Goal: Contribute content: Contribute content

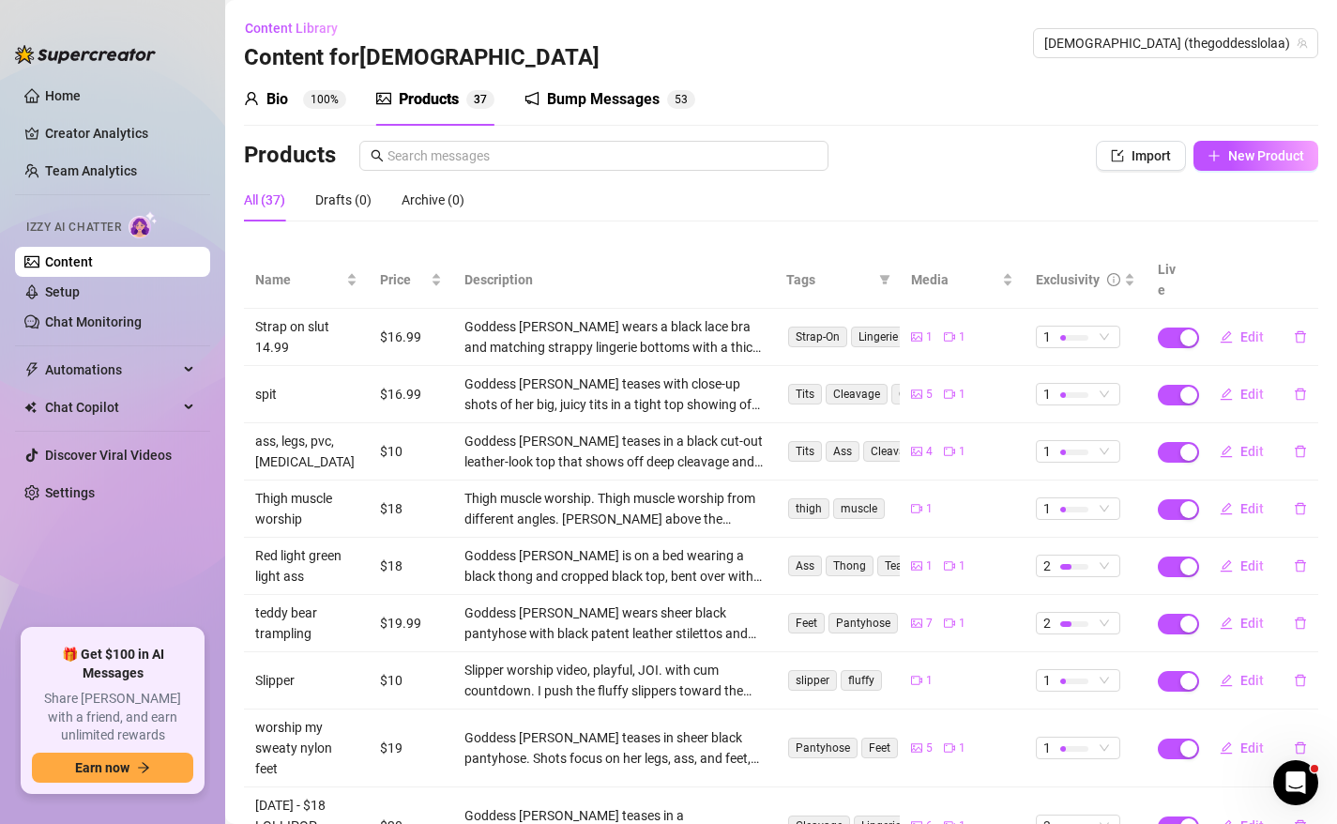
click at [783, 211] on div "All (37) Drafts (0) Archive (0)" at bounding box center [781, 199] width 1074 height 43
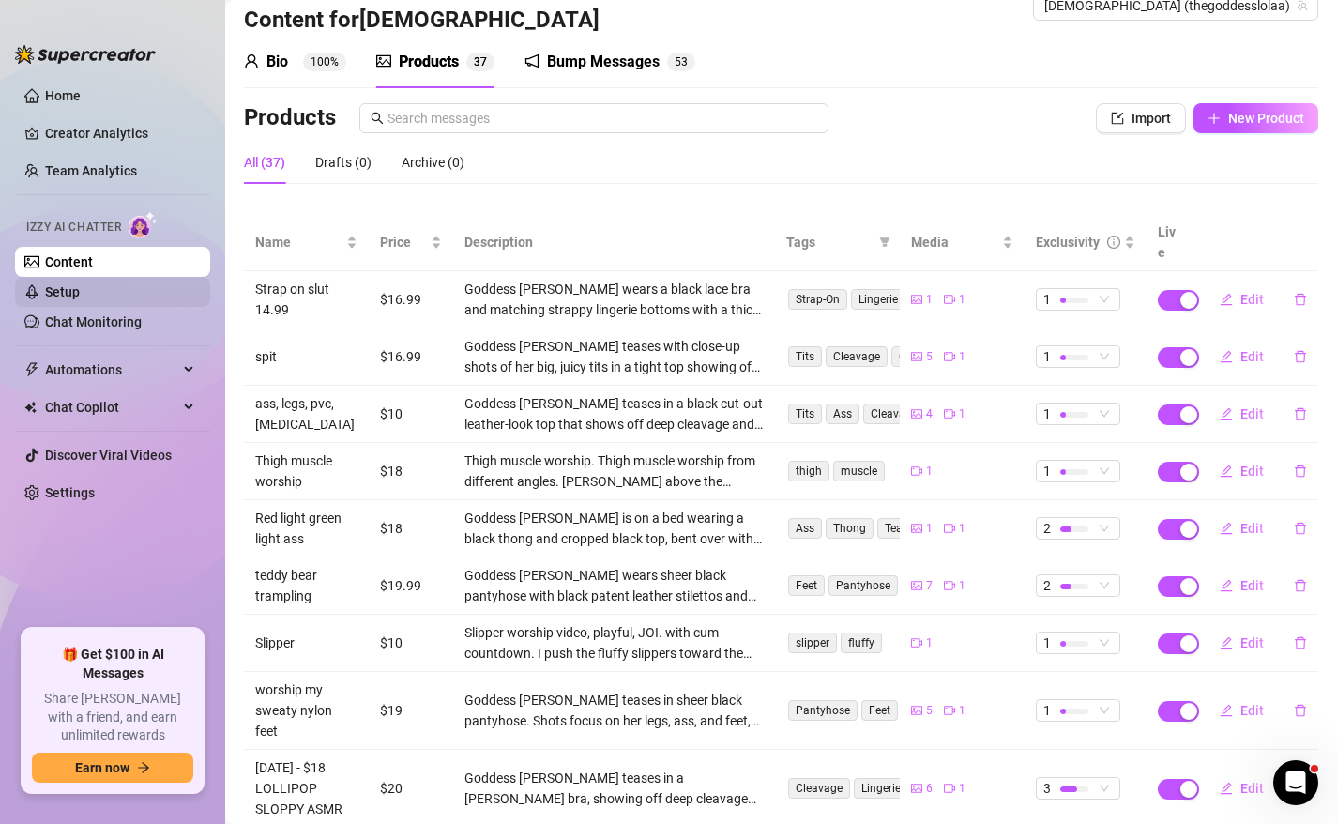
click at [80, 297] on link "Setup" at bounding box center [62, 291] width 35 height 15
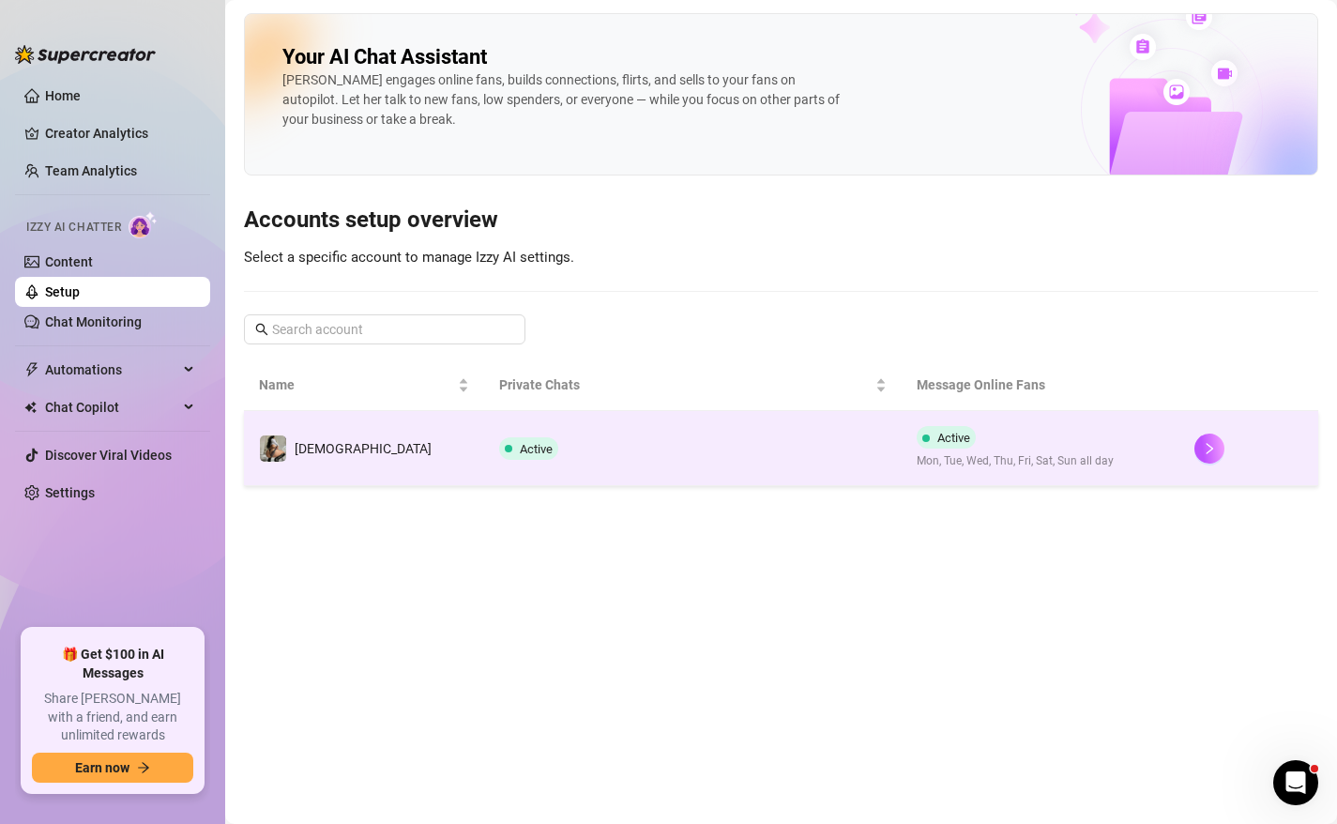
click at [552, 445] on td "Active" at bounding box center [692, 448] width 416 height 75
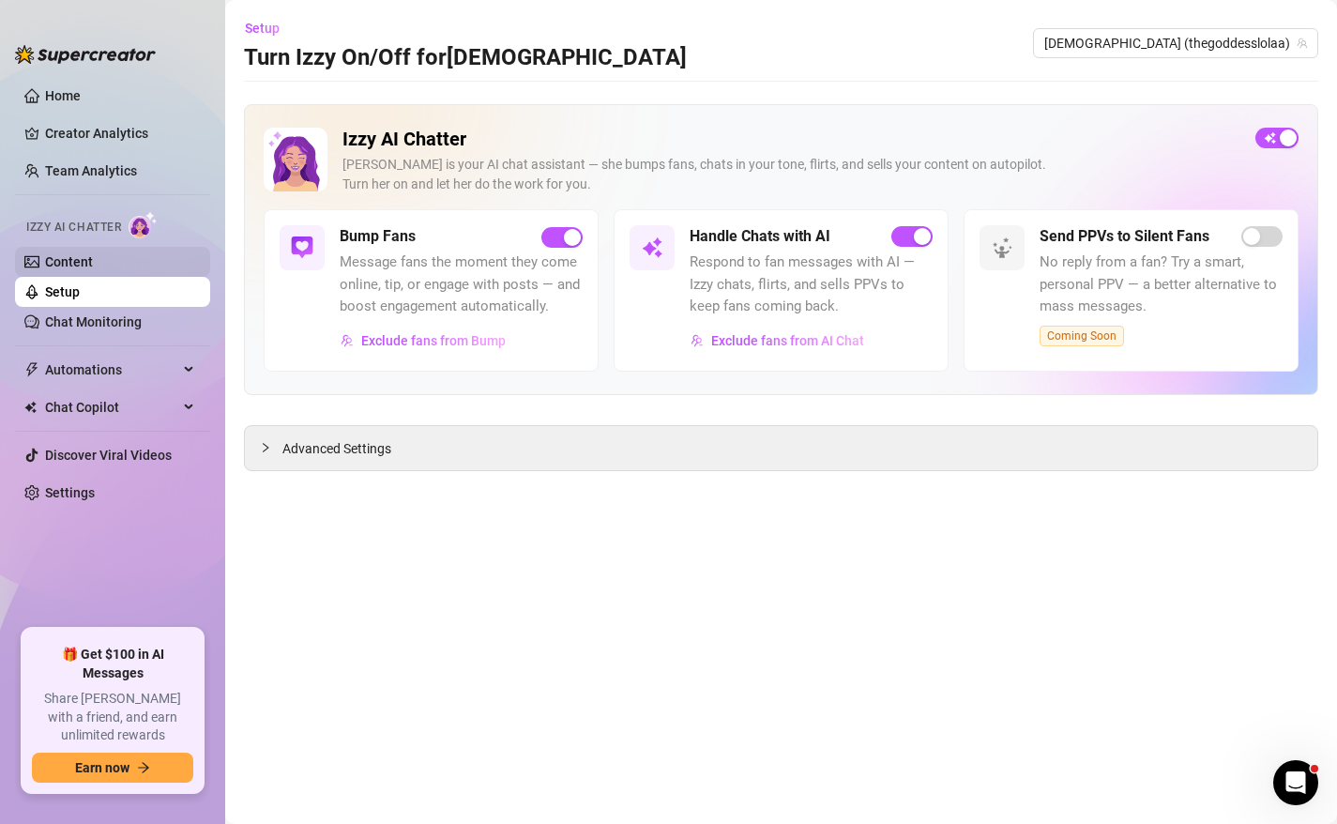
click at [93, 262] on link "Content" at bounding box center [69, 261] width 48 height 15
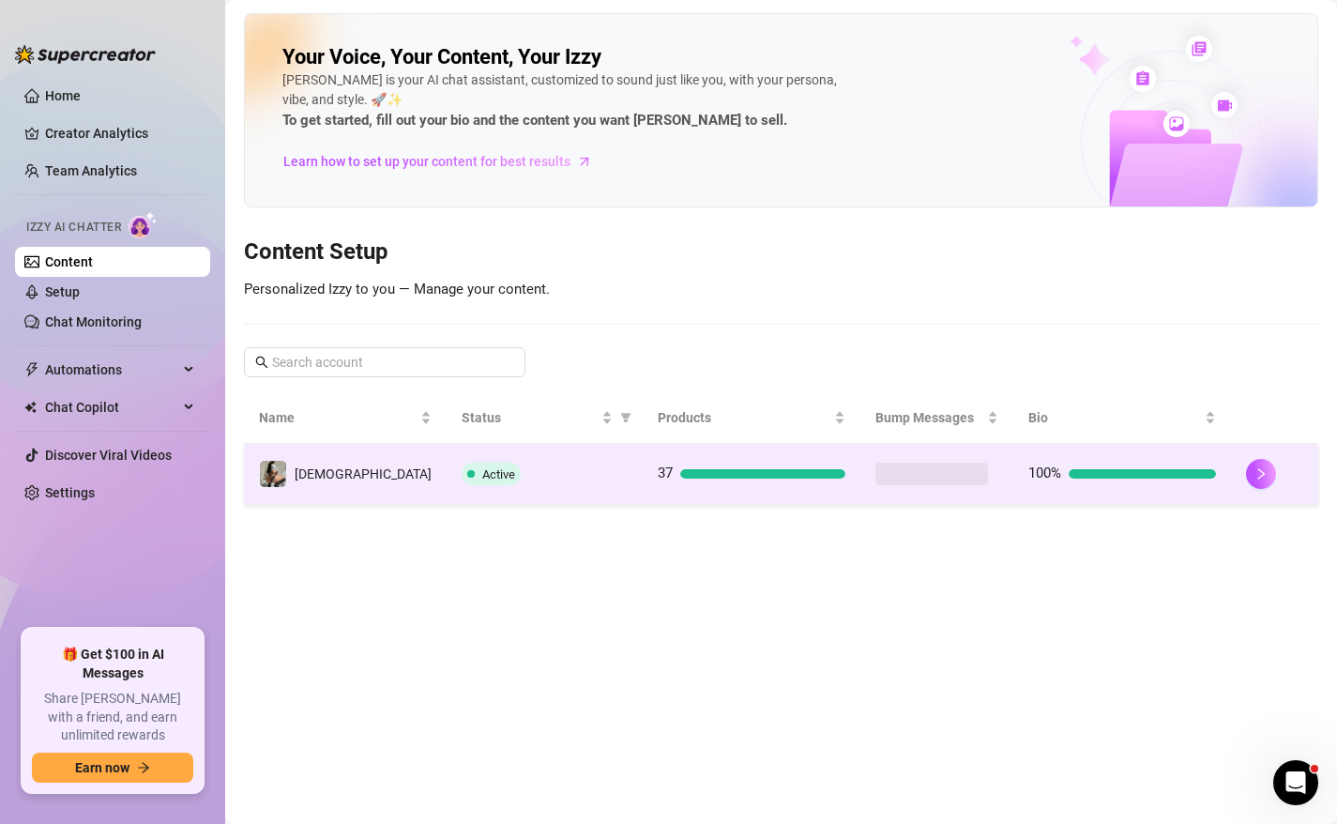
click at [537, 479] on div "Active" at bounding box center [544, 473] width 166 height 23
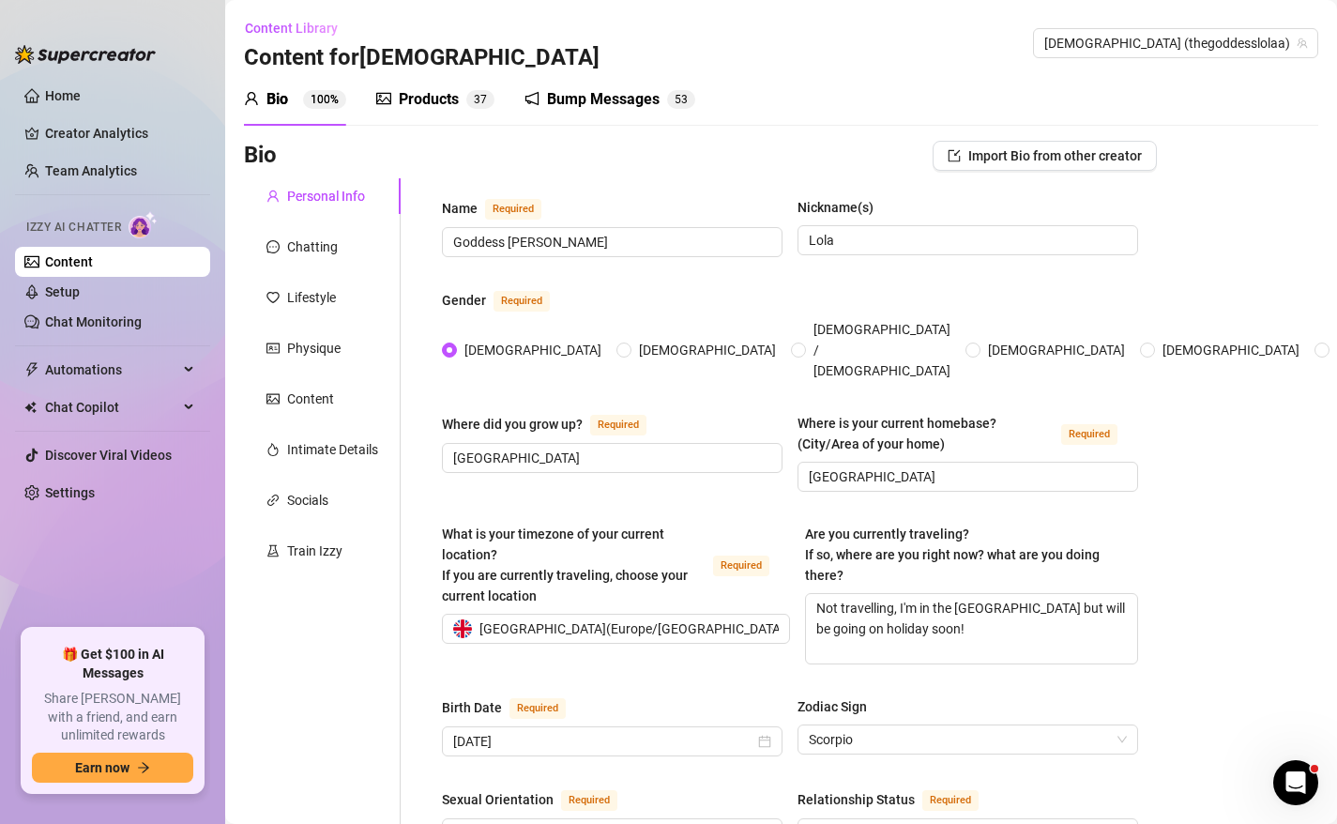
click at [628, 105] on div "Bump Messages" at bounding box center [603, 99] width 113 height 23
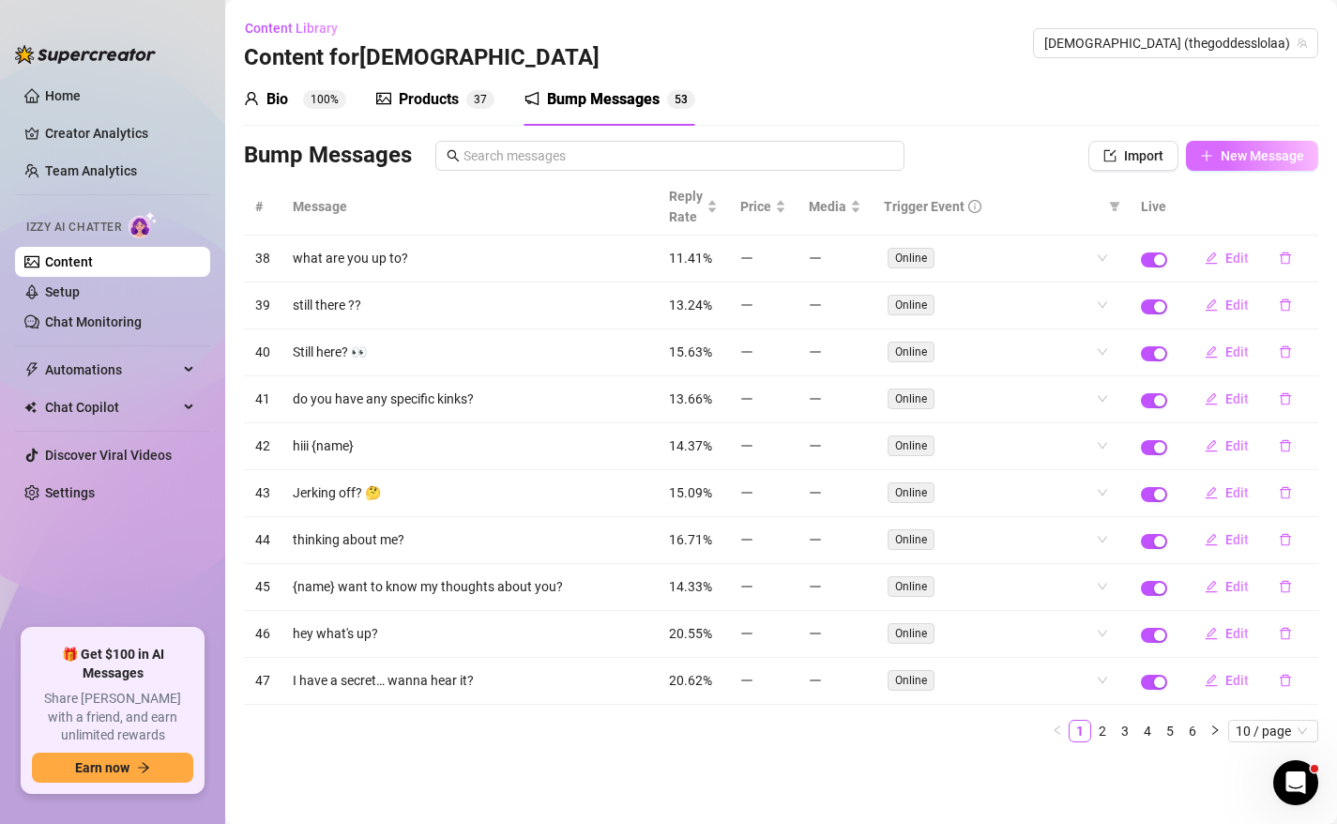
click at [1249, 159] on span "New Message" at bounding box center [1261, 155] width 83 height 15
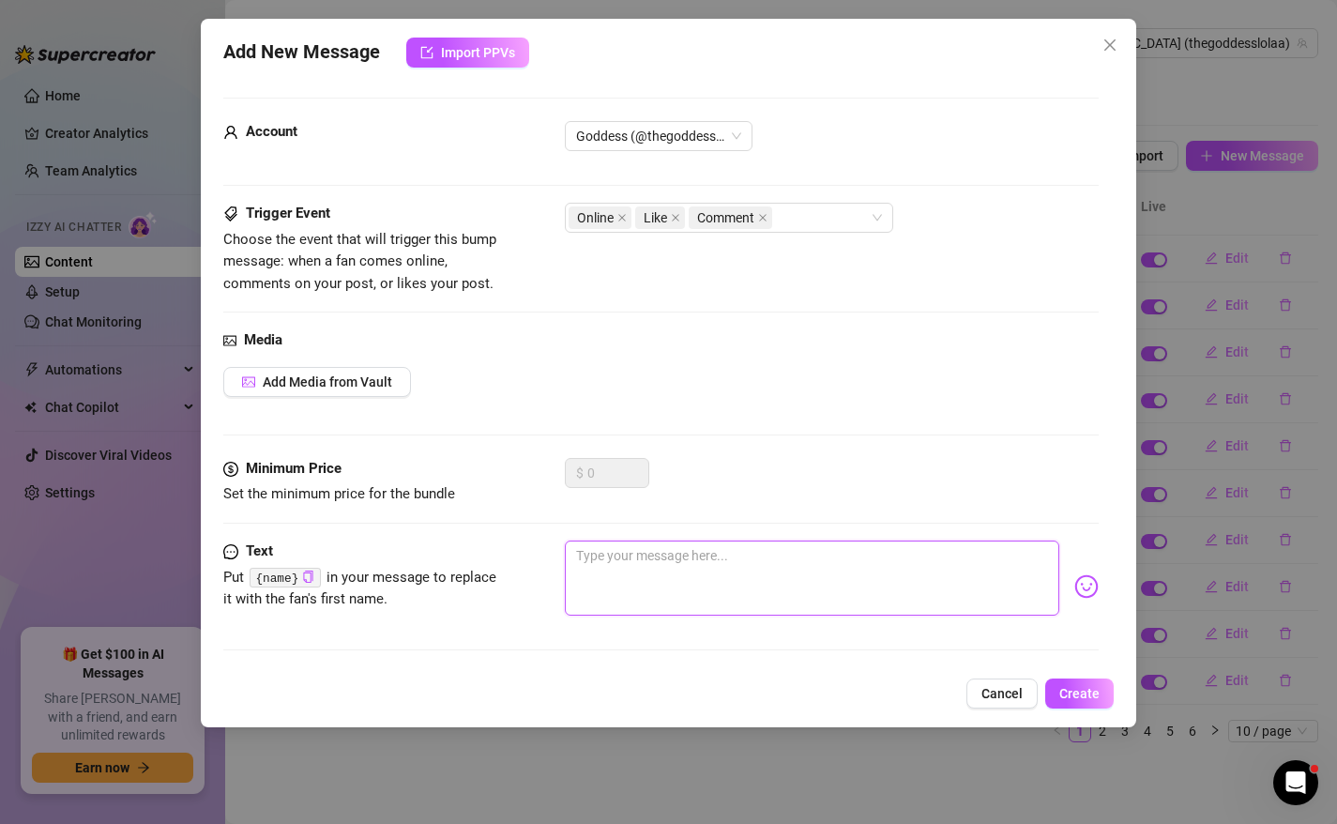
click at [699, 597] on textarea at bounding box center [812, 577] width 495 height 75
type textarea "m"
type textarea "Type your message here..."
type textarea "w"
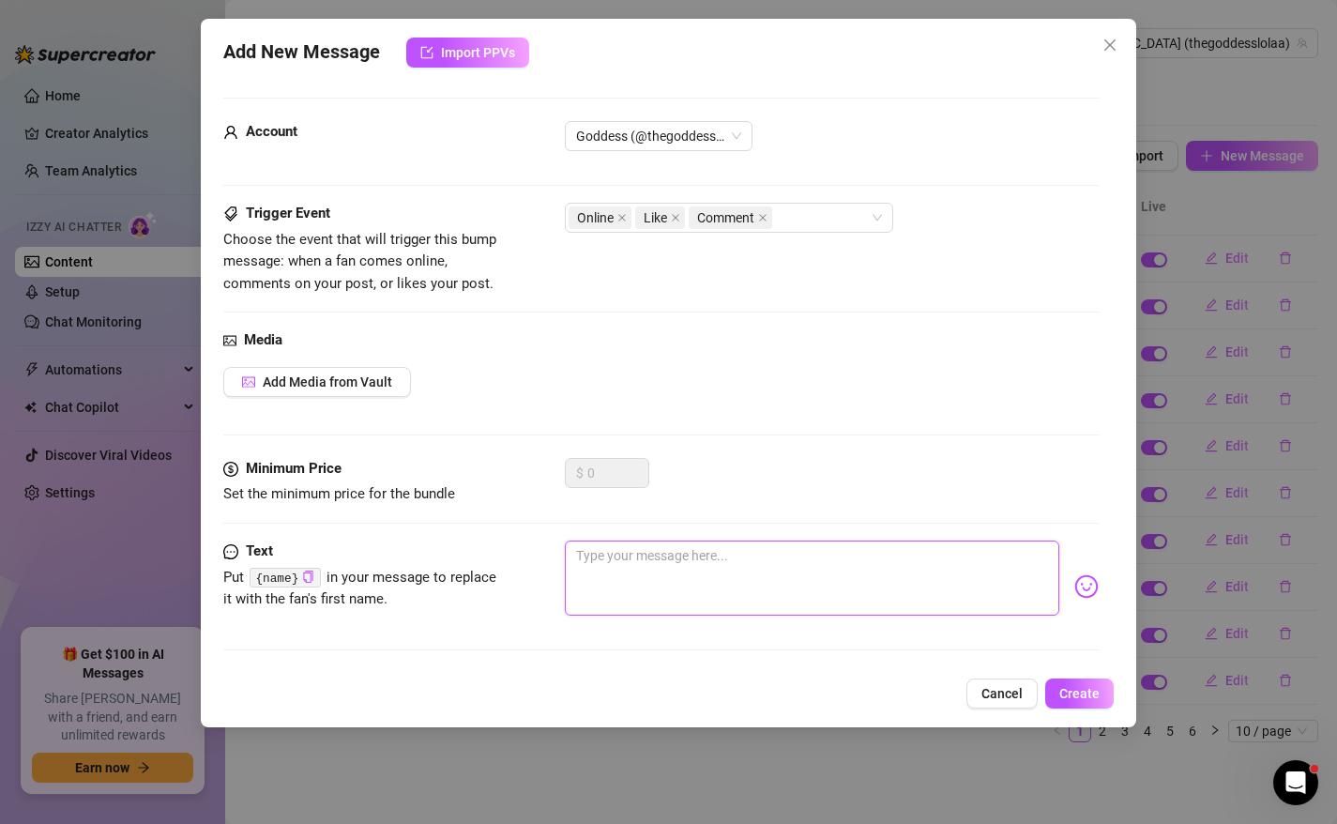
type textarea "w"
type textarea "wh"
type textarea "wha"
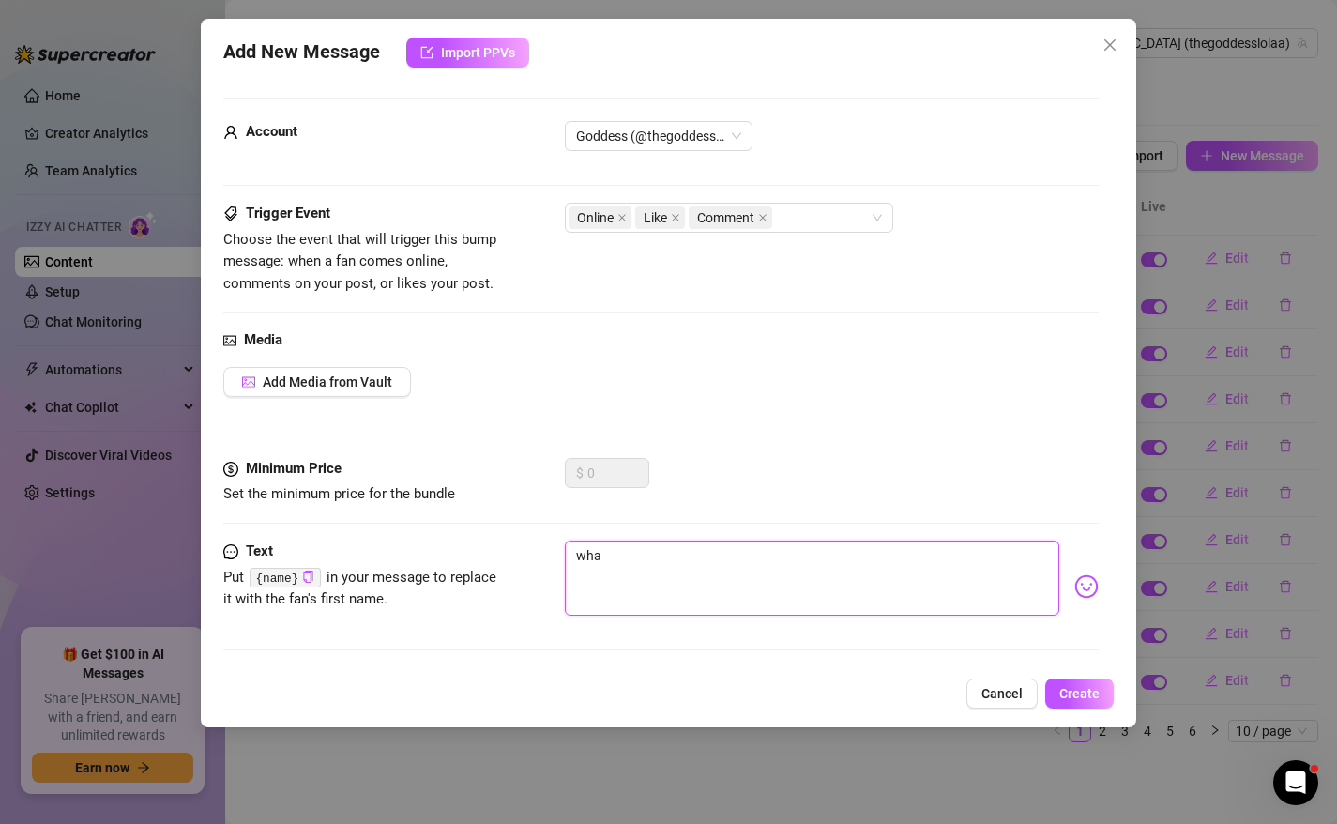
type textarea "what"
type textarea "what y"
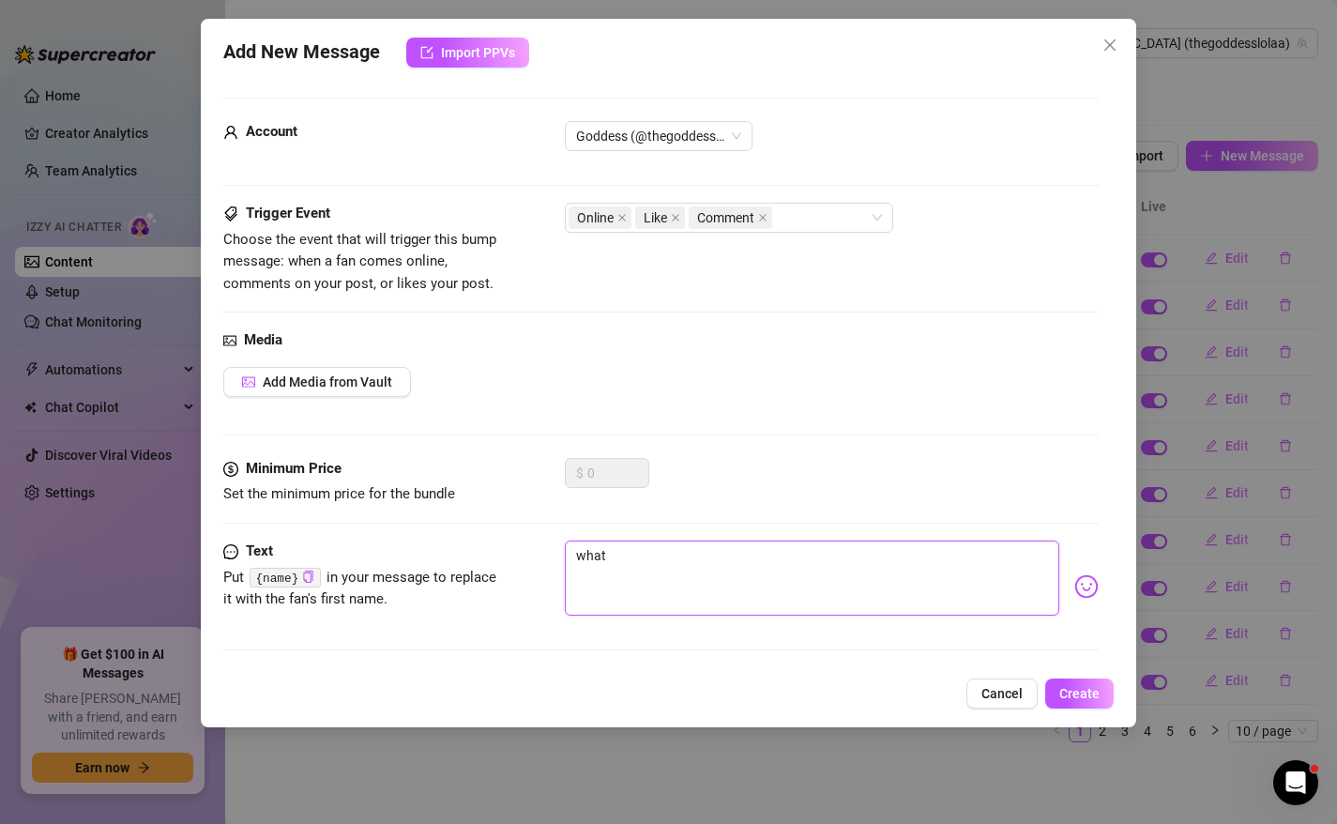
type textarea "what y"
type textarea "what yo"
type textarea "what you"
type textarea "what you t"
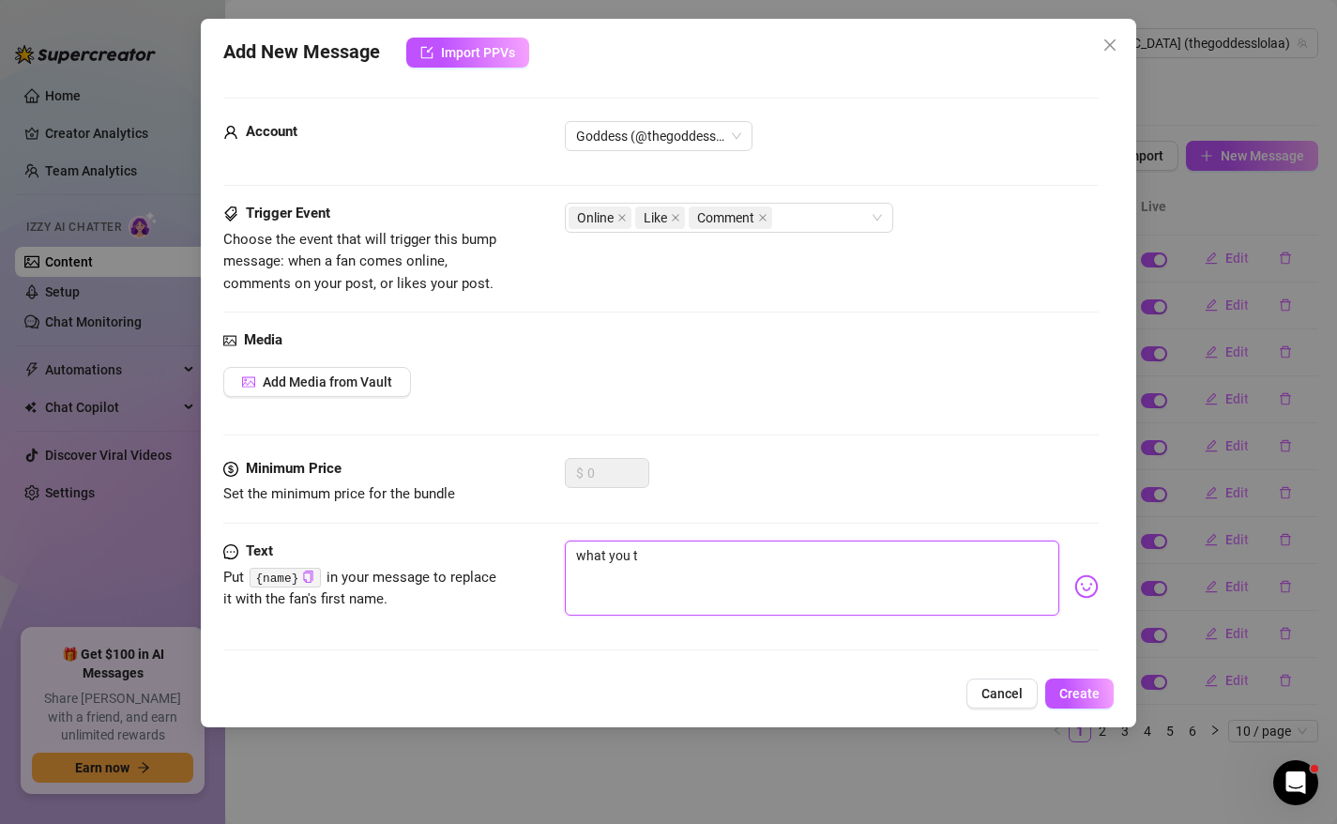
type textarea "what you t"
type textarea "what you th"
type textarea "what you thi"
type textarea "what you thin"
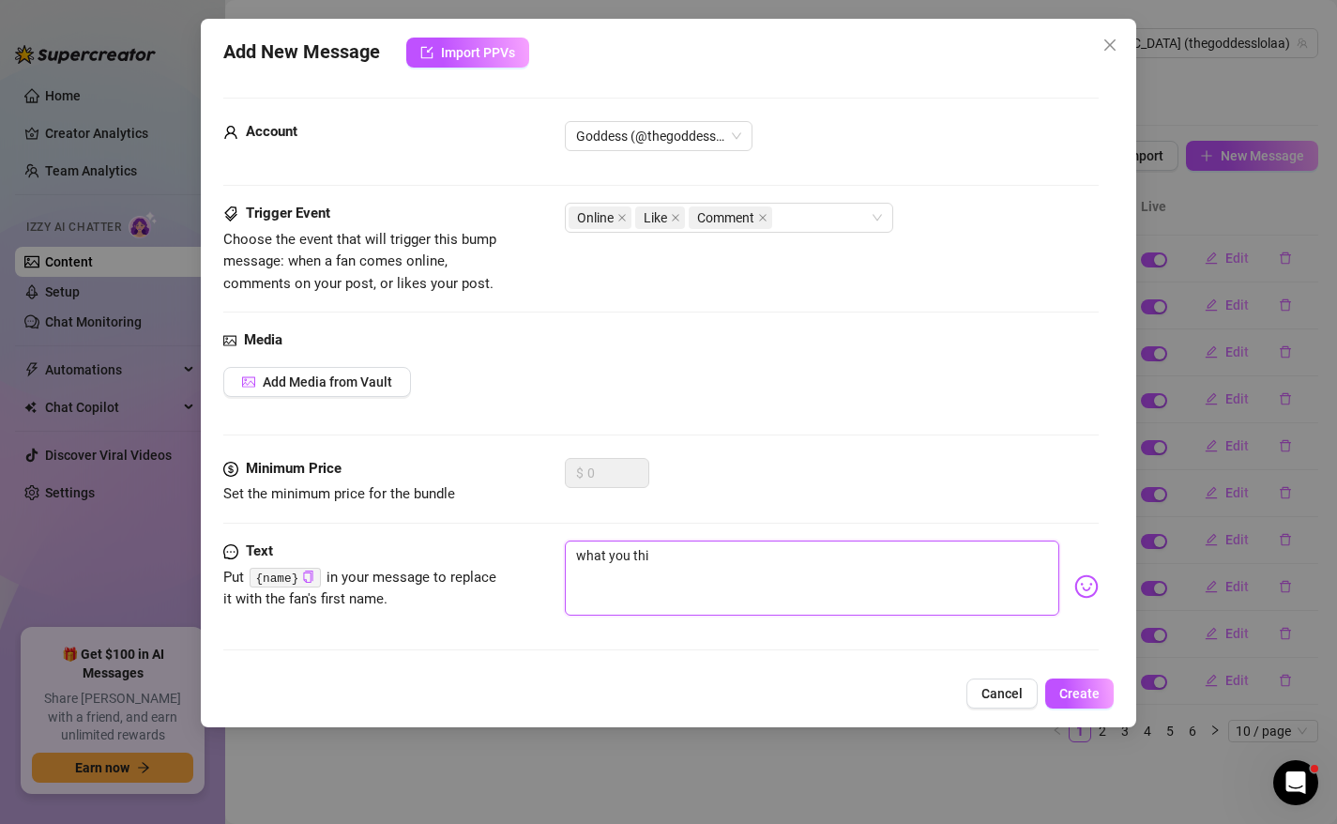
type textarea "what you thin"
type textarea "what you think"
type textarea "what you thinki"
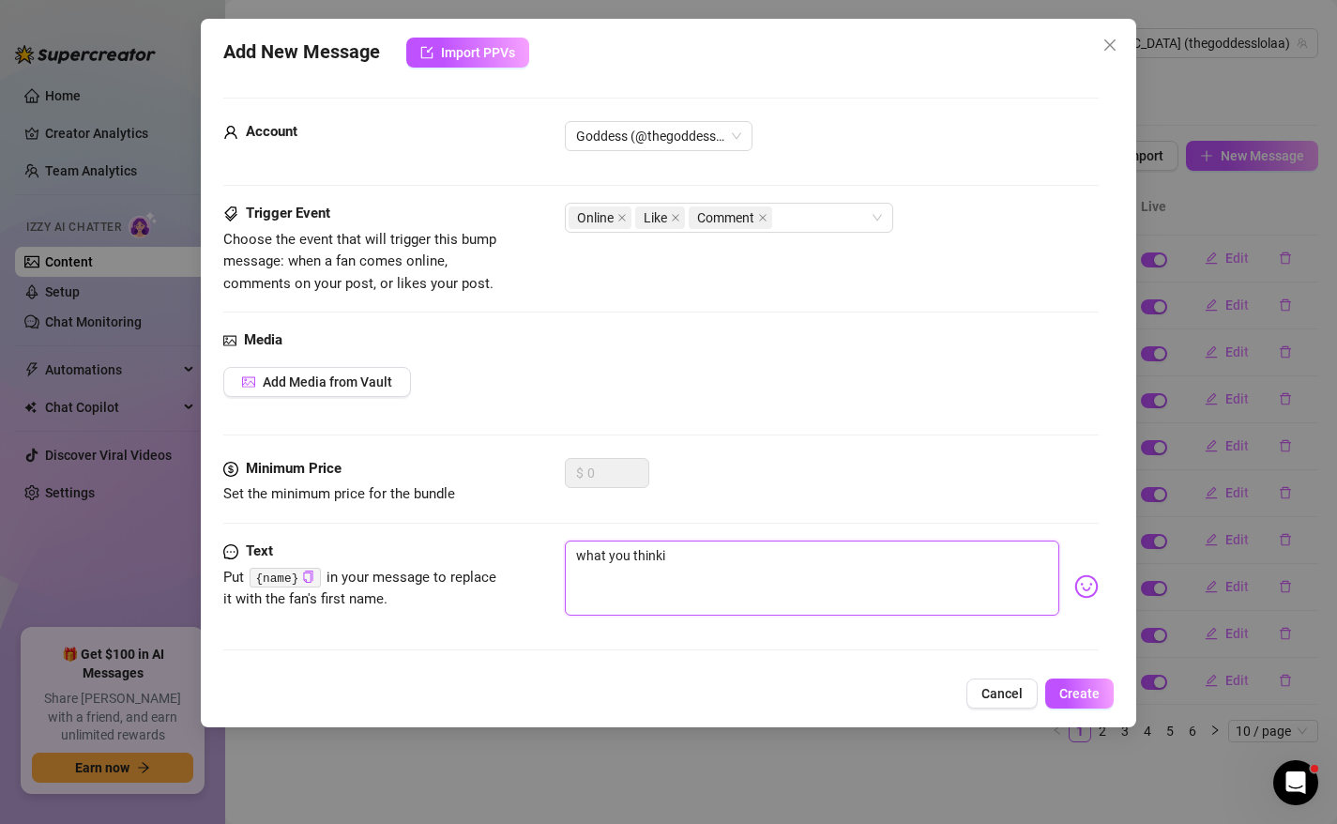
type textarea "what you thinkin"
type textarea "what you thinking"
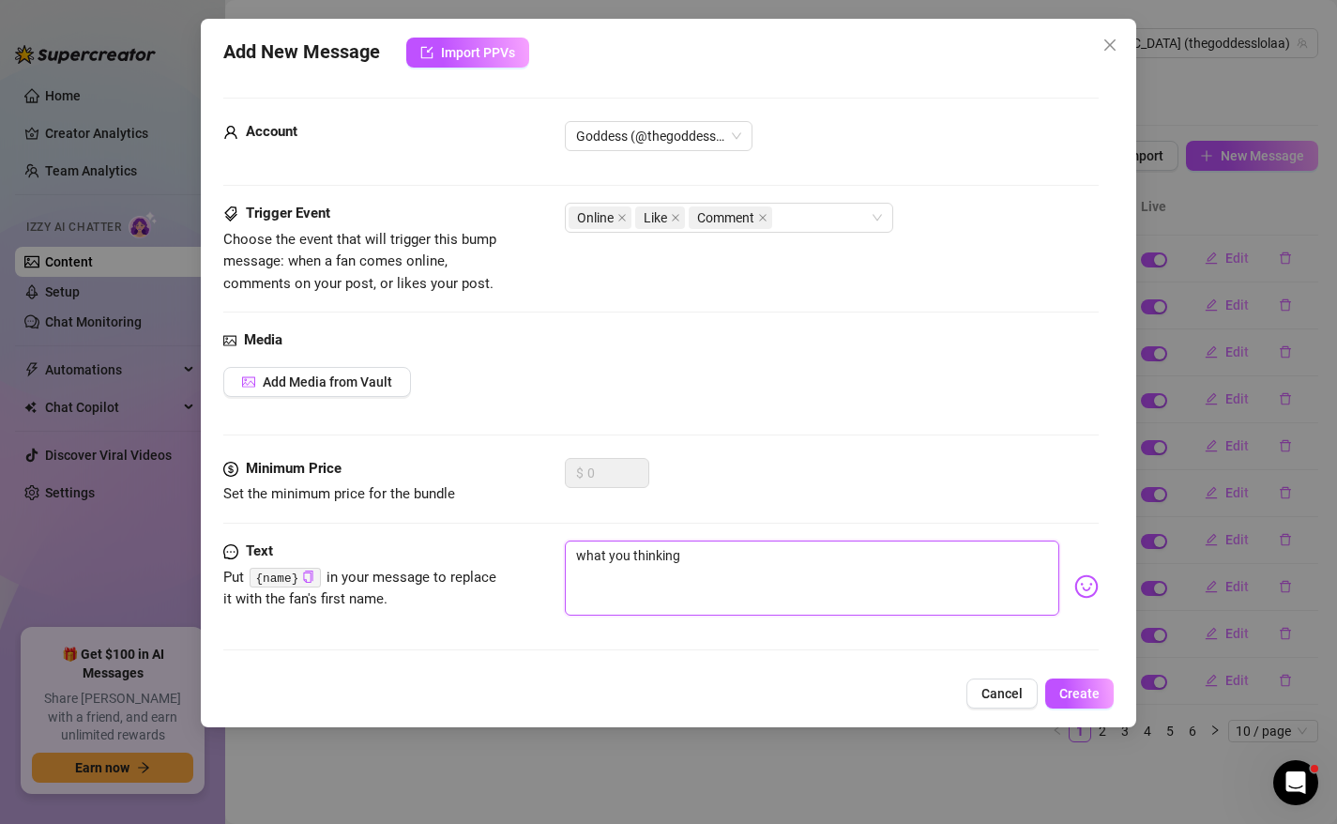
type textarea "what you thinking"
type textarea "what you thinking a"
type textarea "what you thinking ab"
type textarea "what you thinking abo"
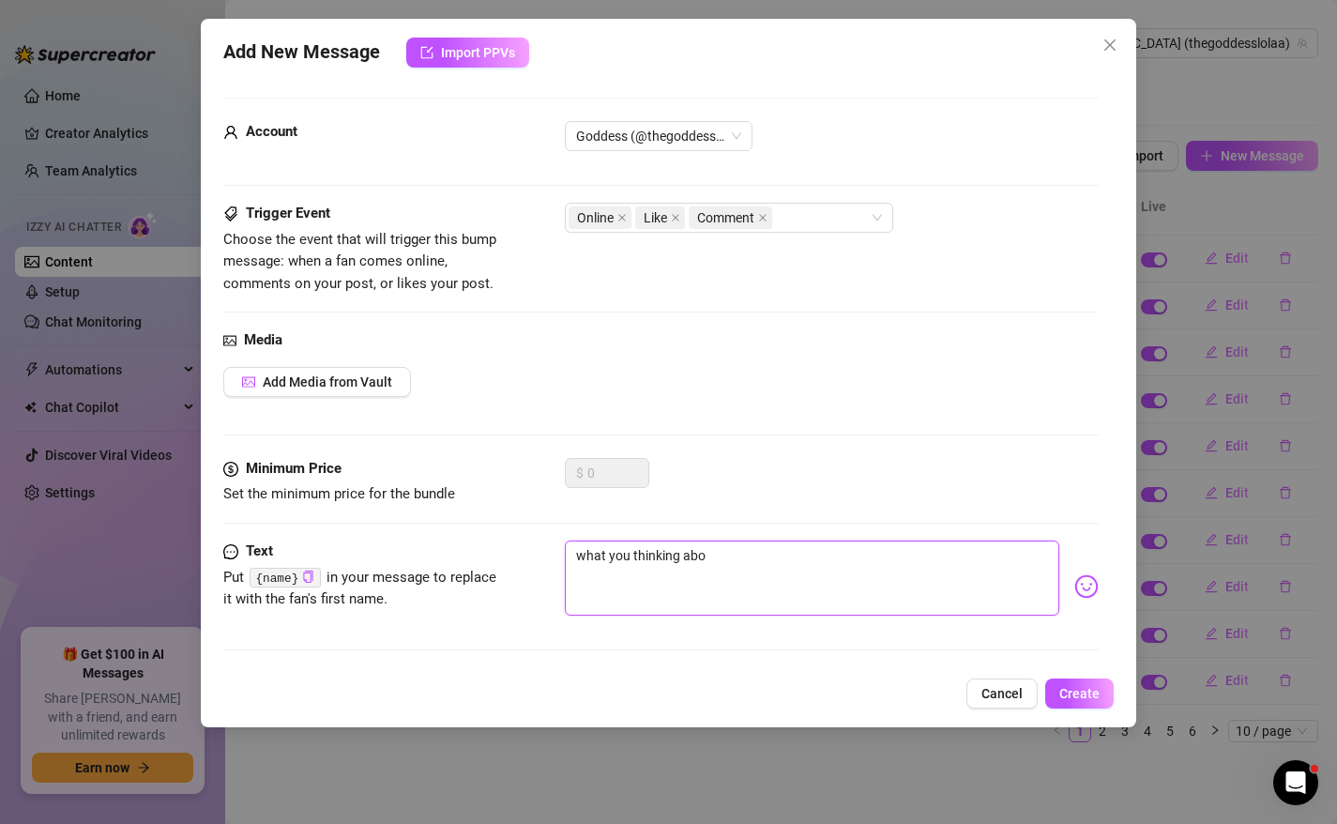
type textarea "what you thinking abou"
type textarea "what you thinking about"
type textarea "what you thinking about?"
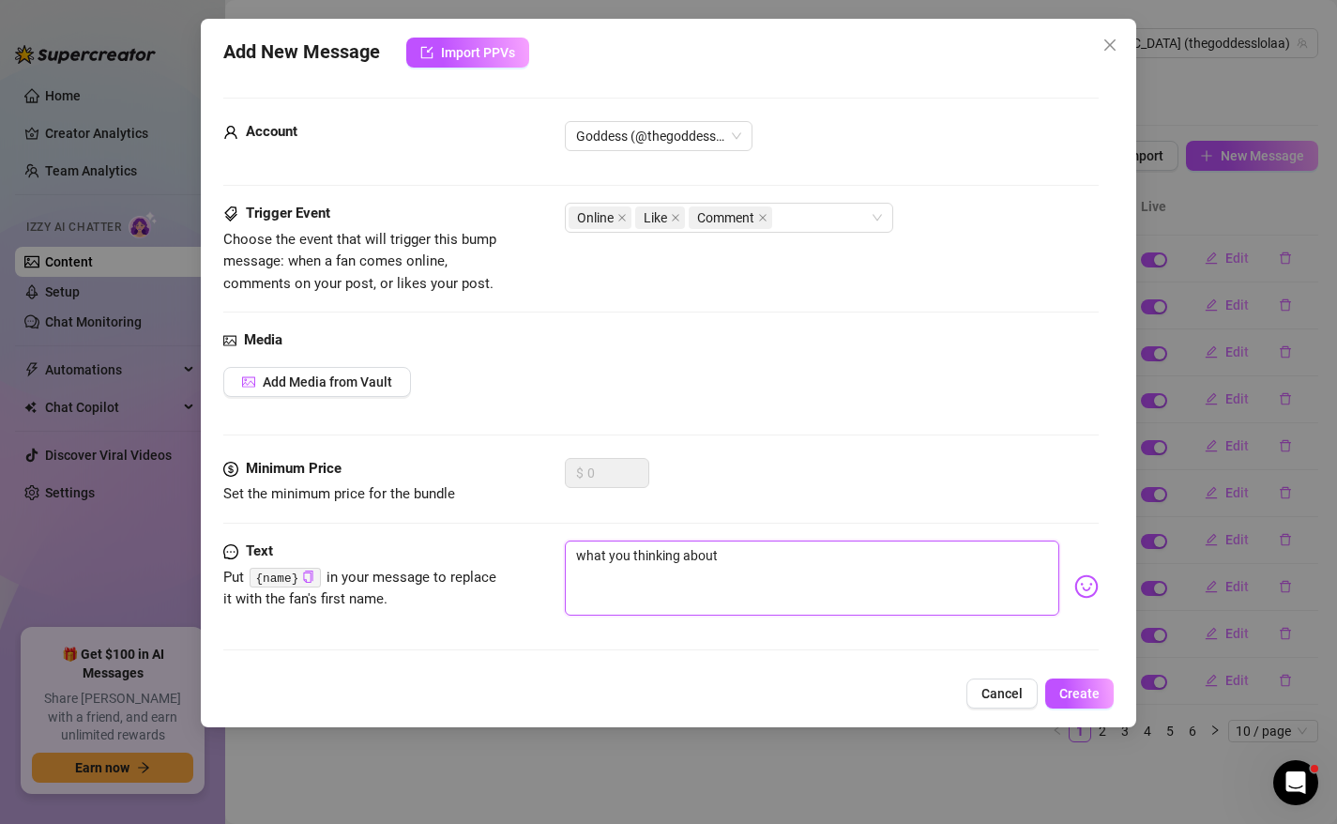
type textarea "what you thinking about?"
click at [1091, 584] on img at bounding box center [1086, 586] width 24 height 24
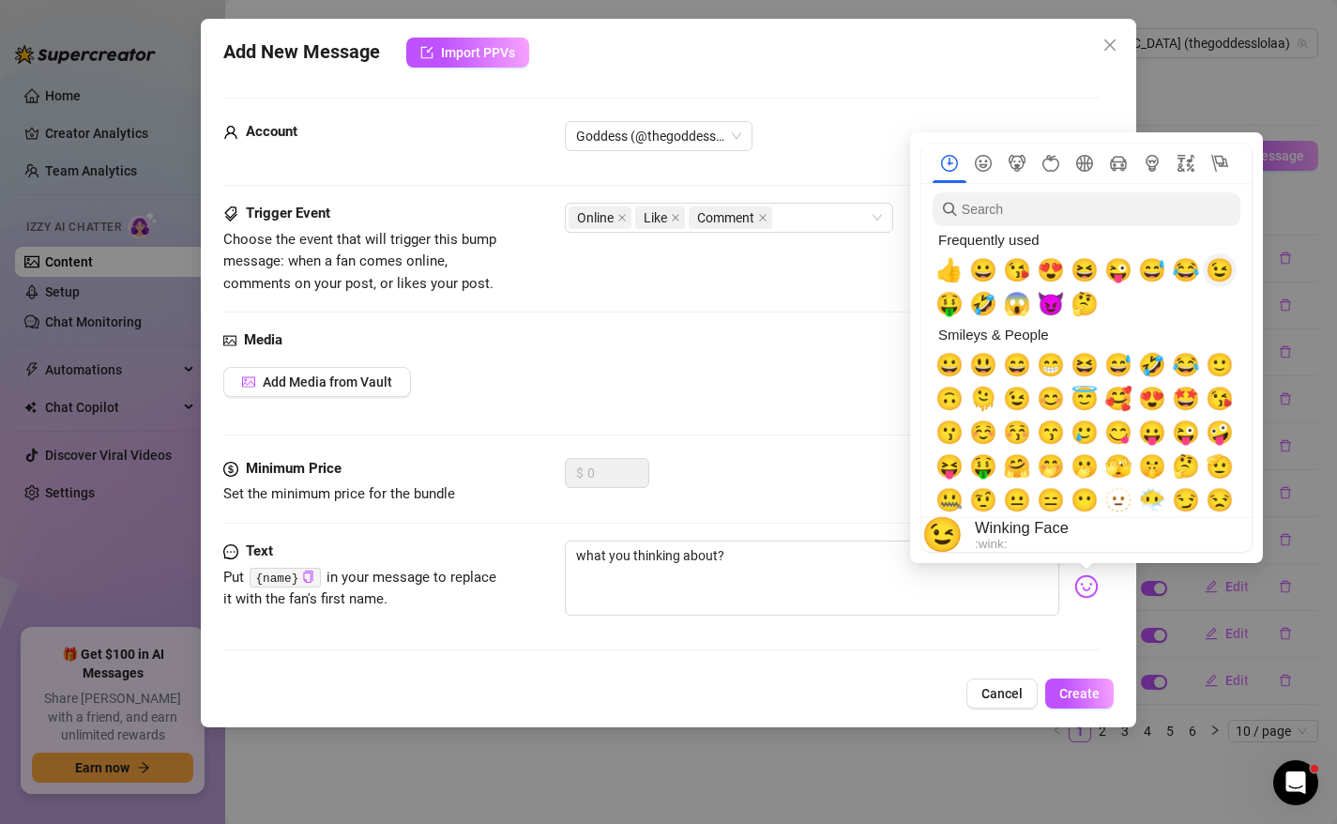
click at [1217, 269] on span "😉" at bounding box center [1219, 270] width 28 height 26
type textarea "what you thinking about? 😉"
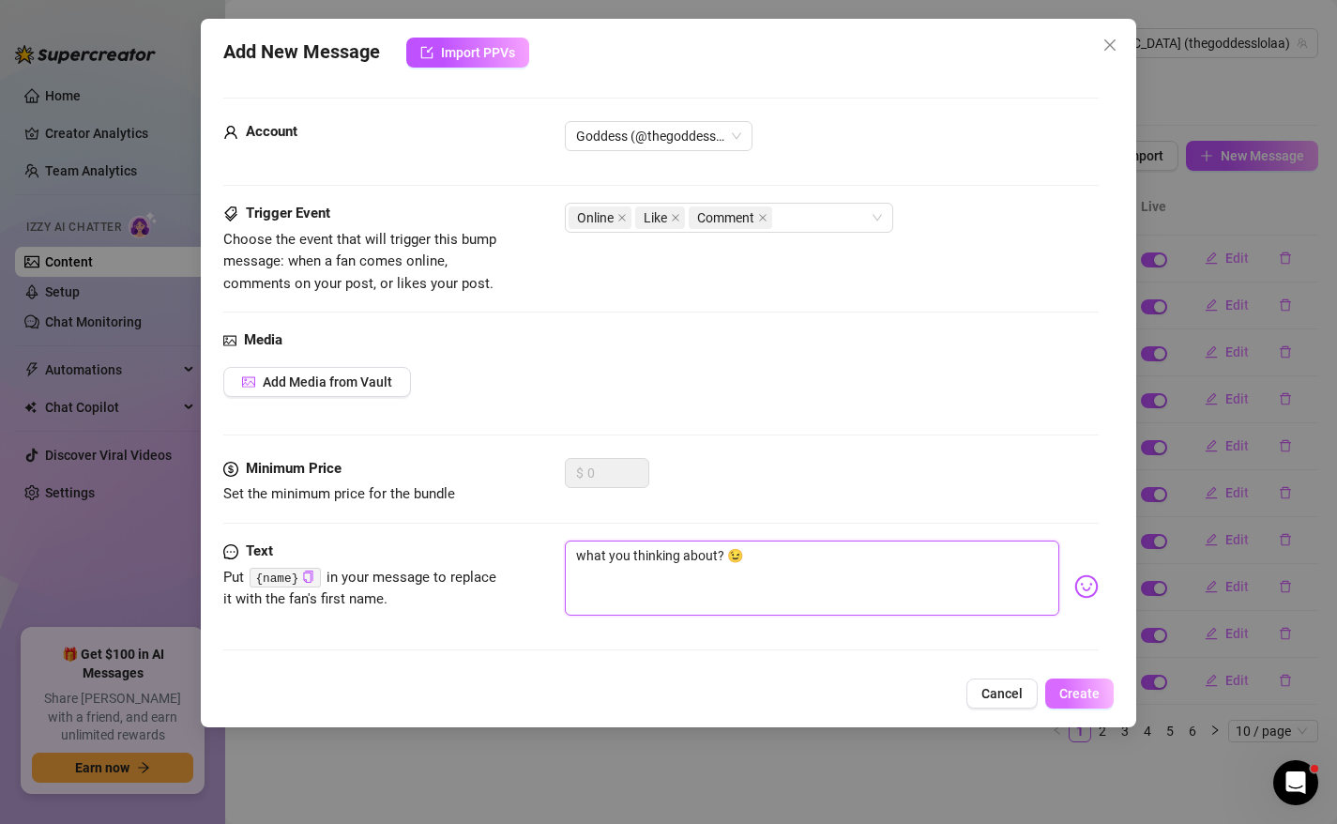
type textarea "what you thinking about? 😉"
click at [1101, 688] on button "Create" at bounding box center [1079, 693] width 68 height 30
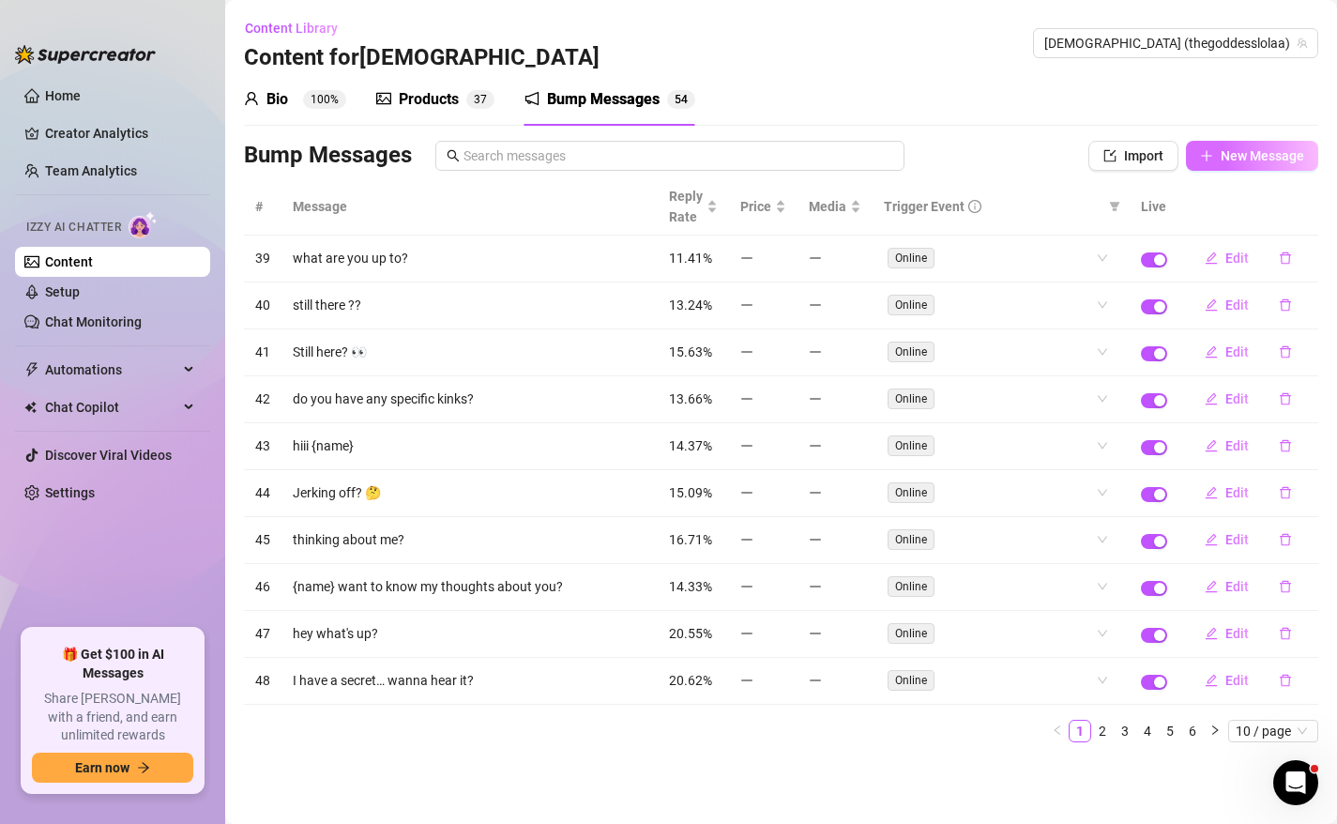
click at [1217, 163] on button "New Message" at bounding box center [1252, 156] width 132 height 30
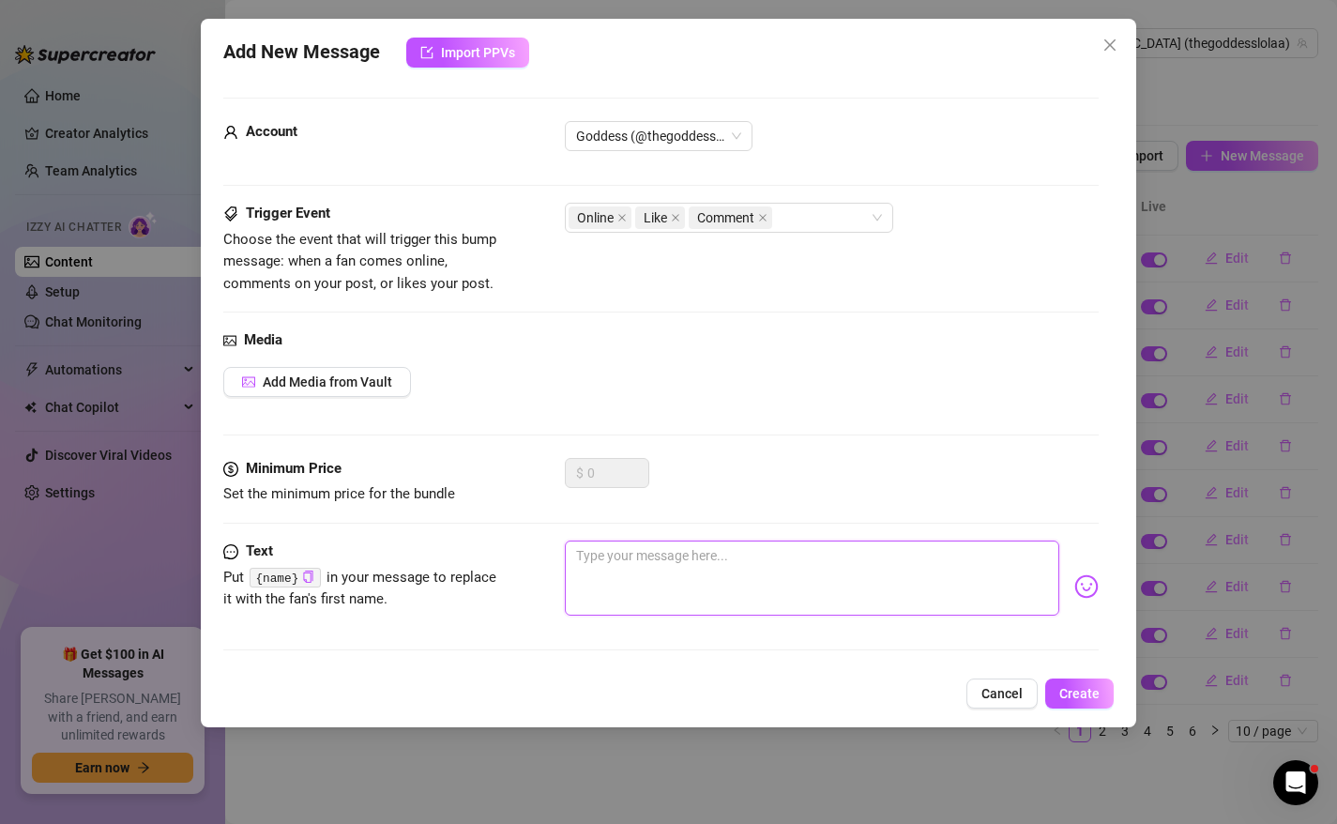
click at [914, 589] on textarea at bounding box center [812, 577] width 495 height 75
type textarea "a"
type textarea "ar"
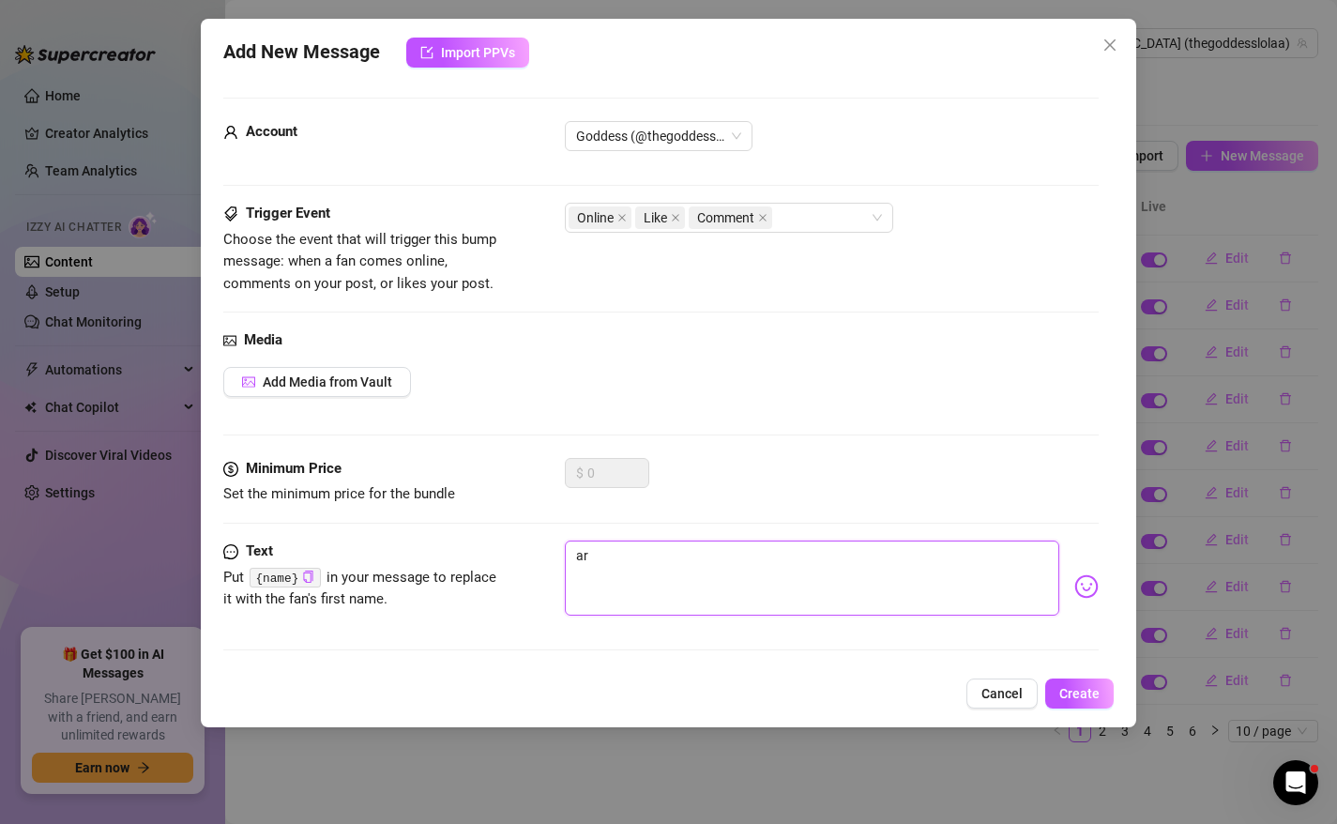
type textarea "are"
type textarea "are y"
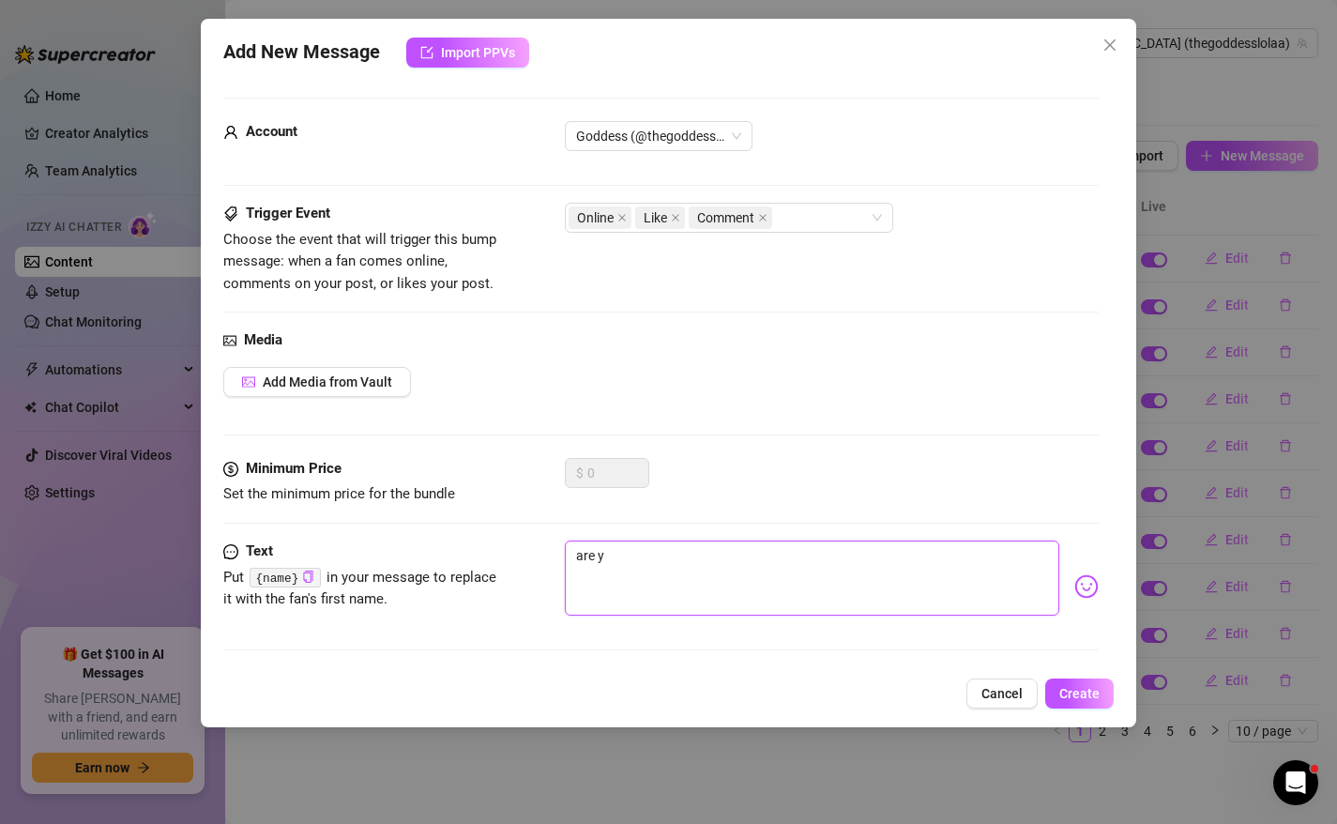
type textarea "are yo"
type textarea "are you"
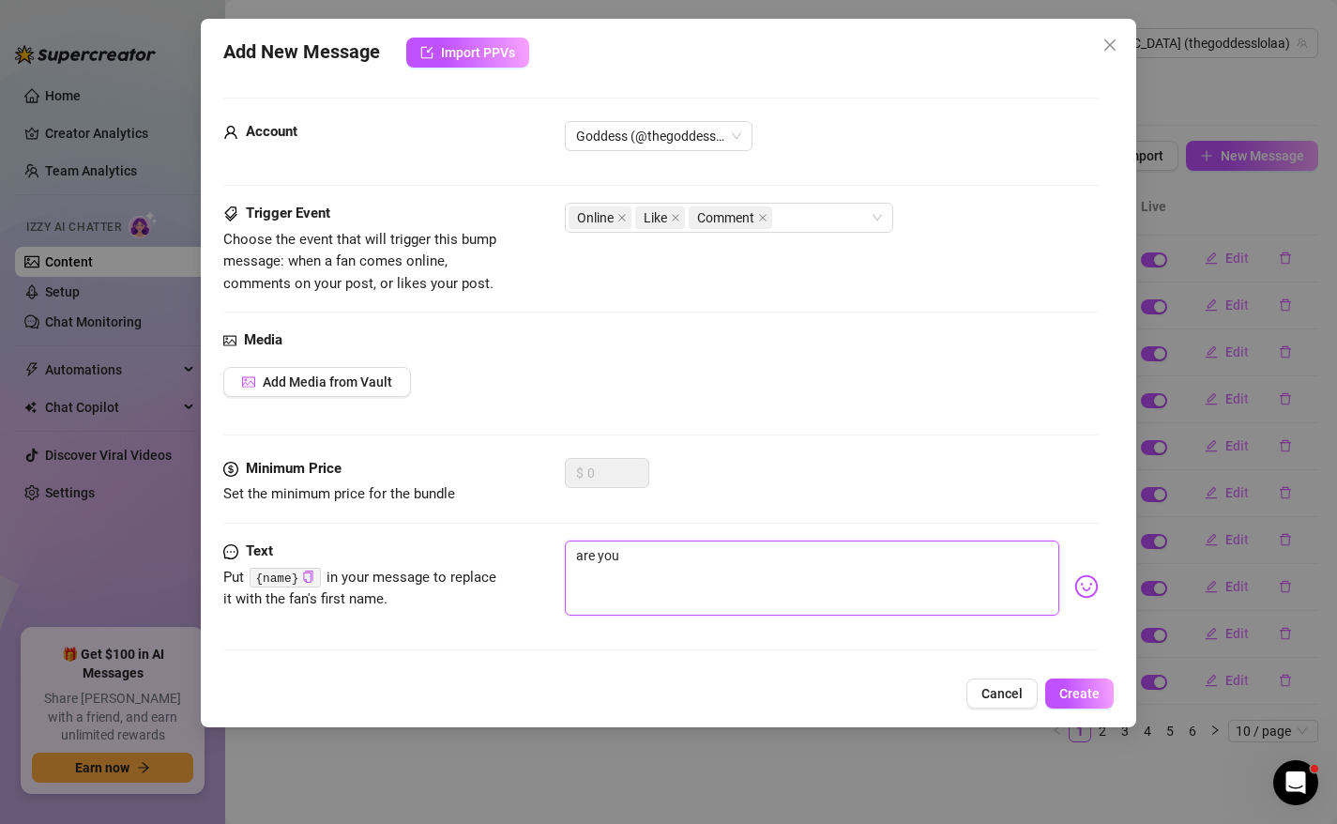
type textarea "are you g"
type textarea "are you go"
type textarea "are you gon"
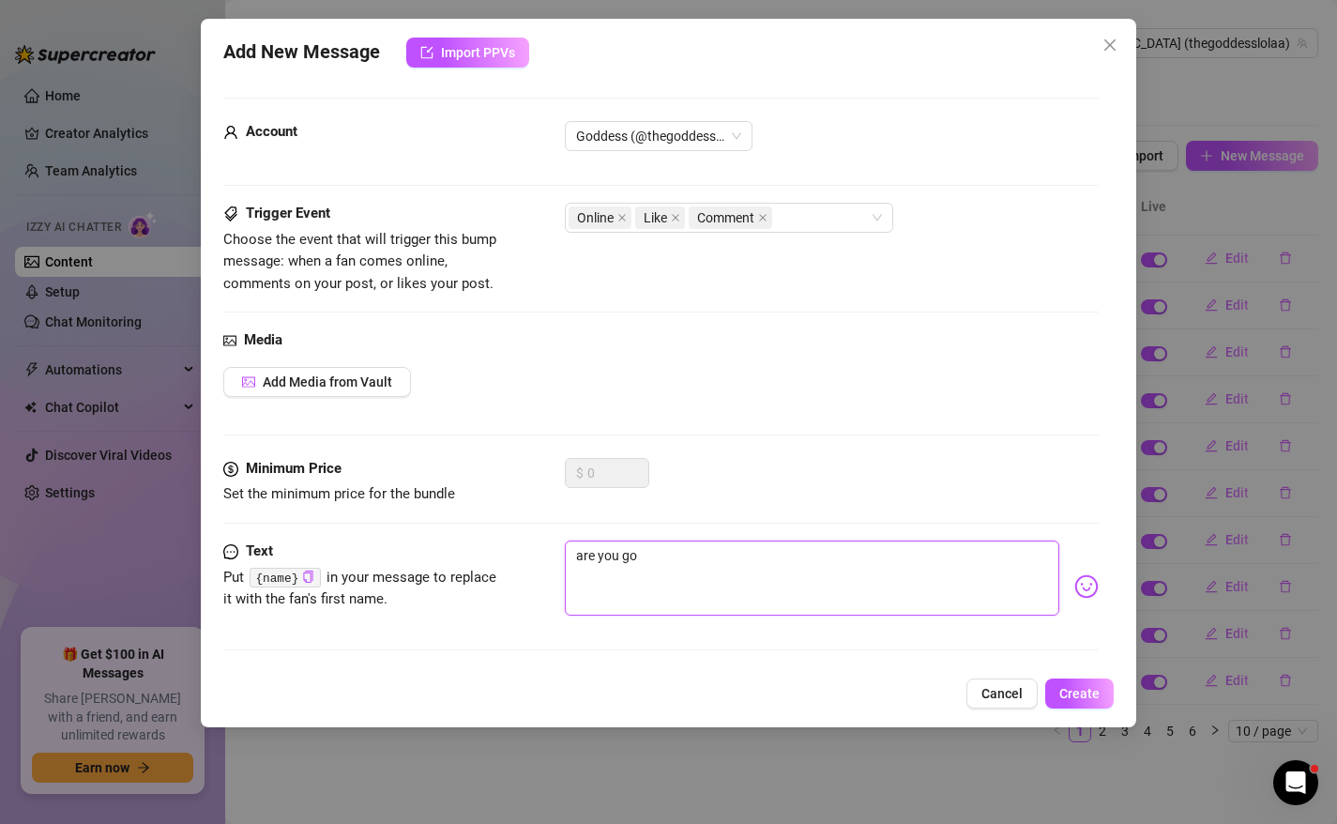
type textarea "are you gon"
type textarea "are you gonn"
type textarea "are you gonna"
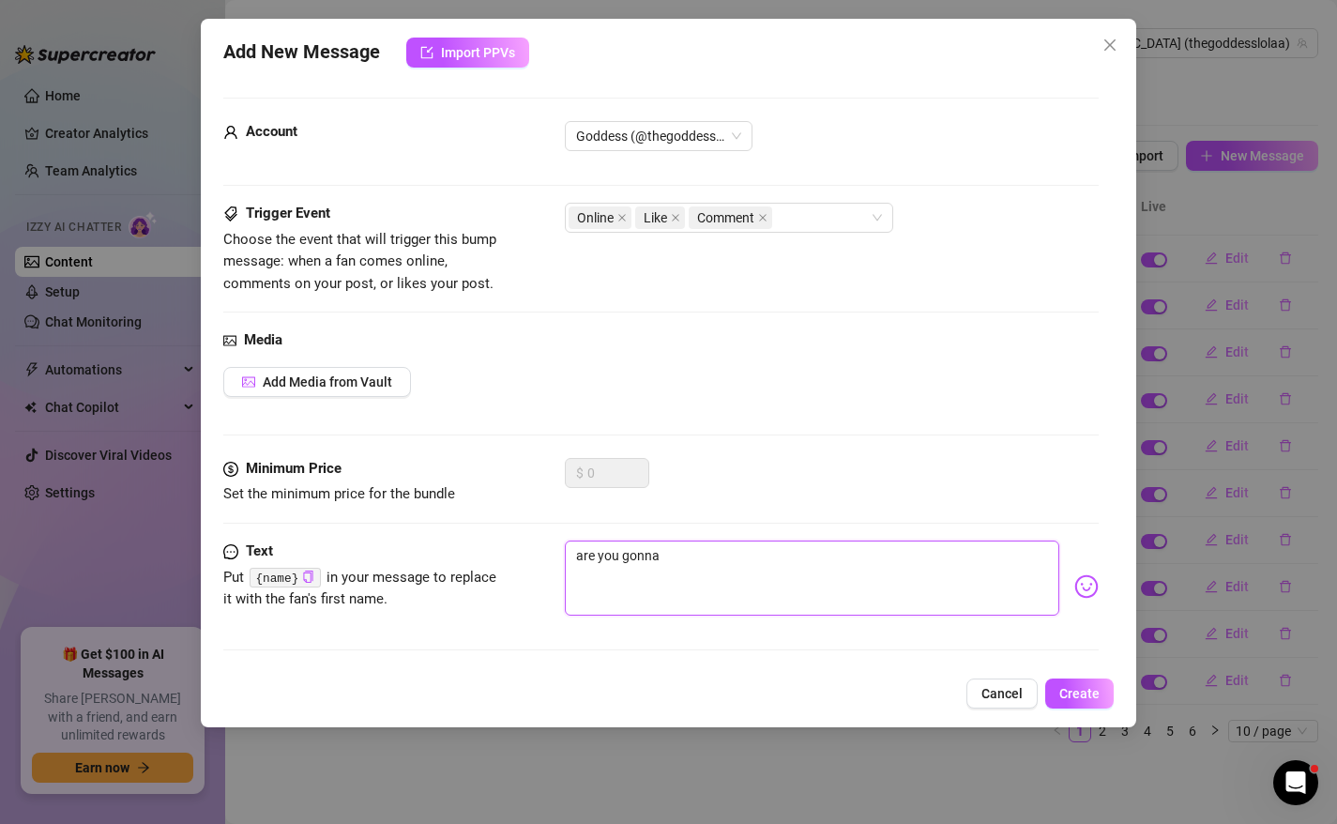
type textarea "are you gonna b"
type textarea "are you gonna be"
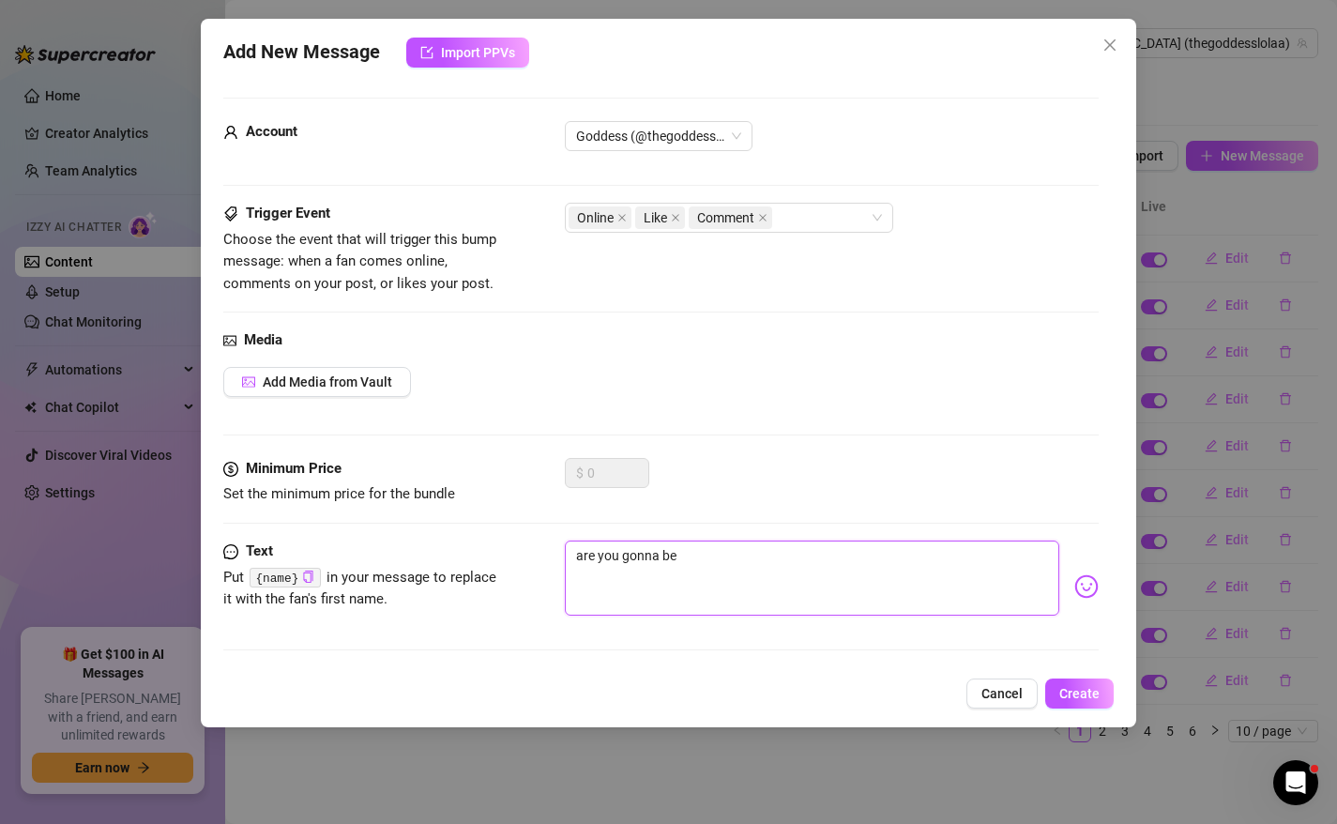
type textarea "are you gonna be"
type textarea "are you gonna be u"
type textarea "are you gonna be"
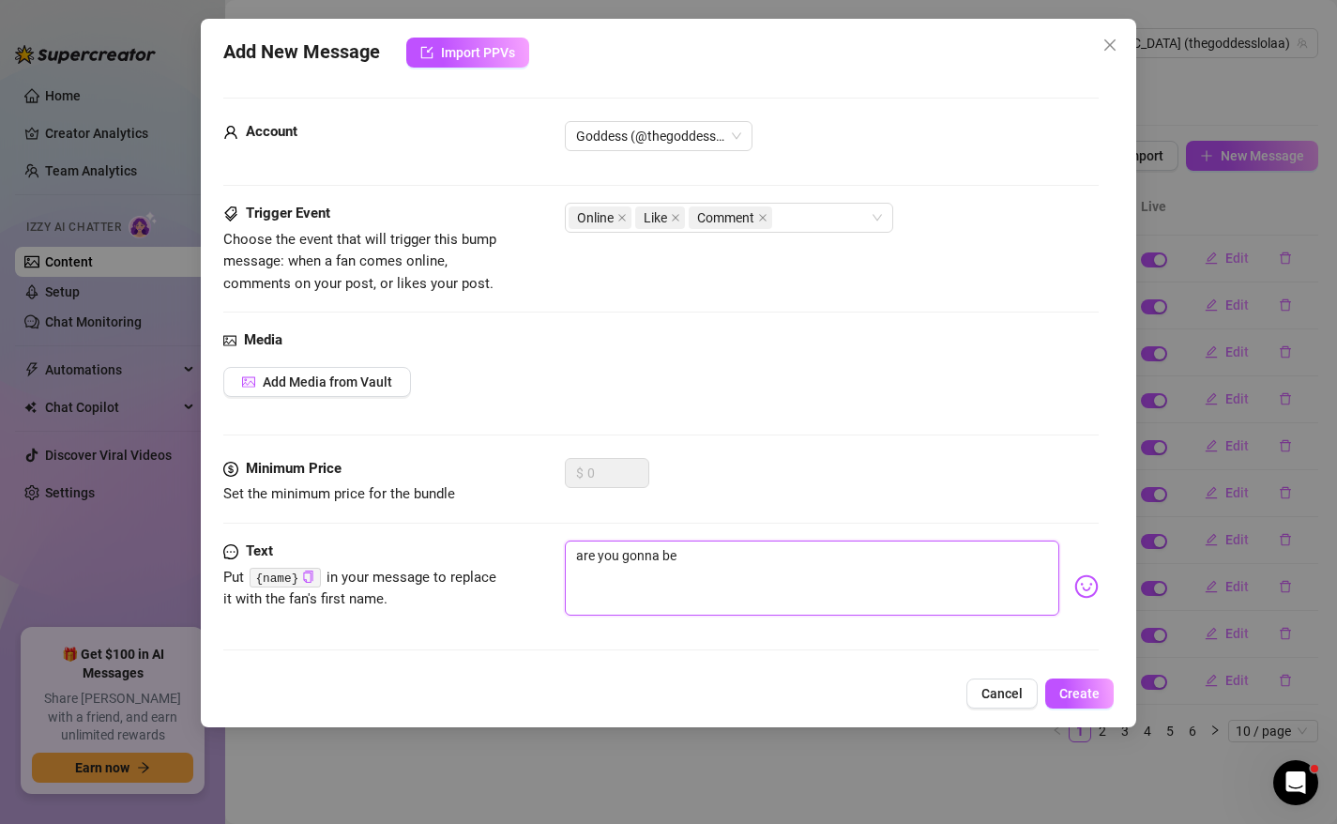
type textarea "are you gonna be a"
type textarea "are you gonna be a g"
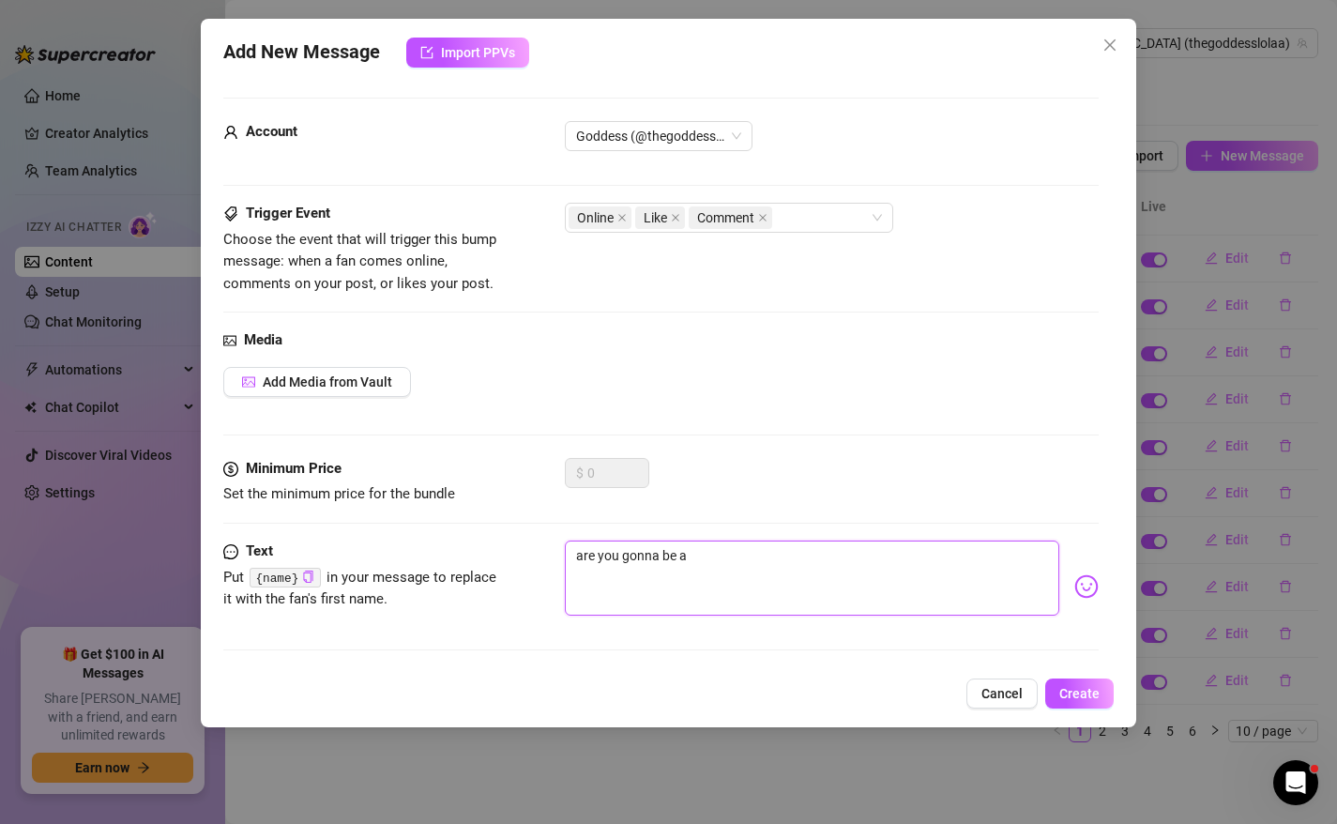
type textarea "are you gonna be a g"
type textarea "are you gonna be a go"
type textarea "are you gonna be a goo"
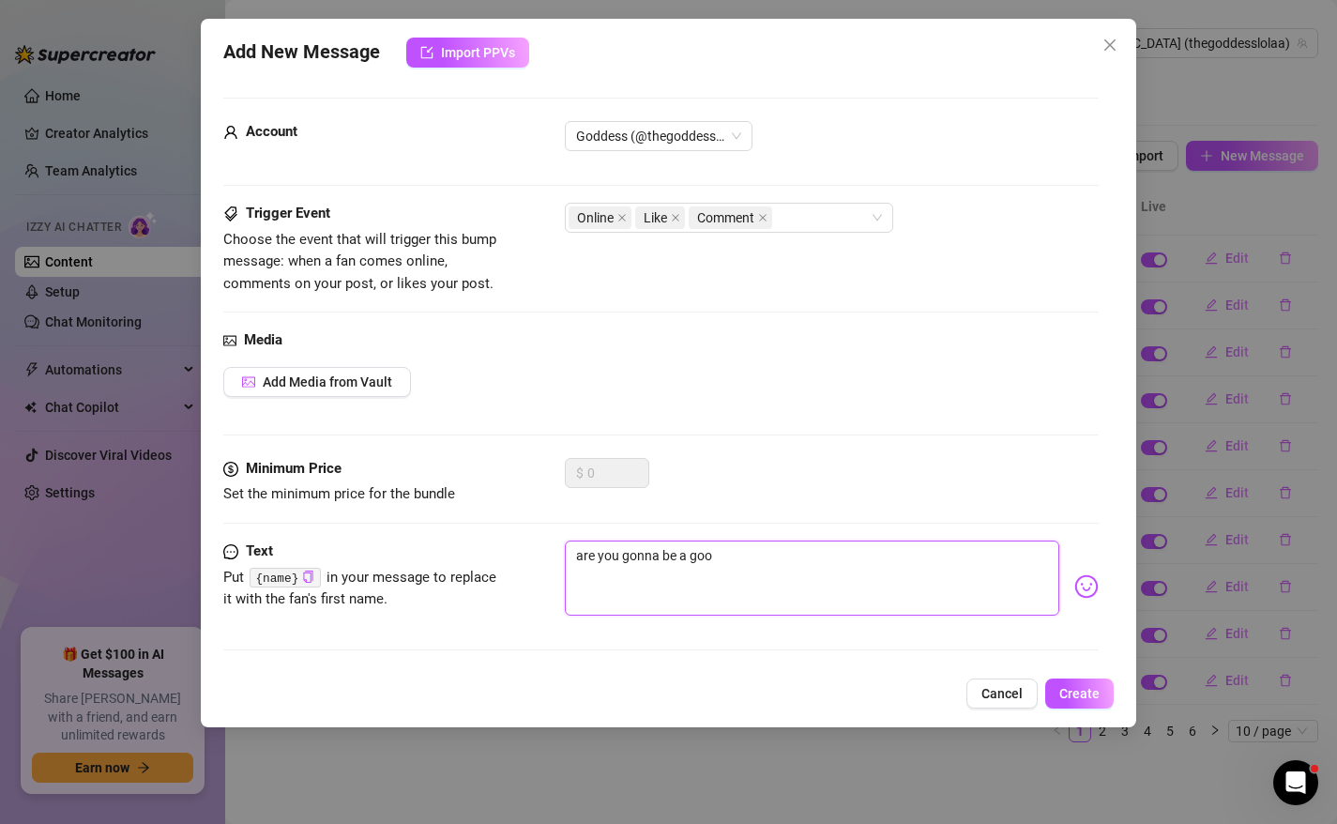
type textarea "are you gonna be a good"
type textarea "are you gonna be a good b"
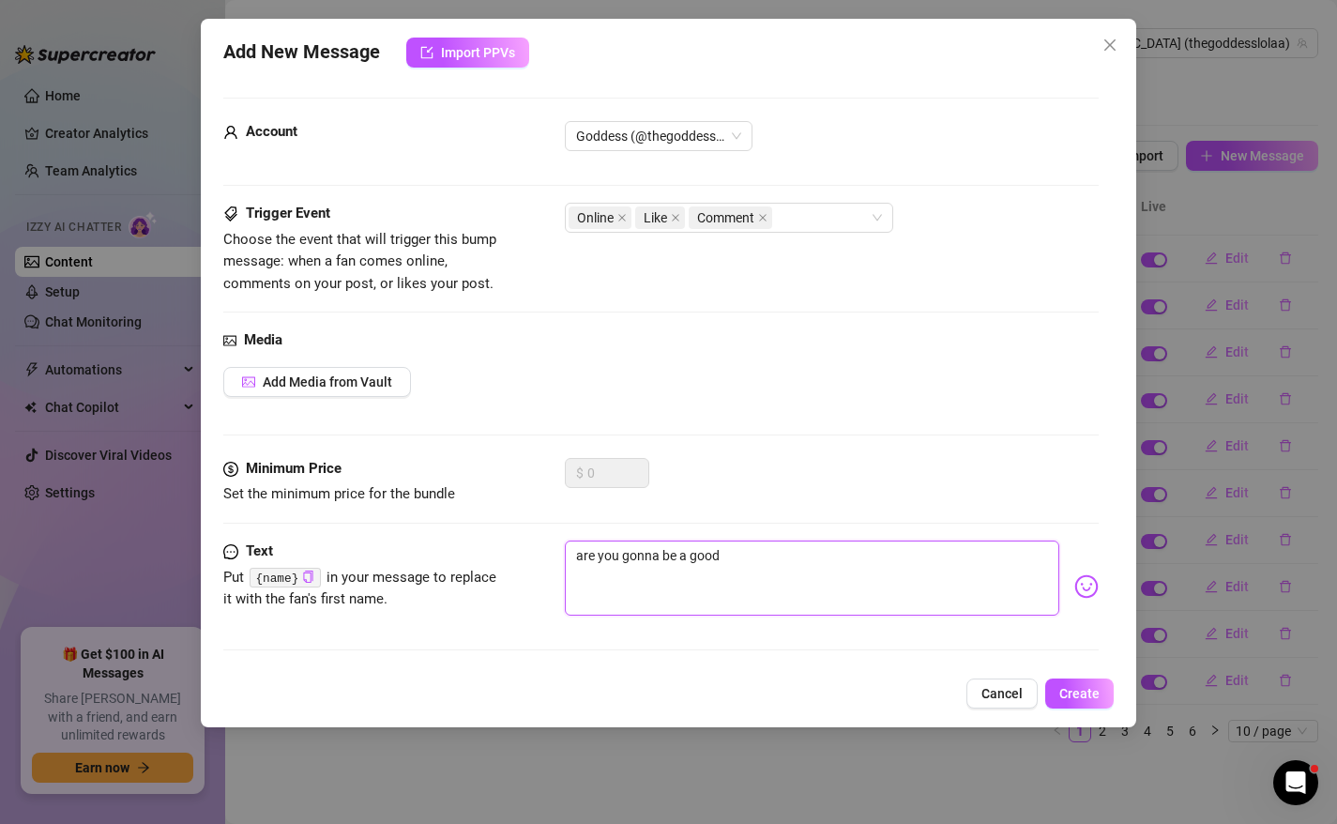
type textarea "are you gonna be a good b"
type textarea "are you gonna be a good bo"
type textarea "are you gonna be a good boy"
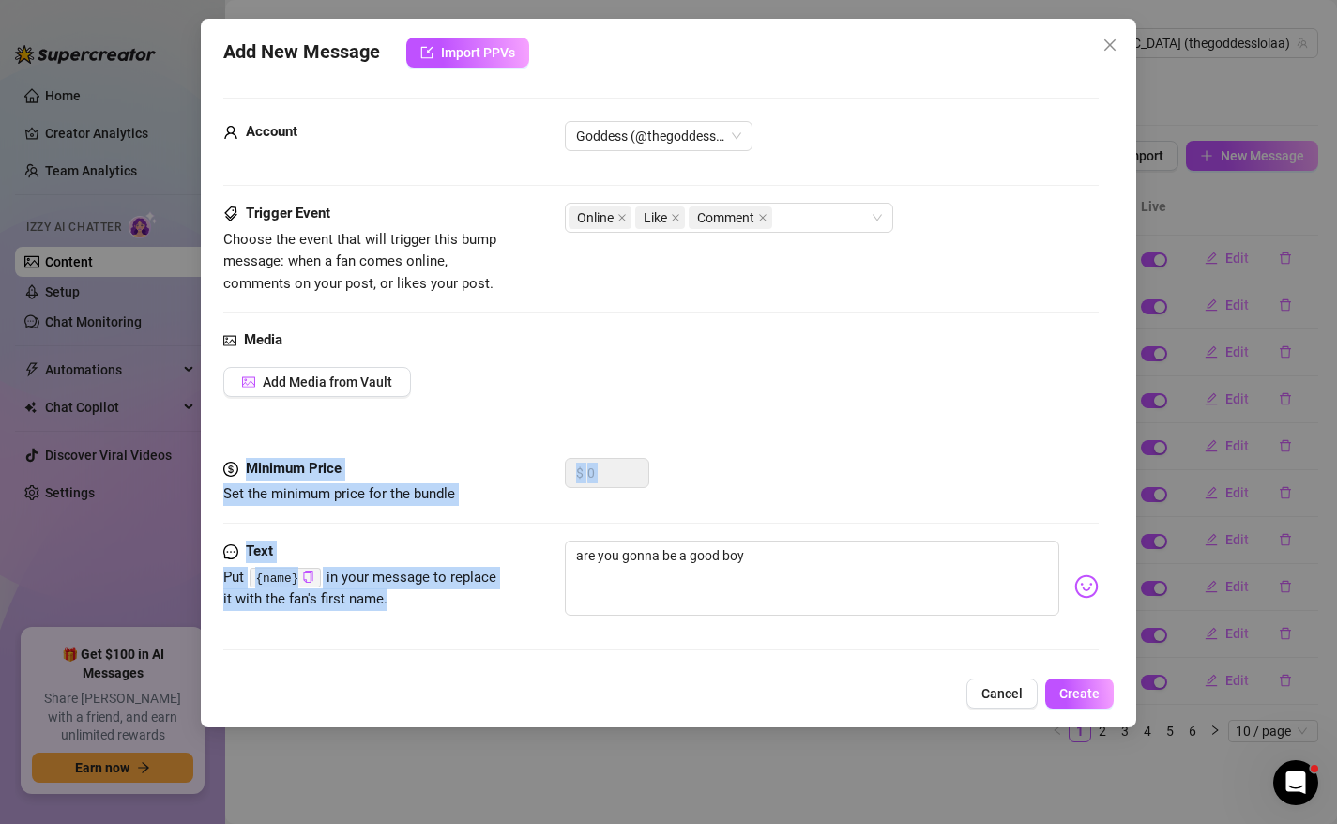
drag, startPoint x: 885, startPoint y: 613, endPoint x: 514, endPoint y: 432, distance: 412.4
click at [514, 432] on form "Account Goddess (@thegoddesslolaa) Trigger Event Choose the event that will tri…" at bounding box center [661, 382] width 876 height 569
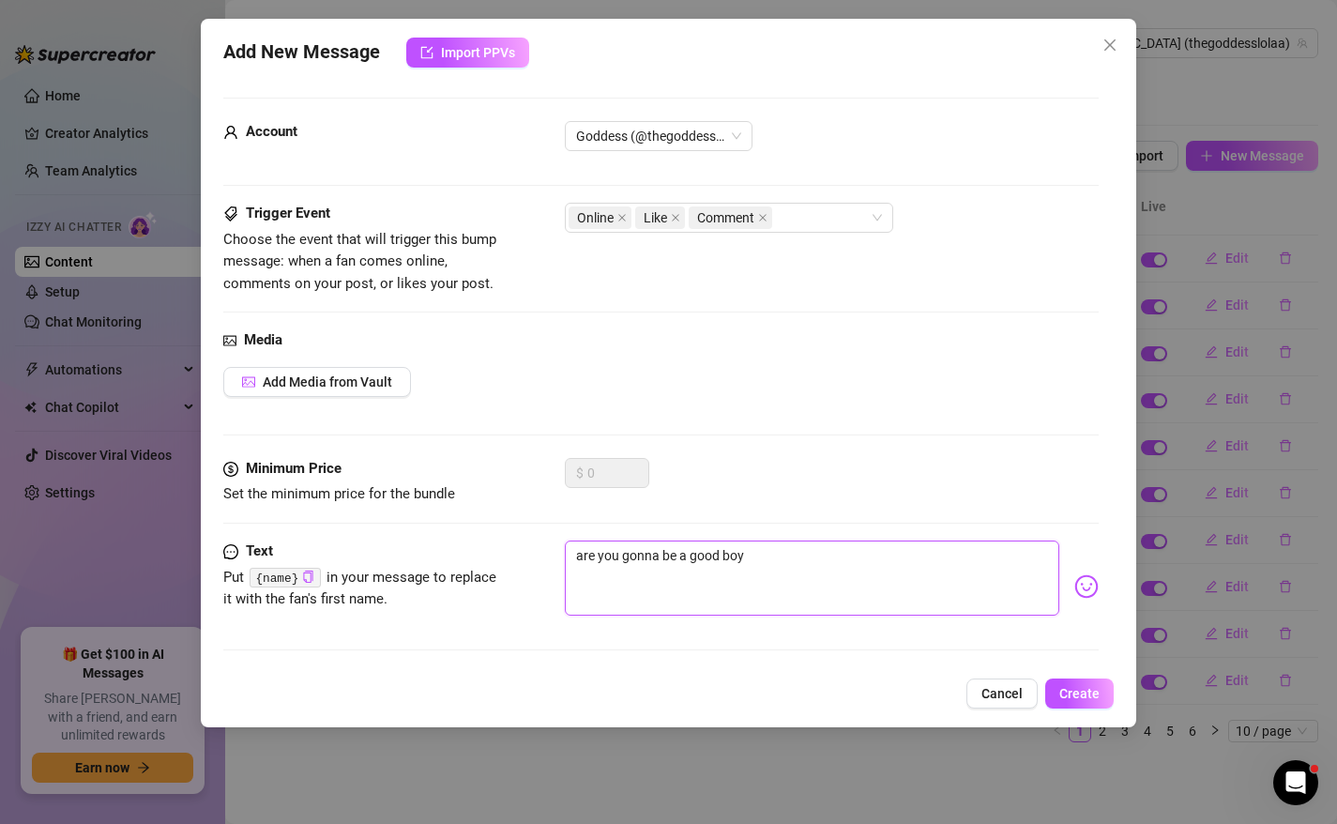
click at [850, 559] on textarea "are you gonna be a good boy" at bounding box center [812, 577] width 495 height 75
drag, startPoint x: 858, startPoint y: 566, endPoint x: 391, endPoint y: 249, distance: 564.5
click at [412, 274] on form "Account Goddess (@thegoddesslolaa) Trigger Event Choose the event that will tri…" at bounding box center [661, 382] width 876 height 569
type textarea "w"
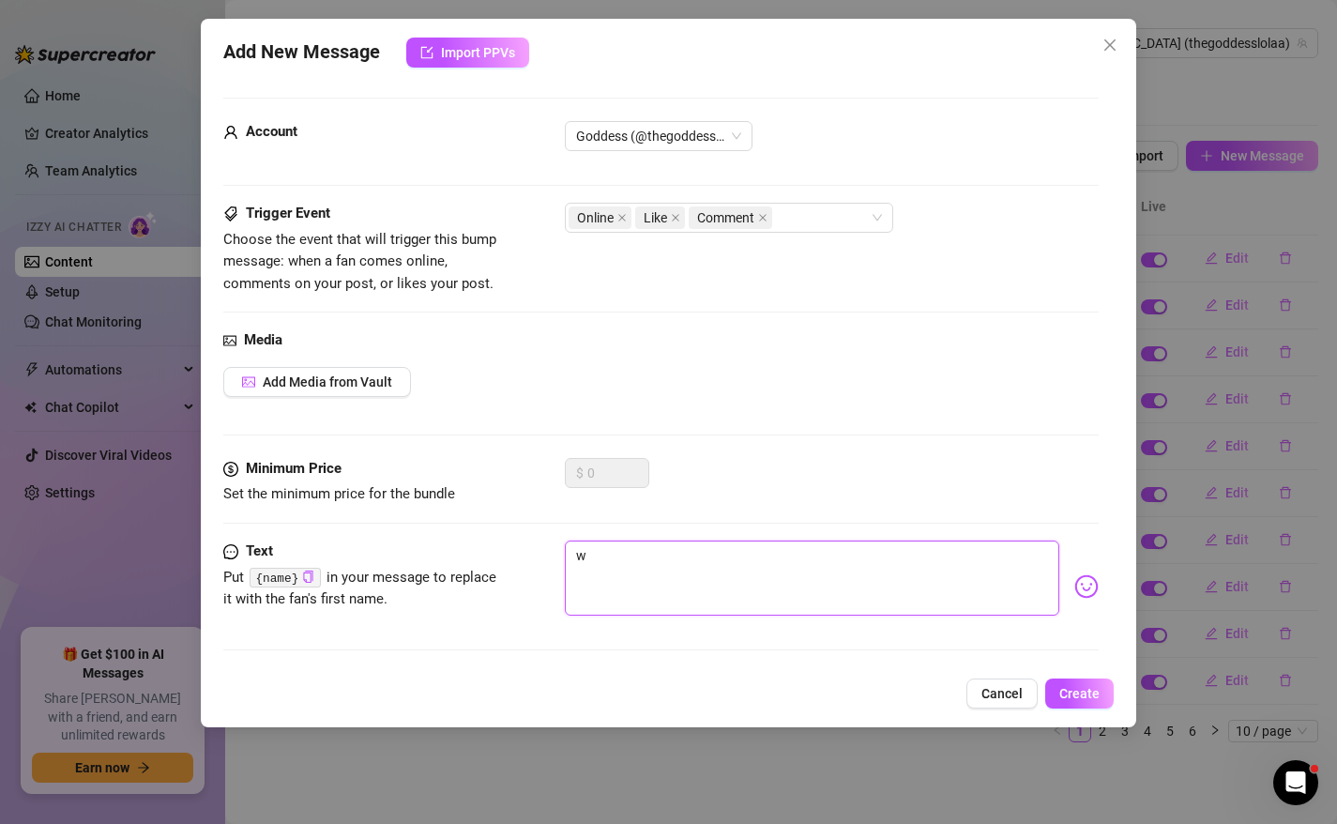
type textarea "wa"
type textarea "wan"
type textarea "want"
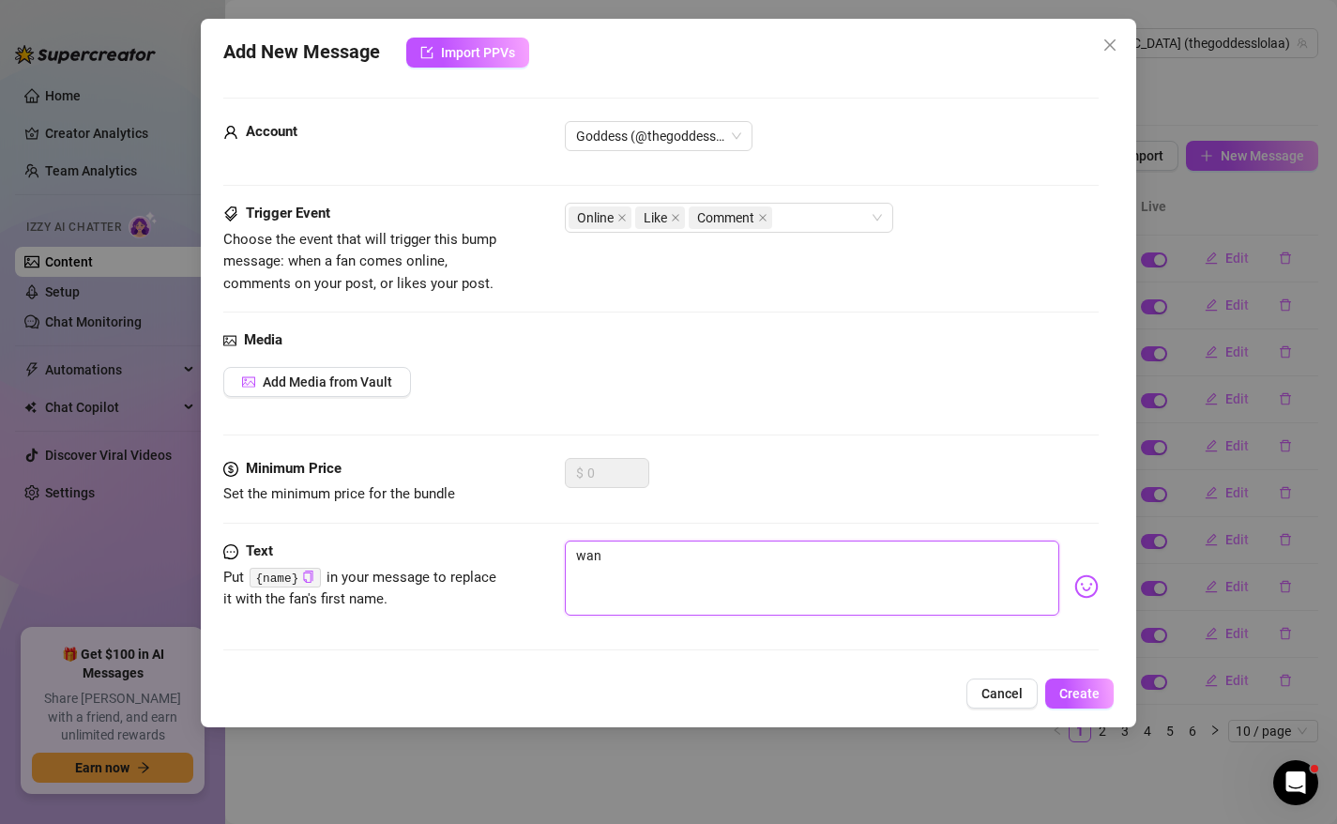
type textarea "want"
type textarea "want t"
type textarea "want to"
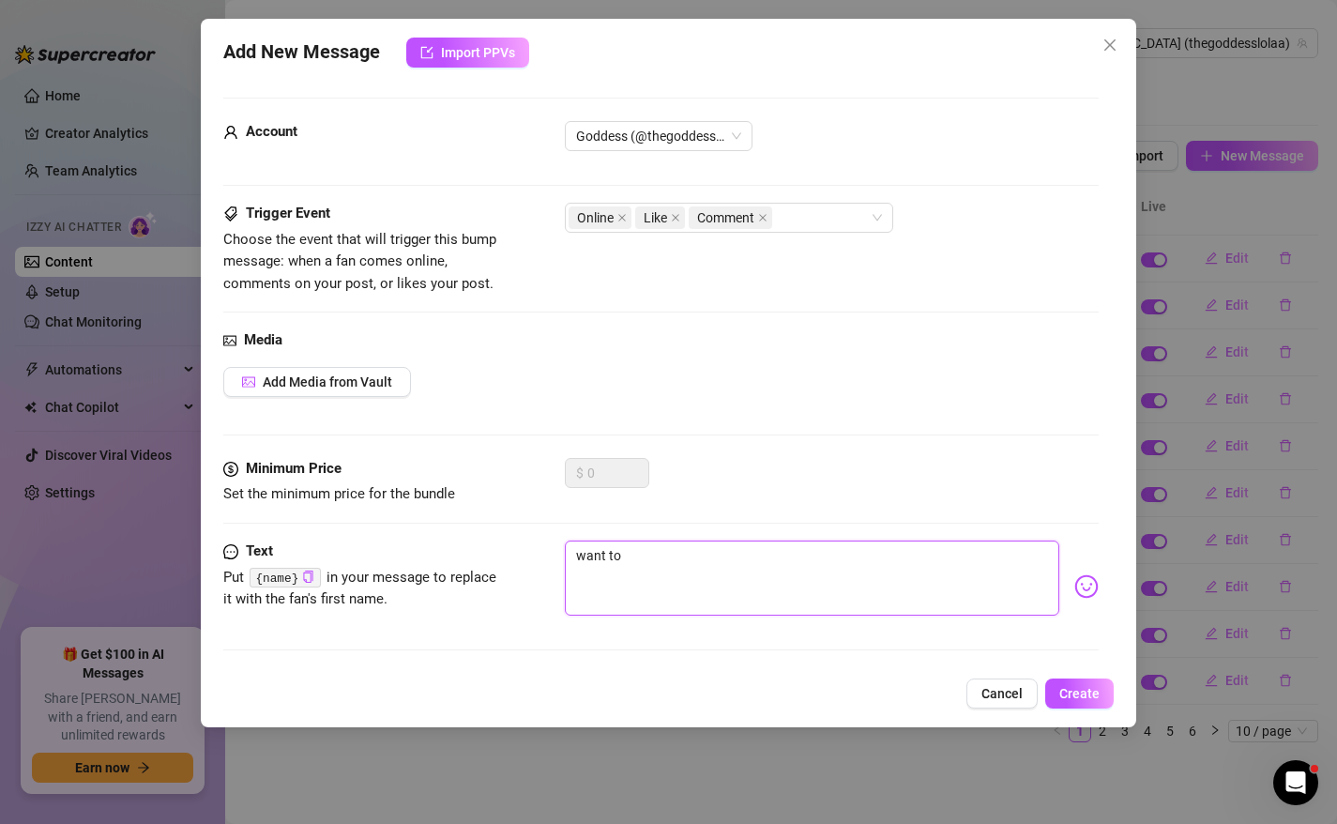
type textarea "want to"
type textarea "want to b"
type textarea "want to be"
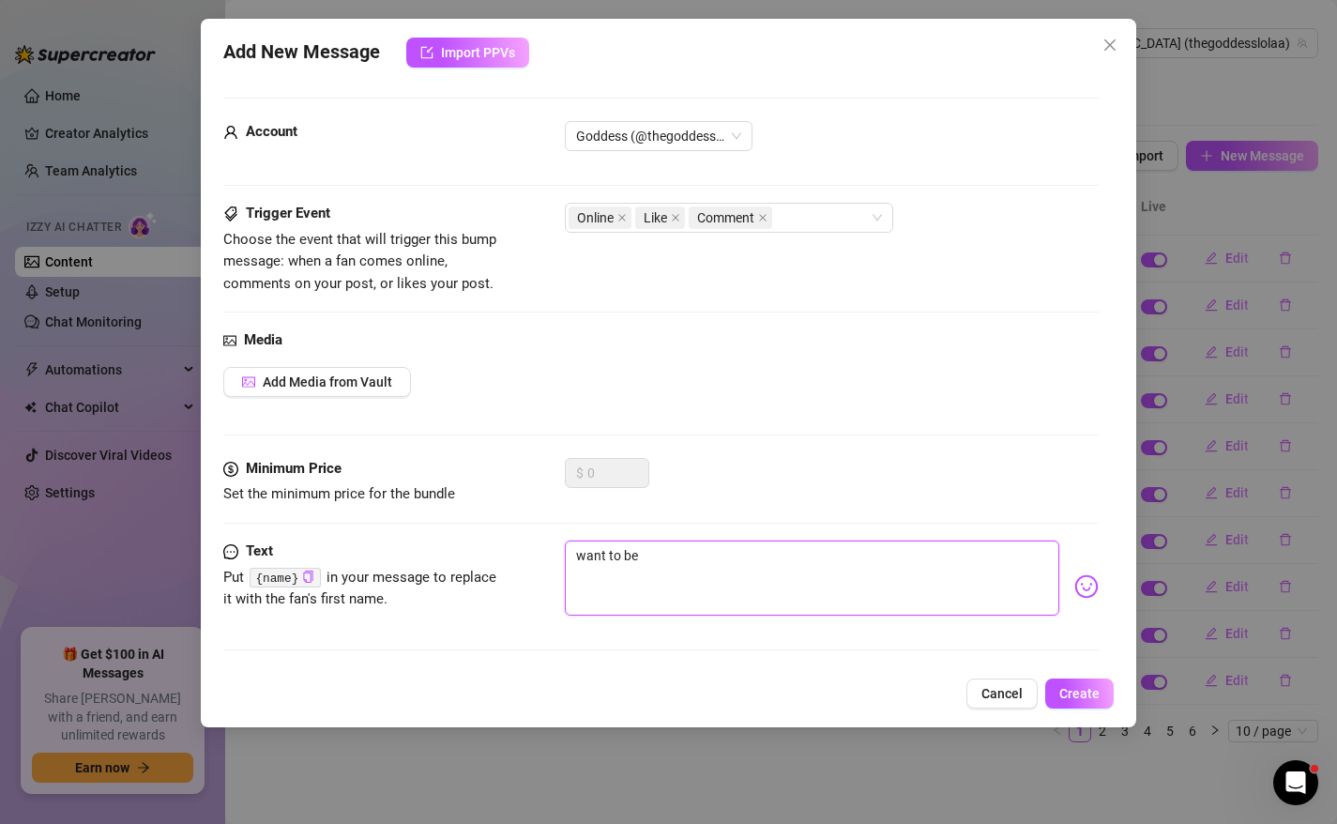
type textarea "want to be a"
type textarea "want to be a g"
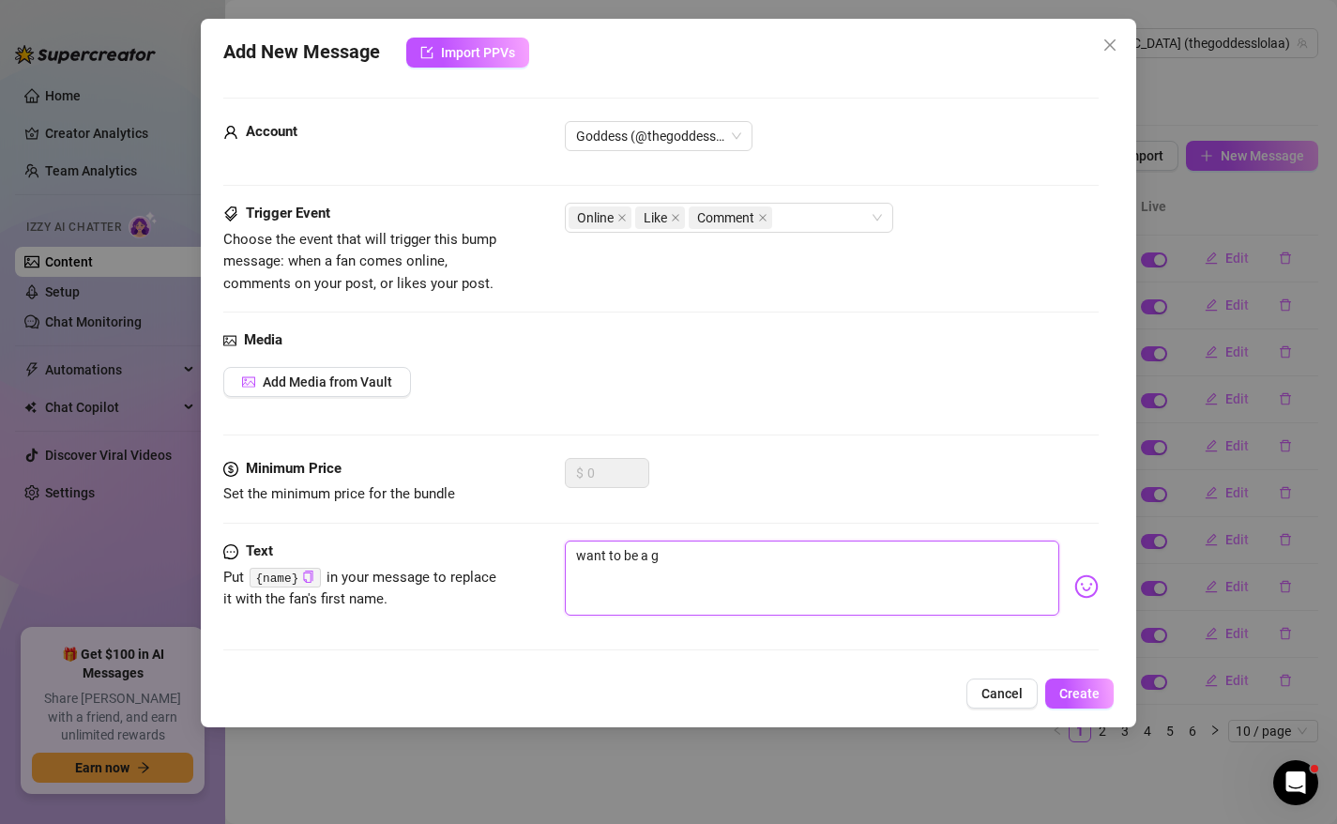
type textarea "want to be a go"
type textarea "want to be a goo"
type textarea "want to be a good"
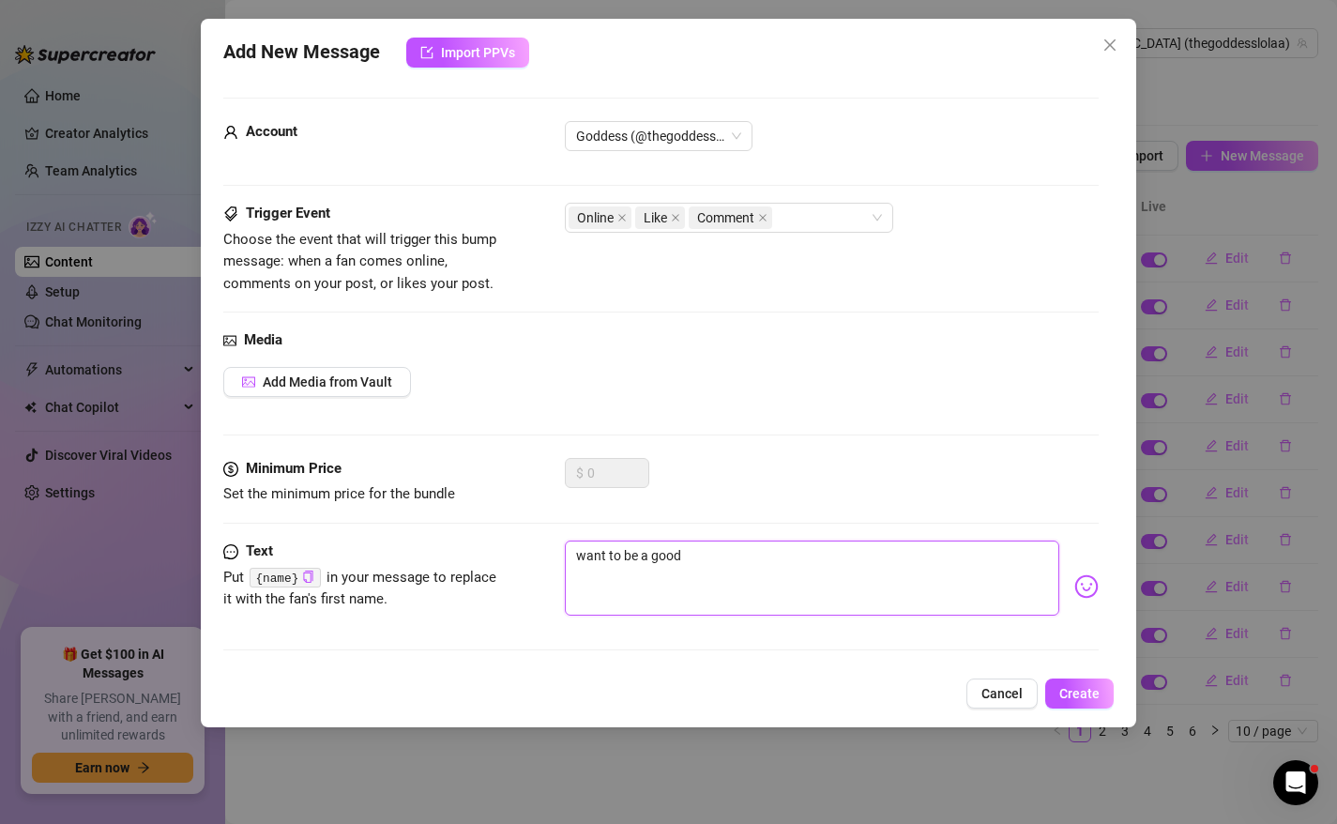
type textarea "want to be a good"
type textarea "want to be a good b"
type textarea "want to be a good bo"
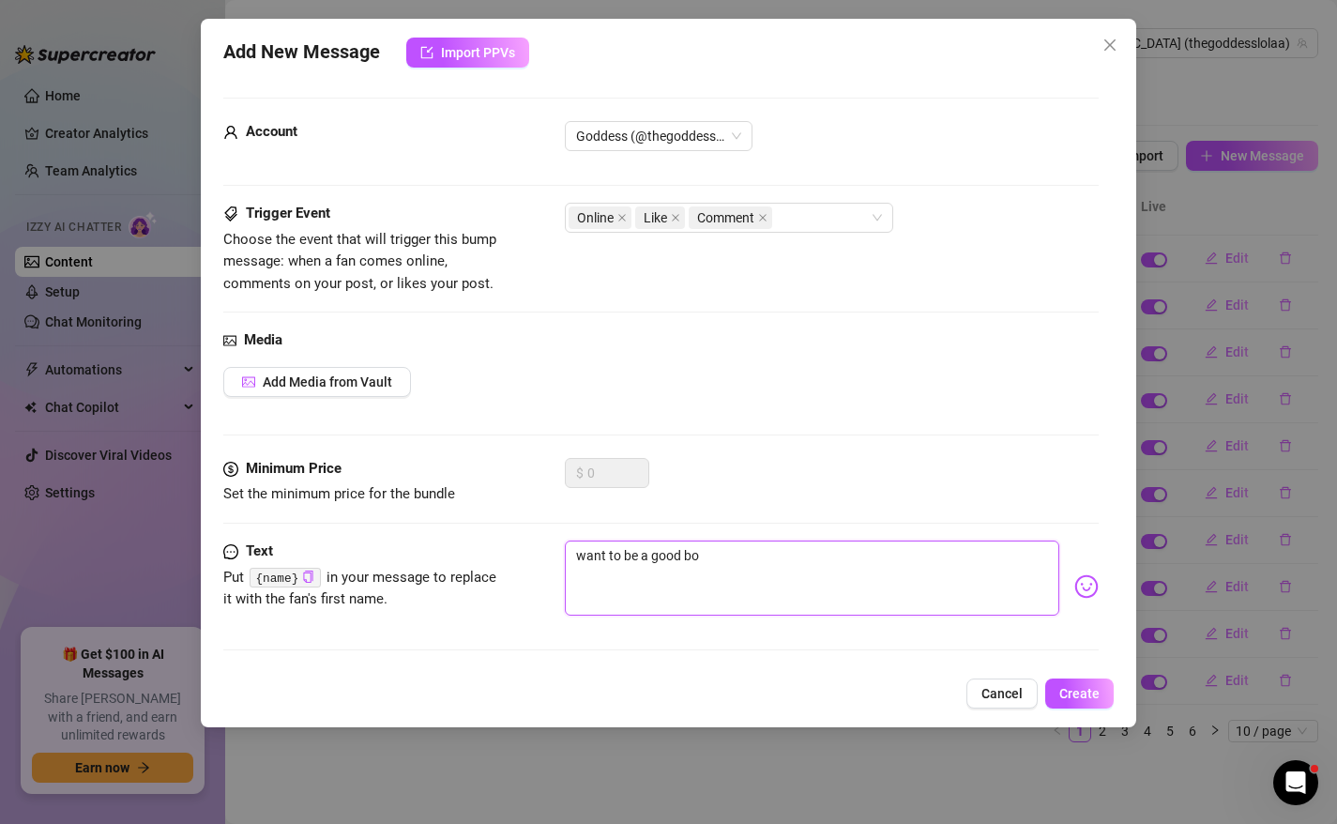
type textarea "want to be a good boy"
type textarea "want to be a good boy o"
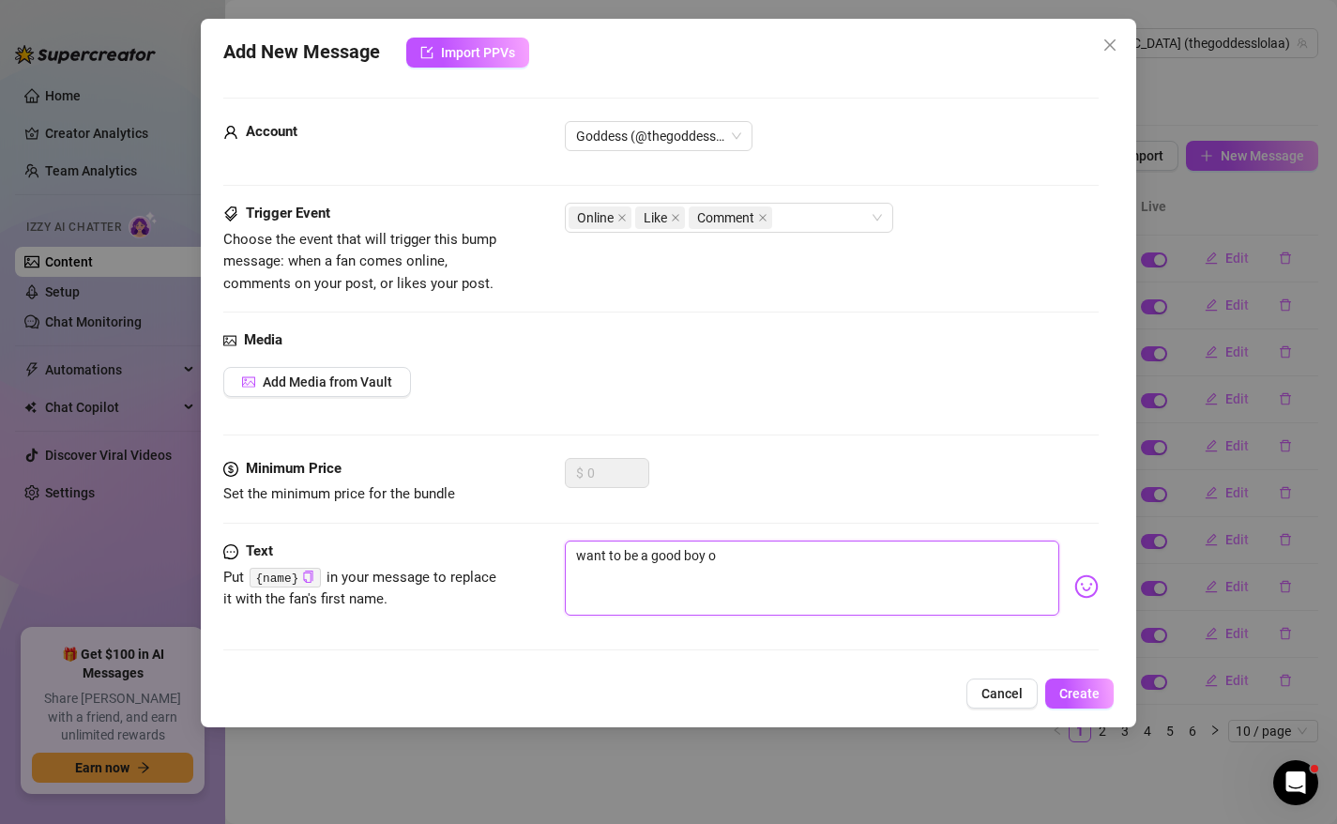
type textarea "want to be a good boy or"
type textarea "want to be a good boy o"
type textarea "want to be a good boy"
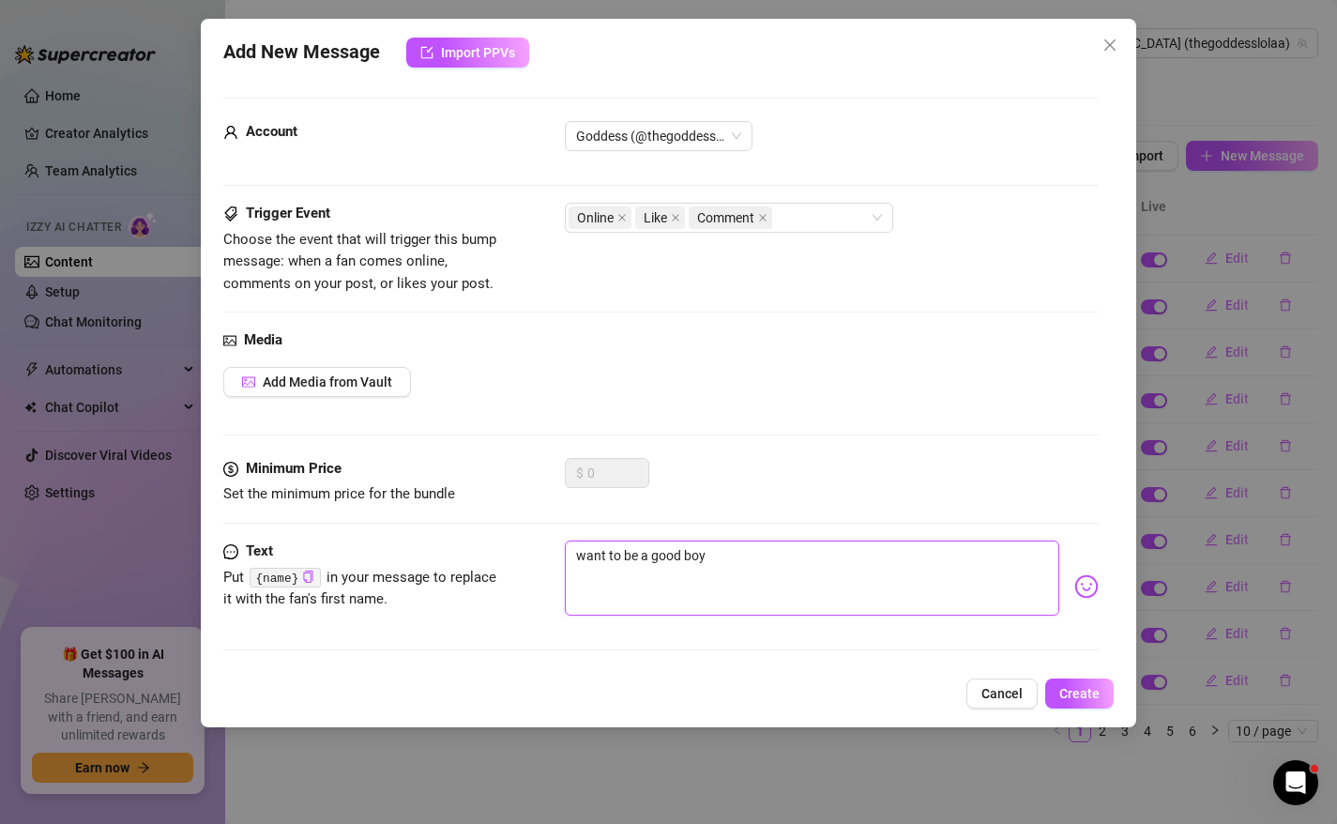
type textarea "want to be a good boy f"
type textarea "want to be a good boy fo"
type textarea "want to be a good boy for"
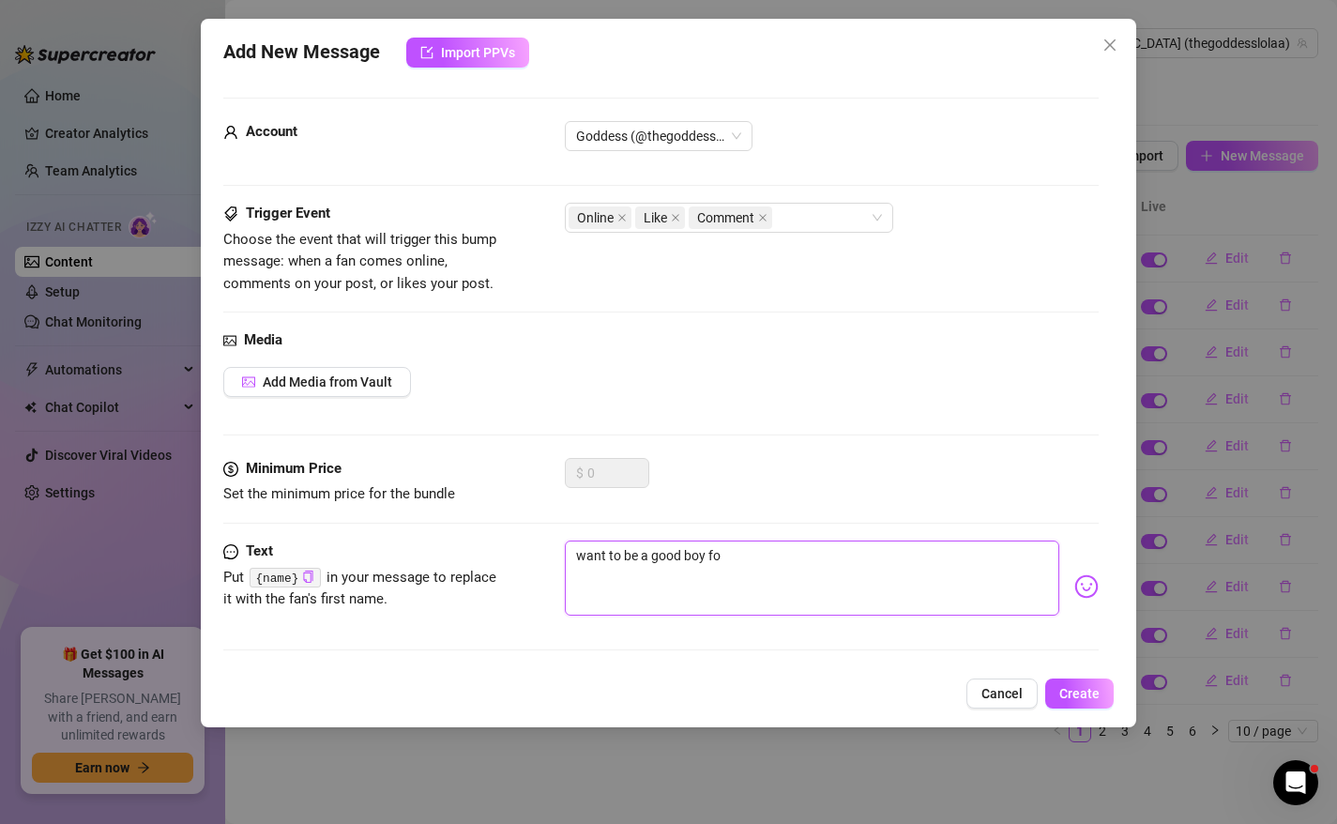
type textarea "want to be a good boy for"
type textarea "want to be a good boy for m"
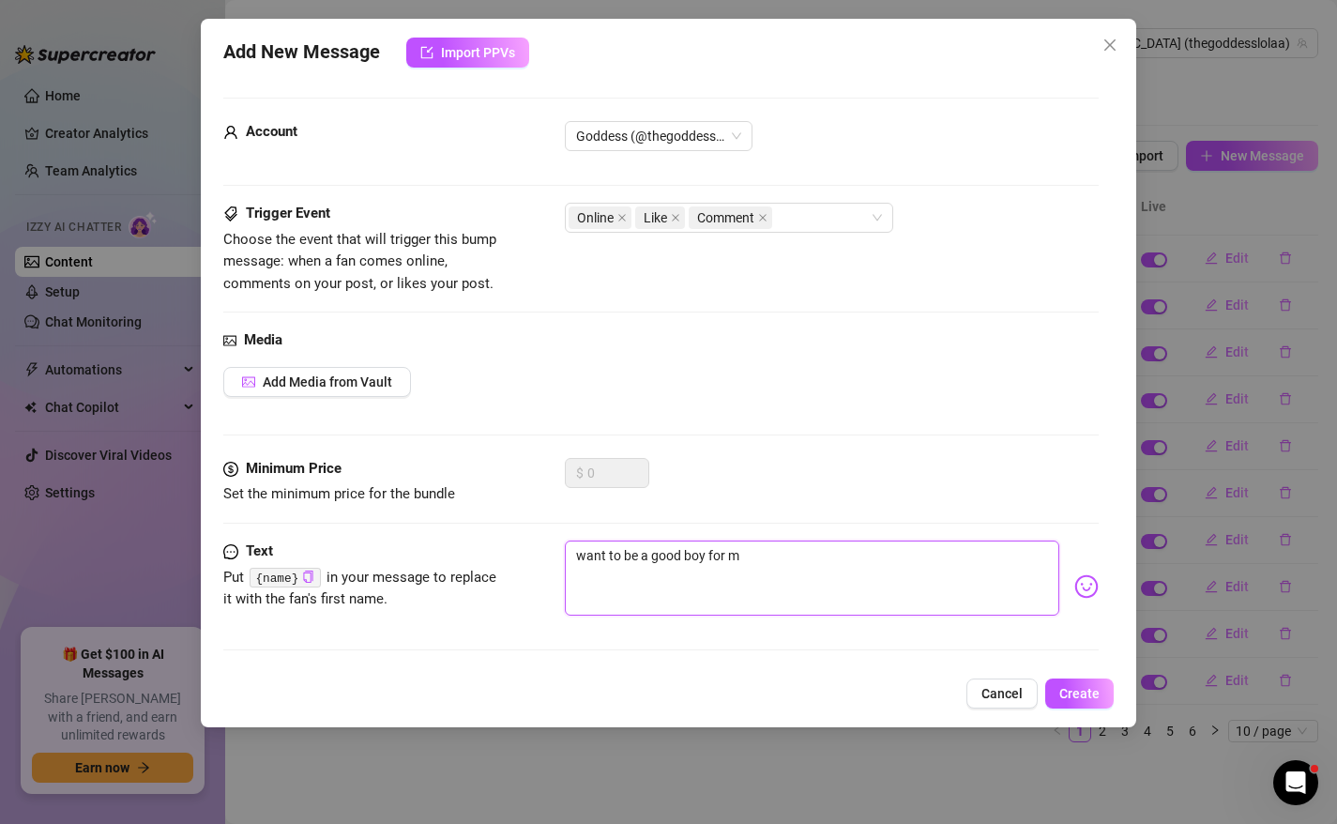
type textarea "want to be a good boy for me"
type textarea "want to be a good boy for me {"
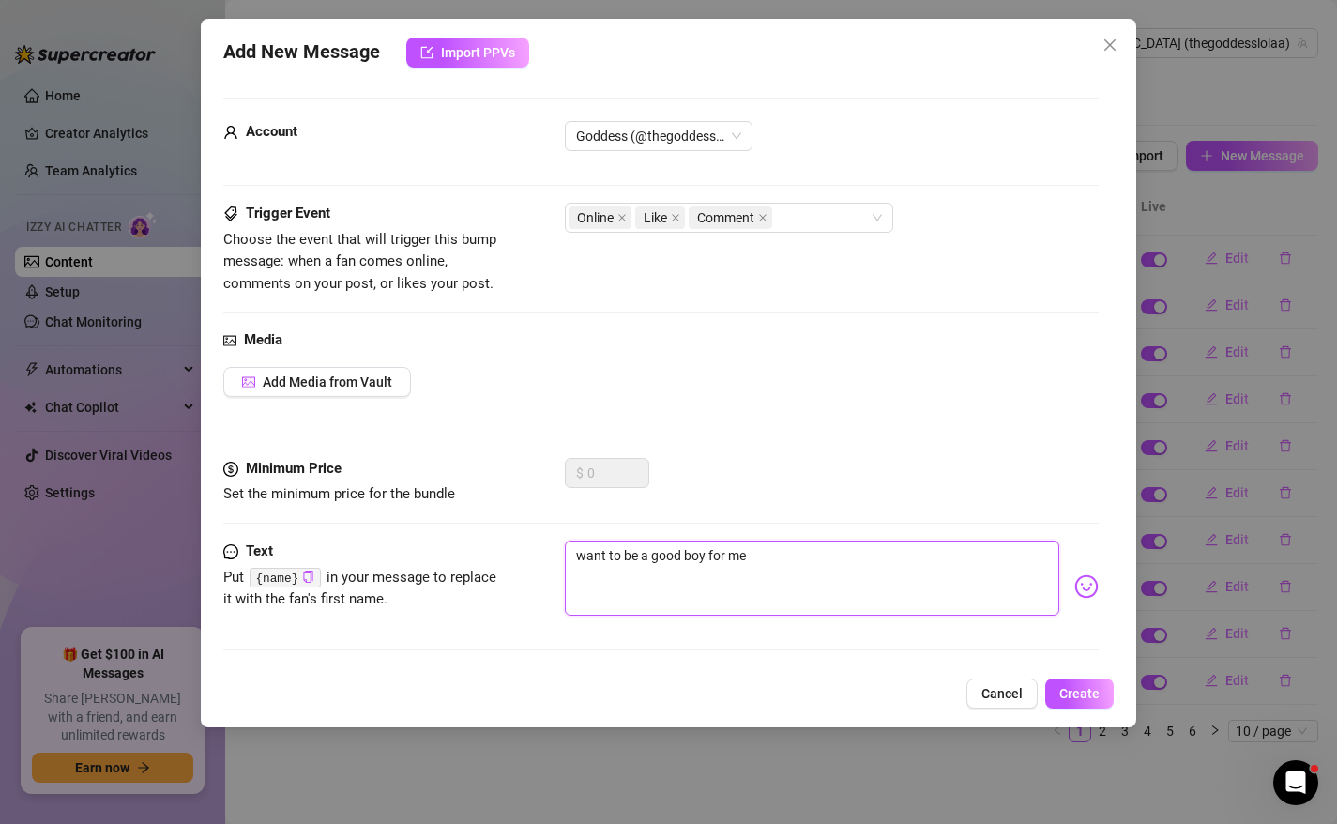
type textarea "want to be a good boy for me {"
type textarea "want to be a good boy for me {}"
type textarea "want to be a good boy for me {}?"
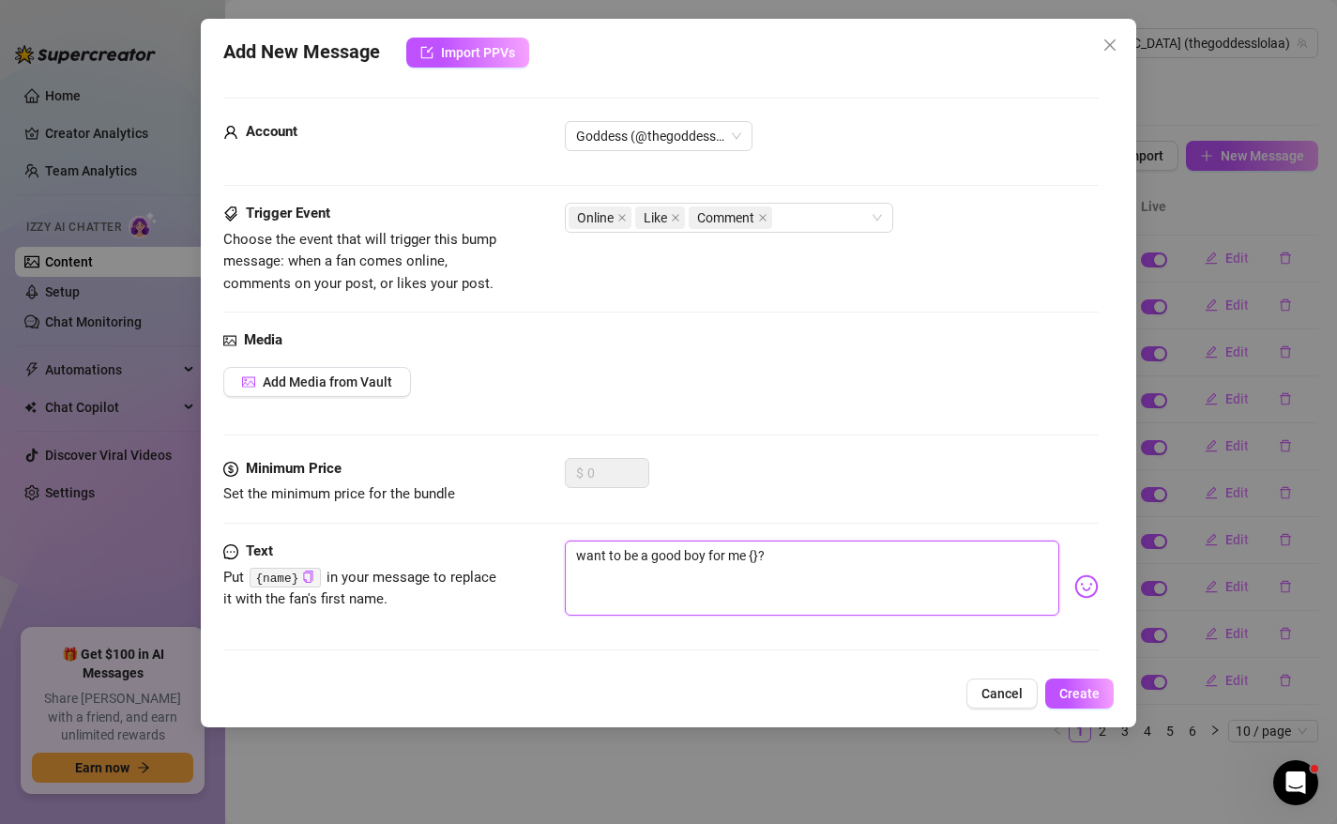
type textarea "want to be a good boy for me {}"
type textarea "want to be a good boy for me {"
type textarea "want to be a good boy for me"
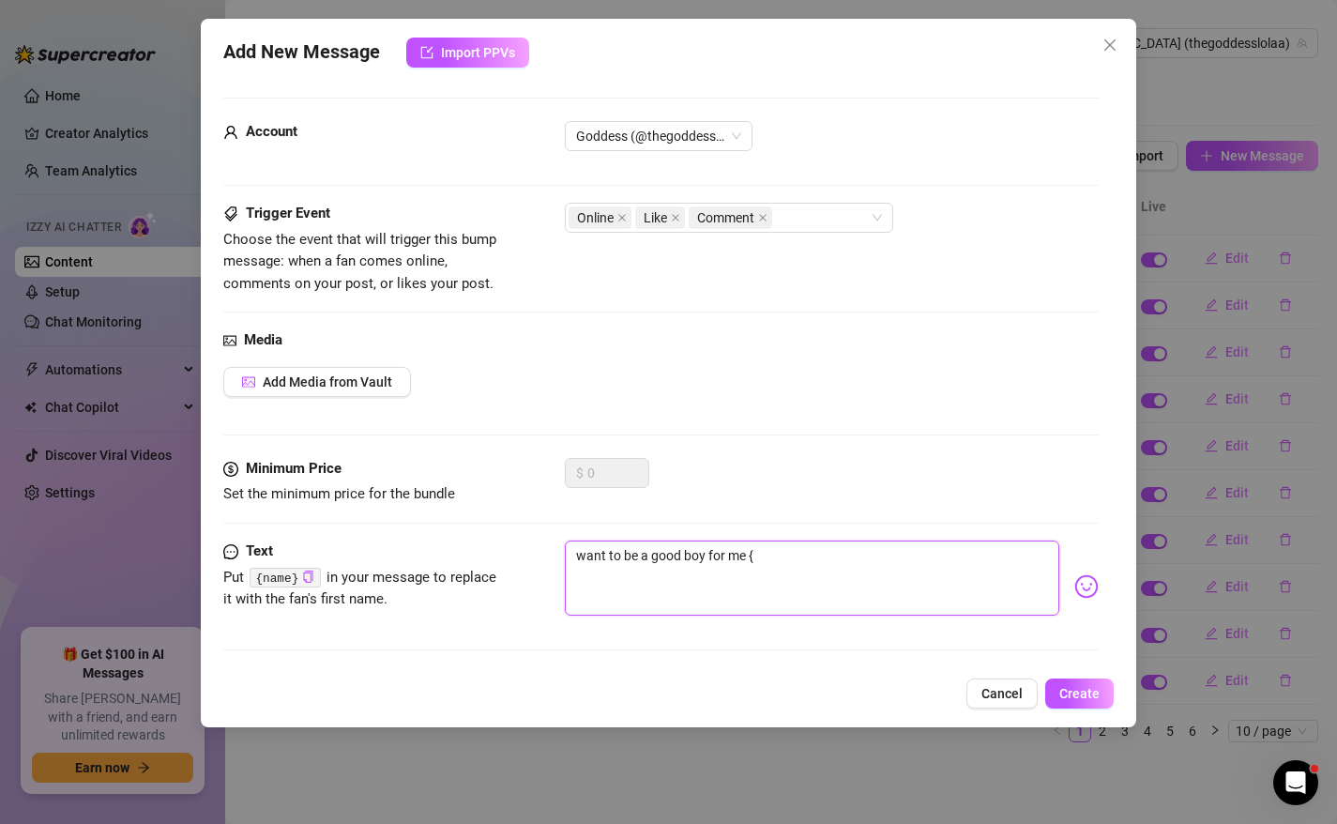
type textarea "want to be a good boy for me"
type textarea "want to be a good boy for me n"
type textarea "want to be a good boy for me"
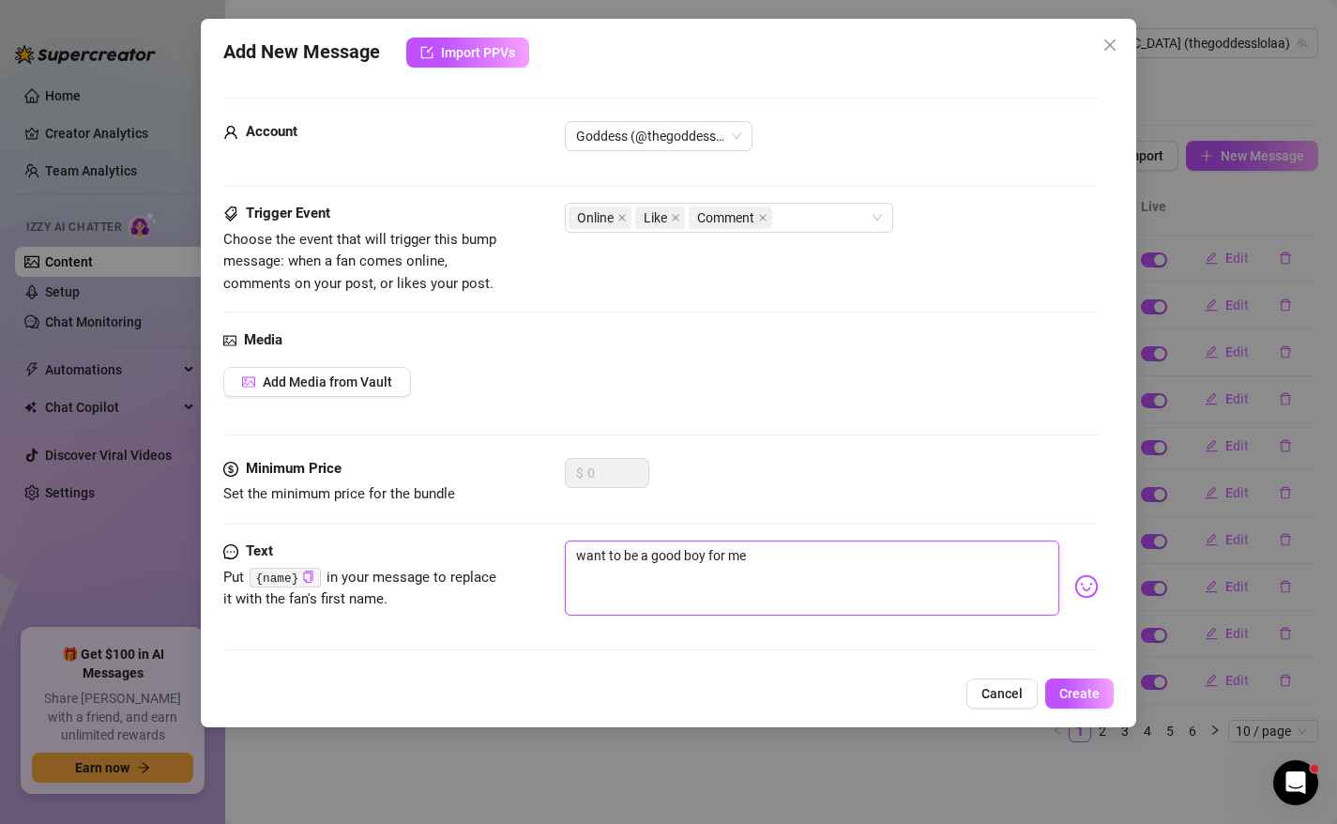
type textarea "want to be a good boy for me"
type textarea "want to be a good boy for me?"
click at [1081, 680] on button "Create" at bounding box center [1079, 693] width 68 height 30
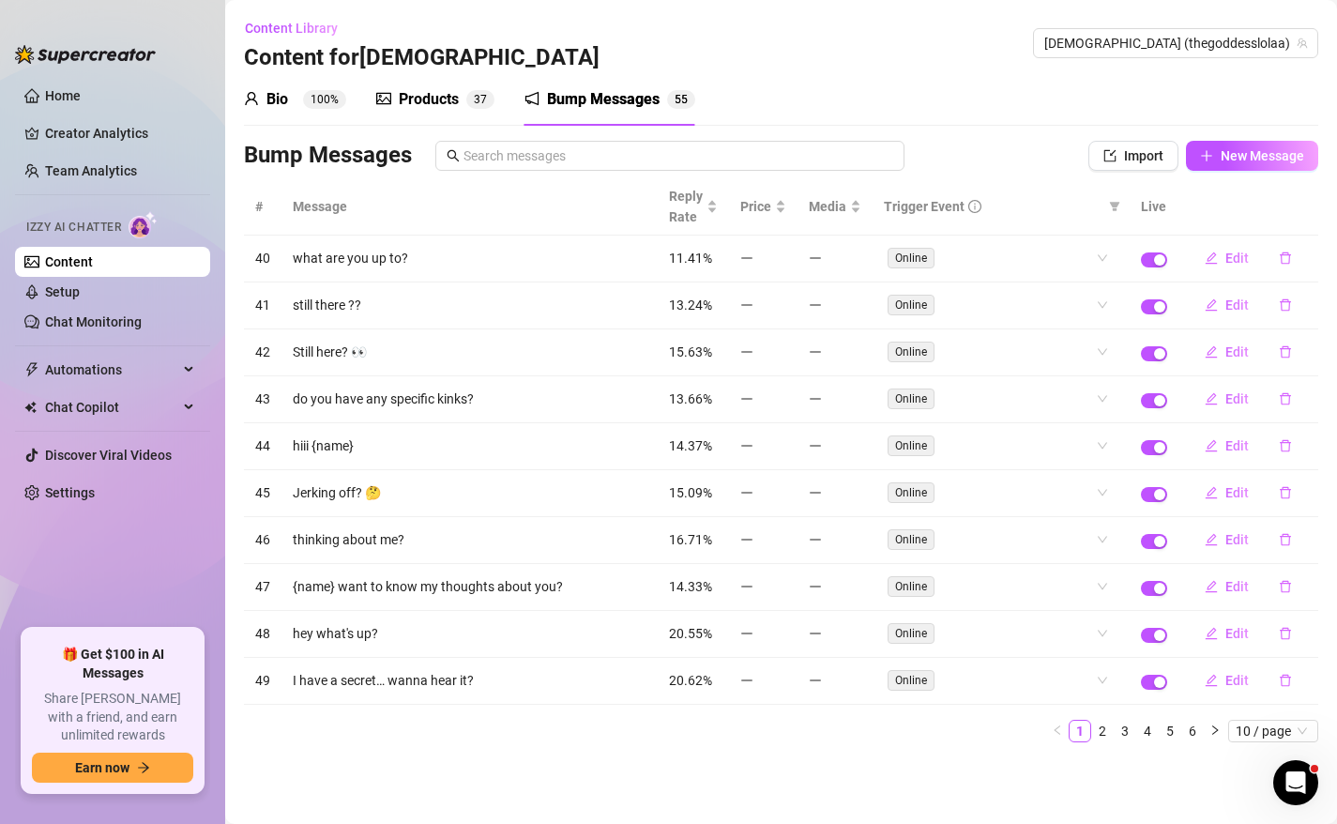
click at [630, 86] on div "Bump Messages 5 5" at bounding box center [609, 99] width 171 height 53
click at [1136, 733] on ul "1 2 3 4 5 6 10 / page" at bounding box center [781, 730] width 1074 height 23
click at [1171, 726] on link "5" at bounding box center [1169, 730] width 21 height 21
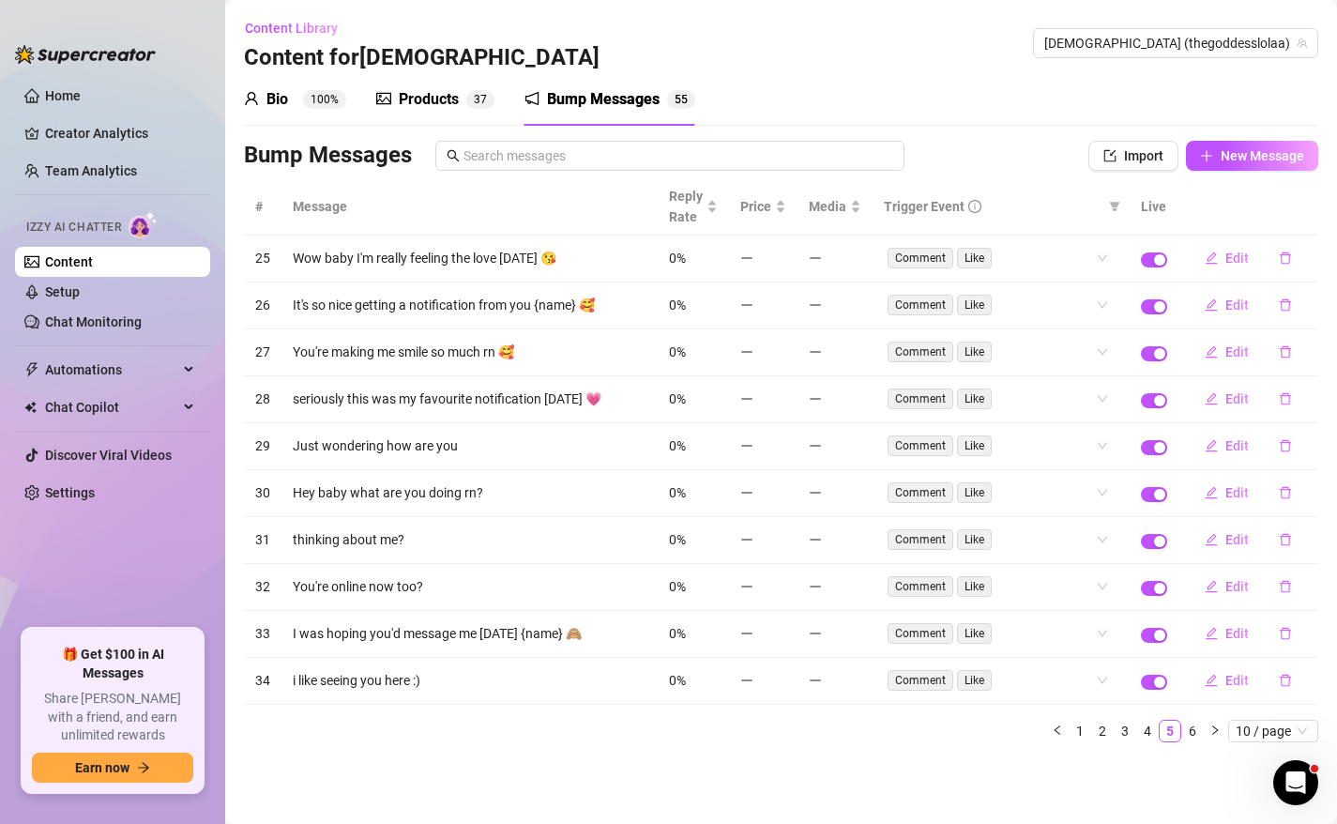
click at [706, 597] on td "0%" at bounding box center [693, 587] width 71 height 47
click at [1105, 592] on div "Comment Like" at bounding box center [1001, 586] width 234 height 30
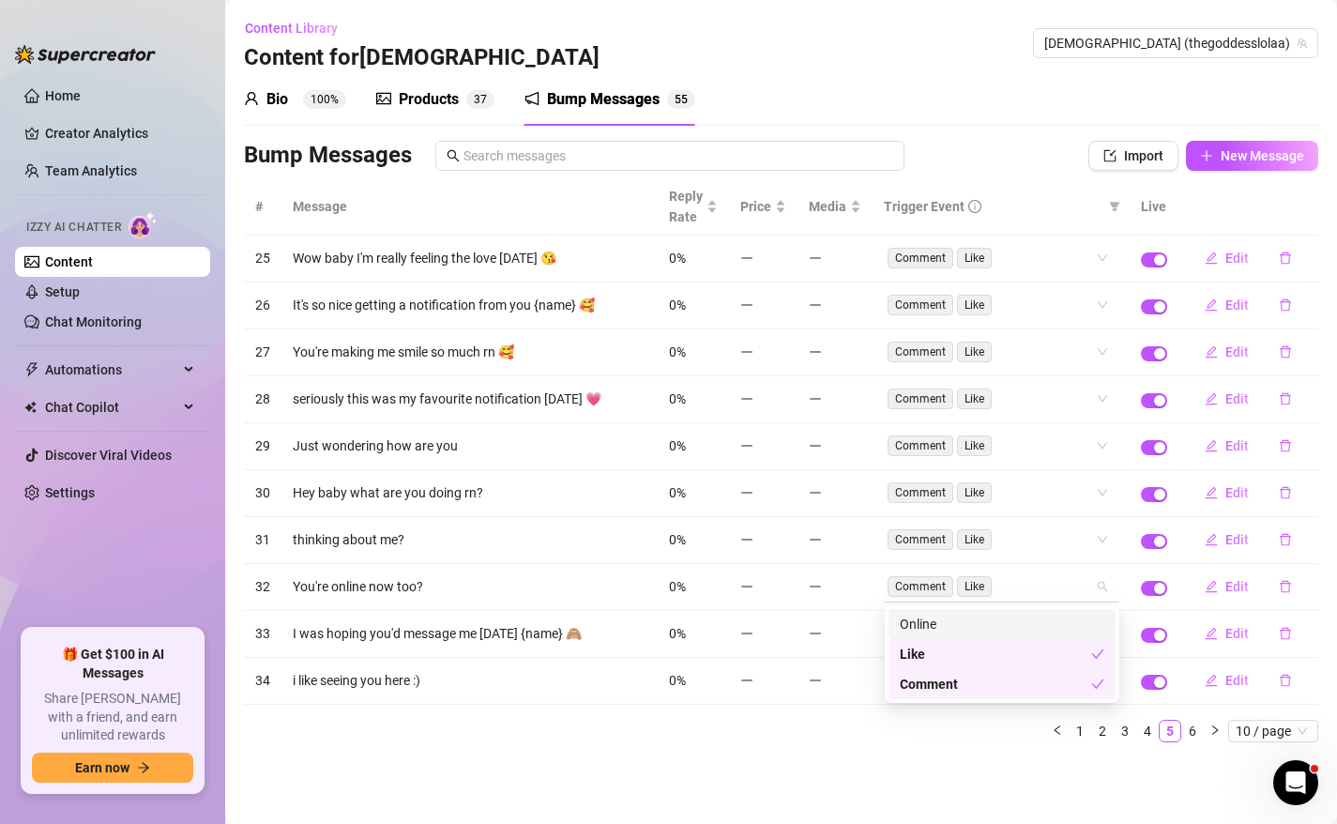
click at [1105, 592] on div "Comment Like" at bounding box center [1001, 586] width 234 height 30
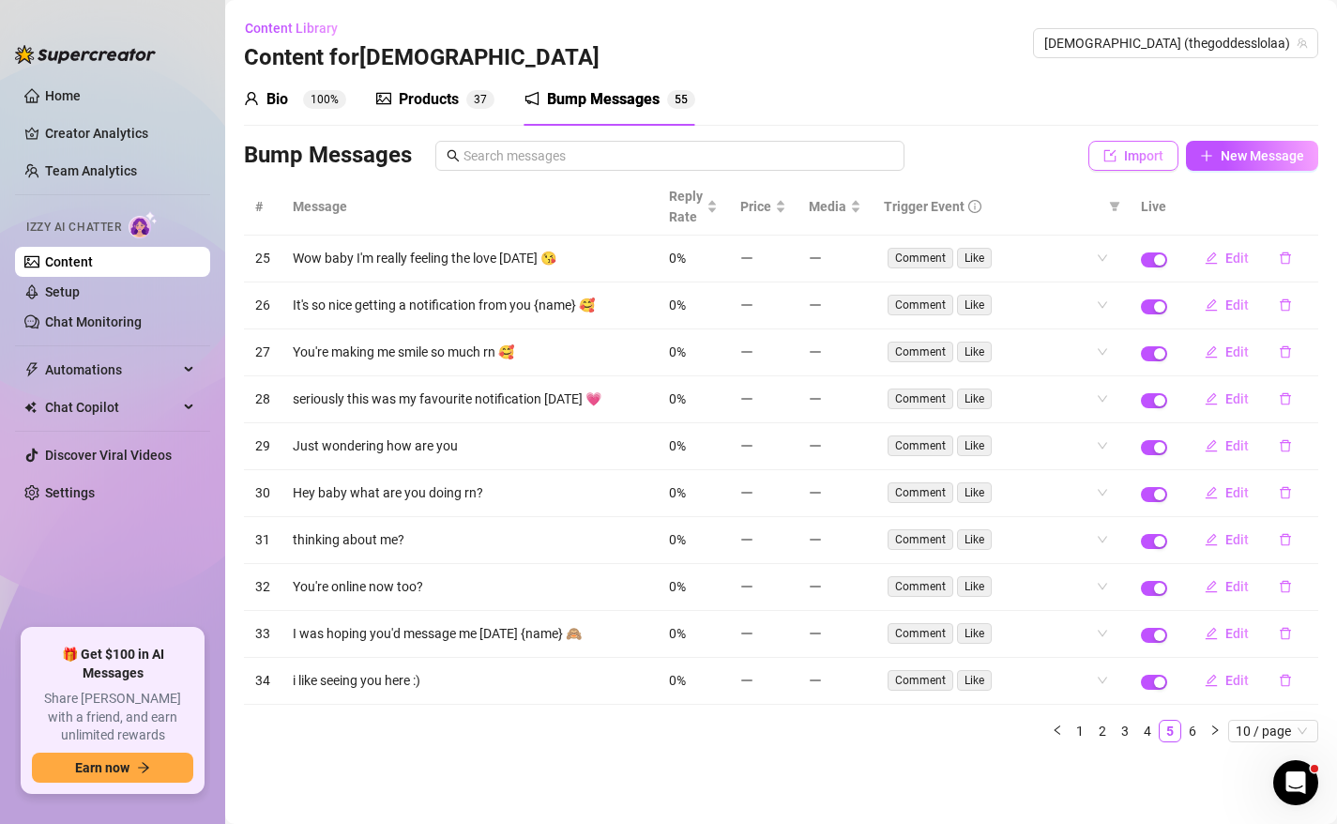
click at [1169, 168] on button "Import" at bounding box center [1133, 156] width 90 height 30
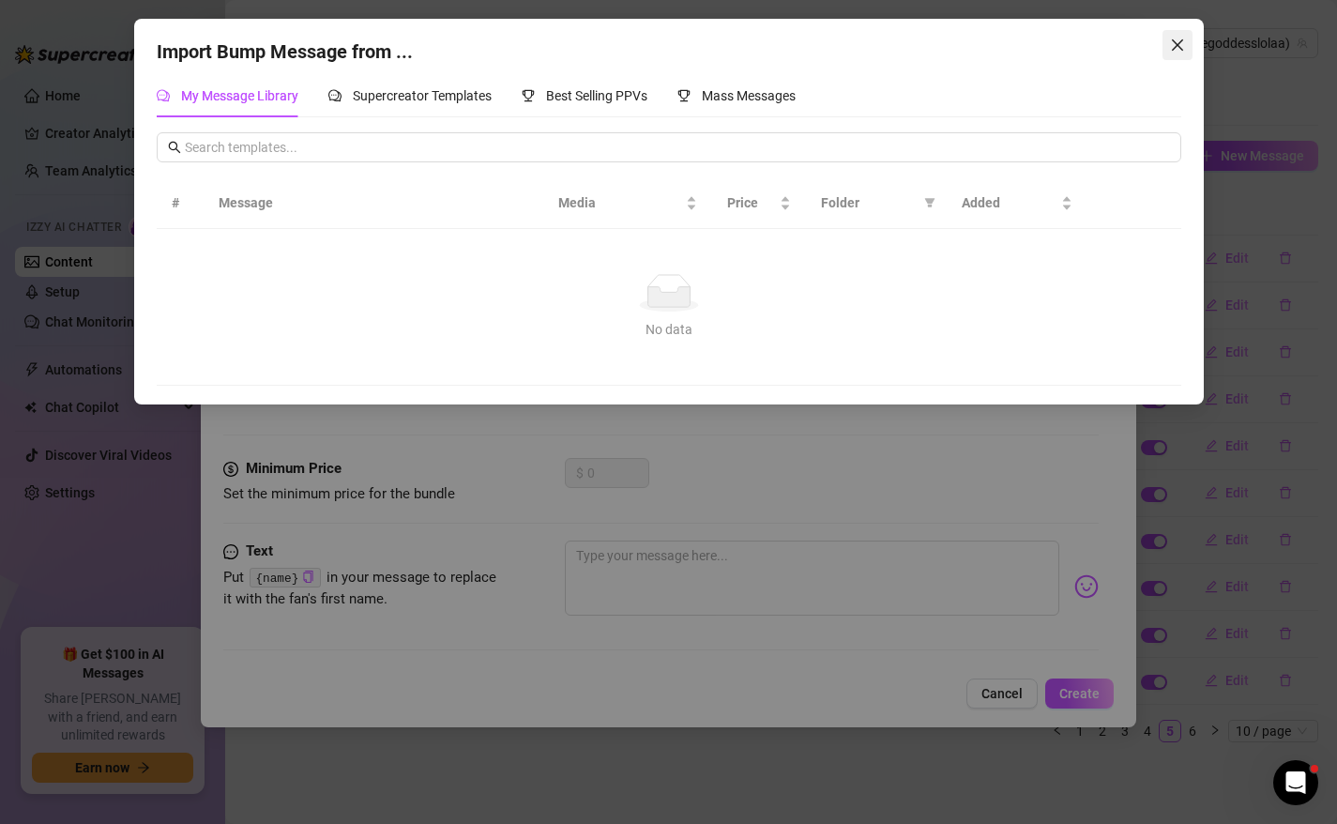
click at [1166, 51] on span "Close" at bounding box center [1177, 45] width 30 height 15
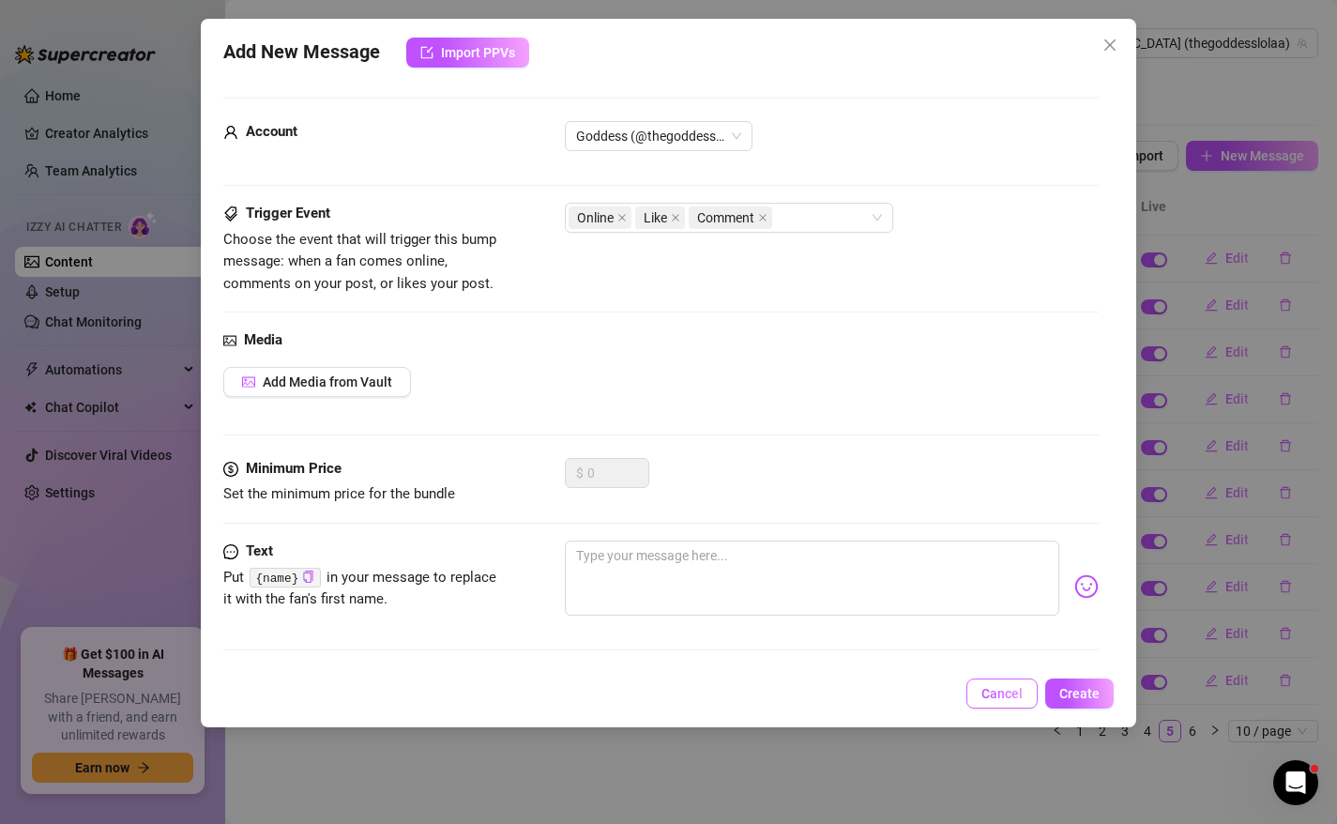
click at [999, 683] on button "Cancel" at bounding box center [1001, 693] width 71 height 30
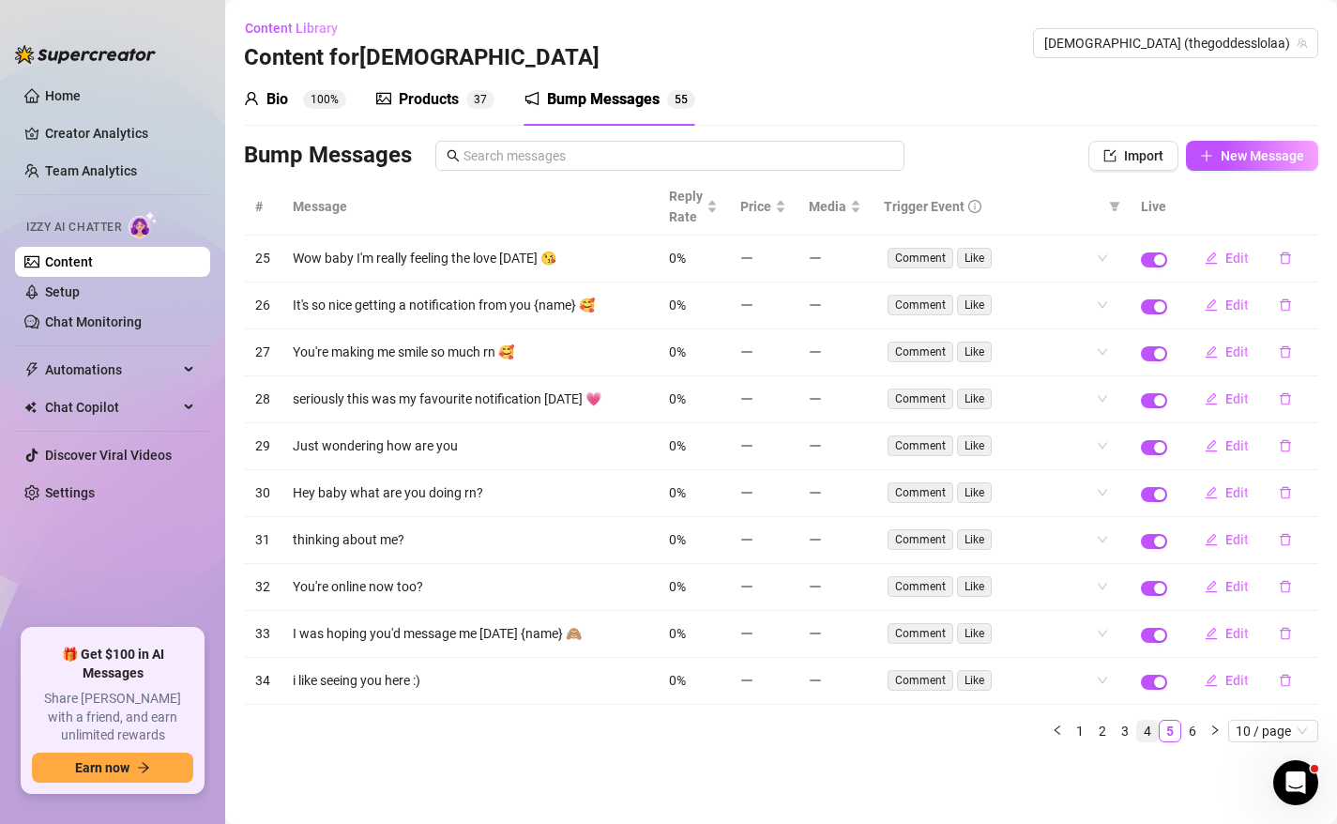
click at [1155, 723] on link "4" at bounding box center [1147, 730] width 21 height 21
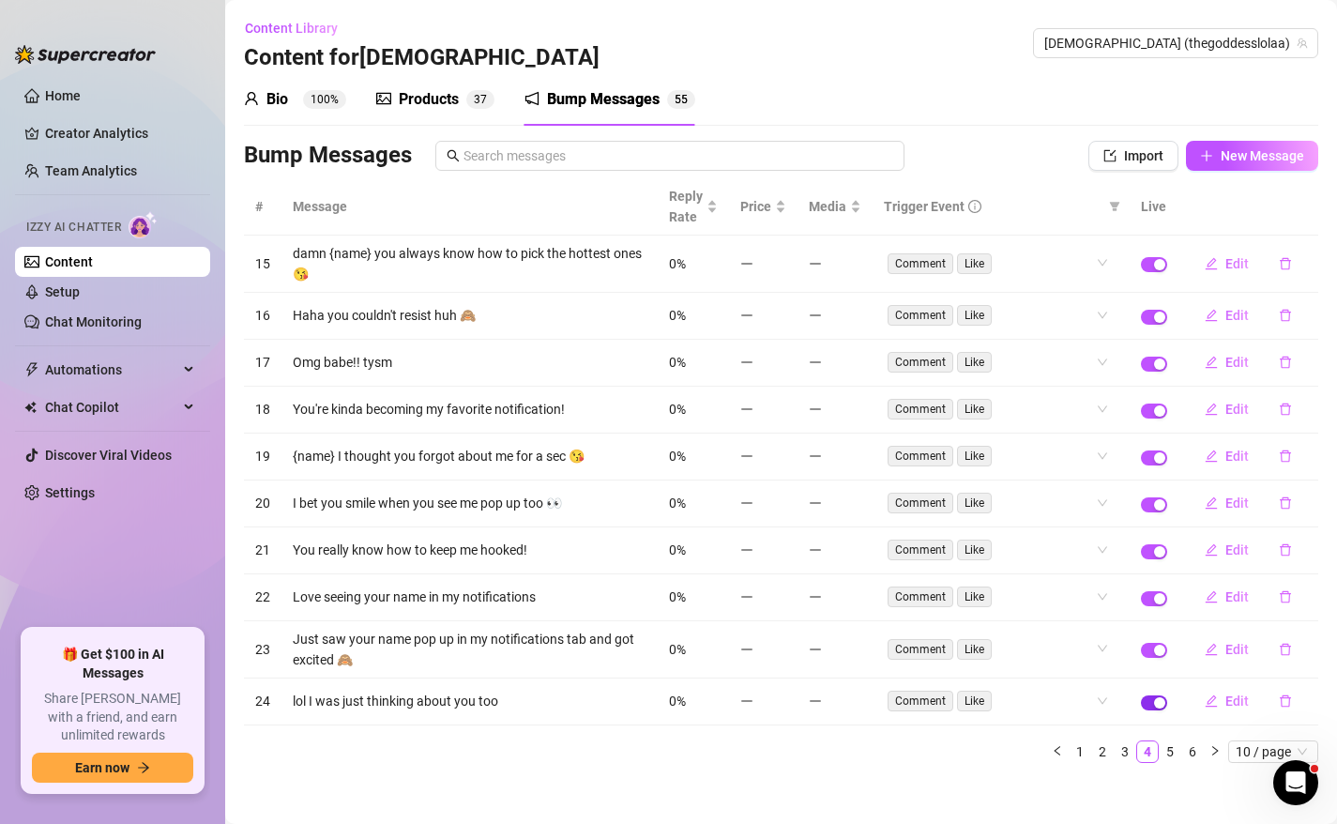
click at [1163, 703] on div "button" at bounding box center [1159, 702] width 11 height 11
click at [1163, 703] on span "button" at bounding box center [1154, 702] width 26 height 15
click at [602, 127] on div "Bio 100% Products 3 7 Bump Messages 5 5 Bio Import Bio from other creator Perso…" at bounding box center [781, 425] width 1074 height 704
click at [601, 98] on div "Bump Messages" at bounding box center [603, 99] width 113 height 23
click at [472, 83] on div "Products 3 7" at bounding box center [435, 99] width 118 height 53
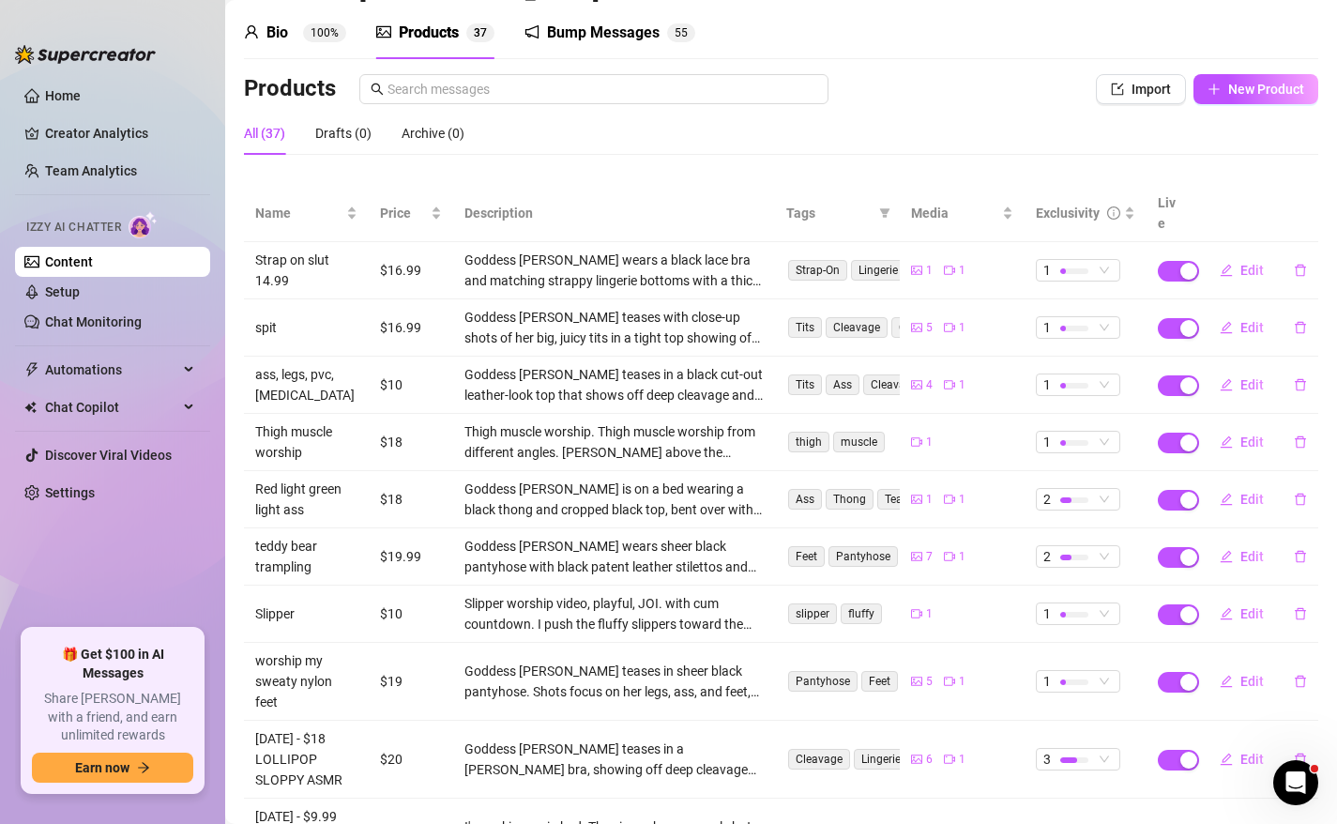
scroll to position [38, 0]
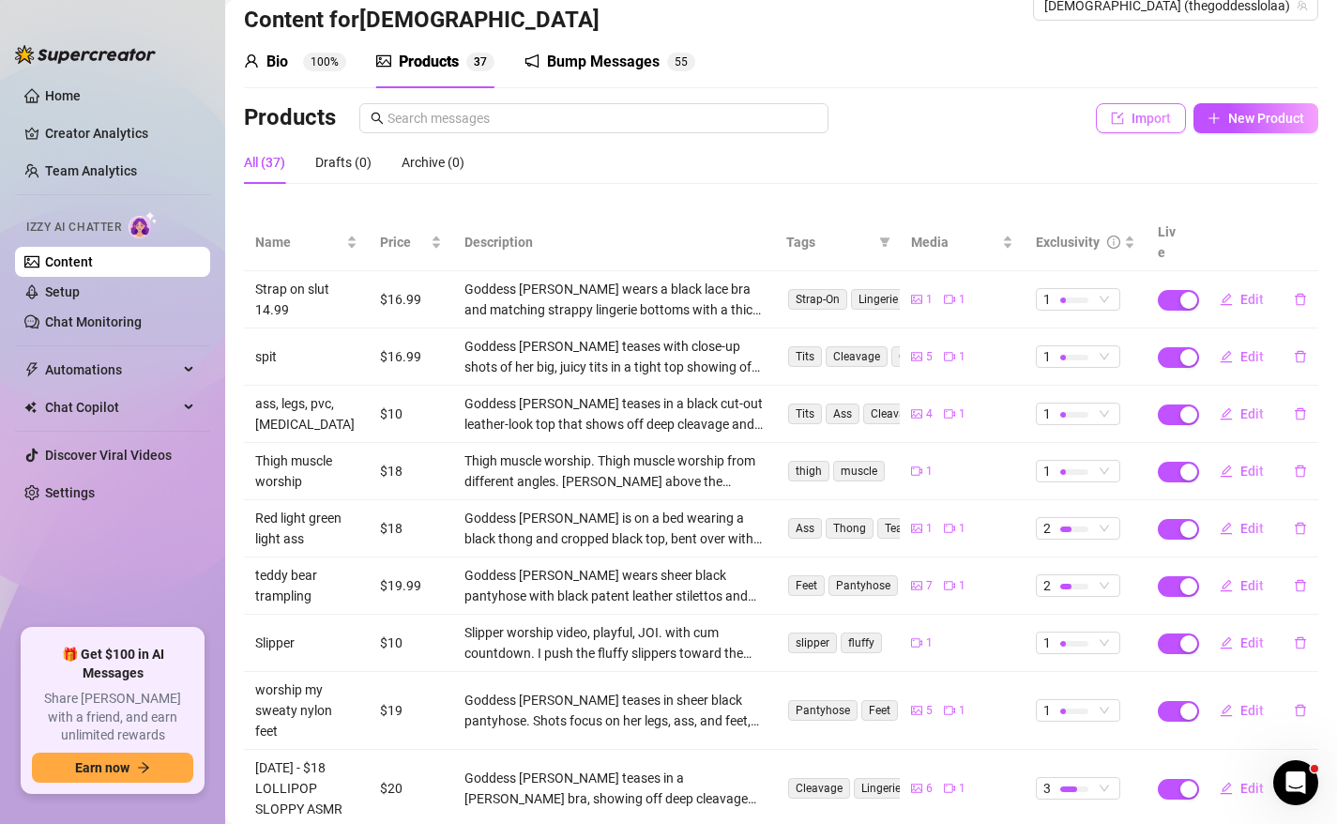
click at [1120, 121] on icon "import" at bounding box center [1117, 118] width 13 height 13
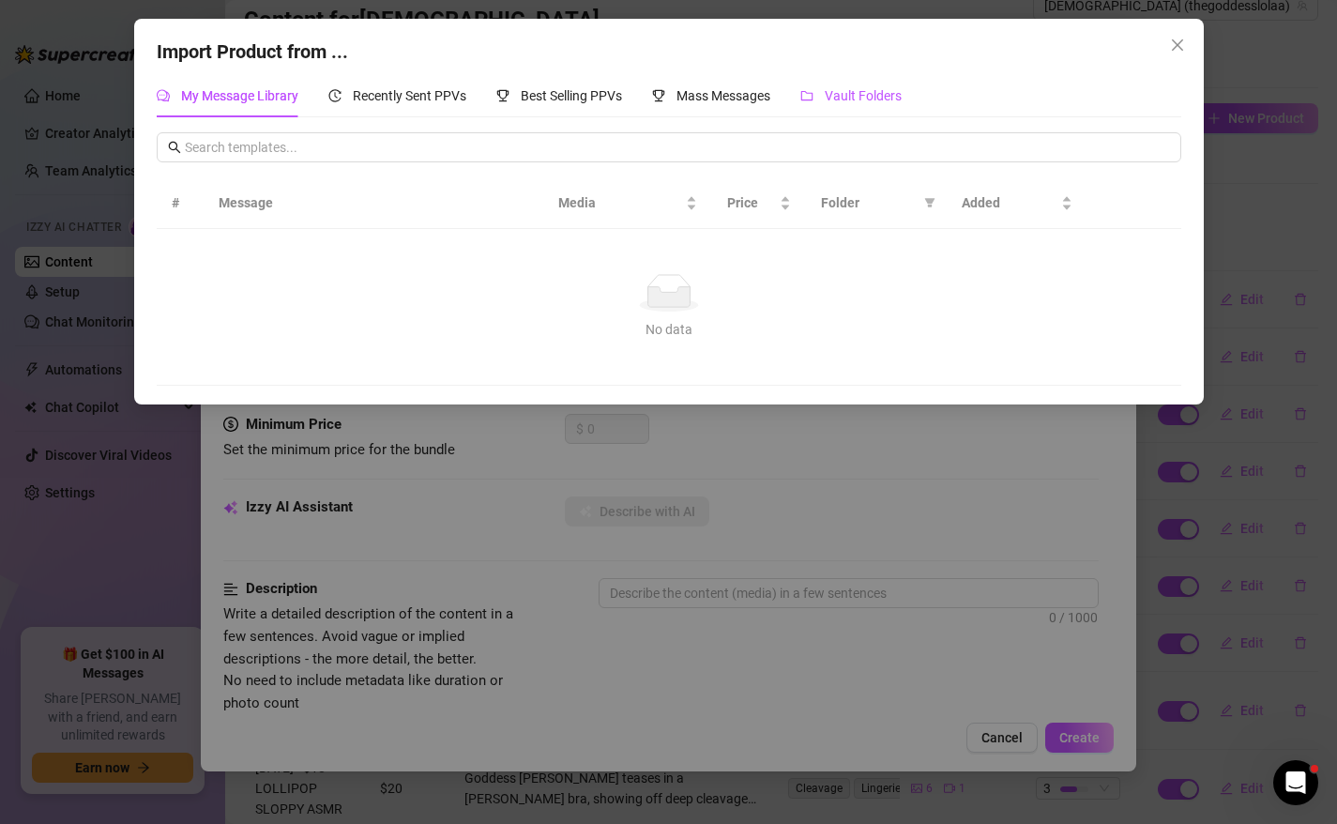
click at [884, 99] on span "Vault Folders" at bounding box center [862, 95] width 77 height 15
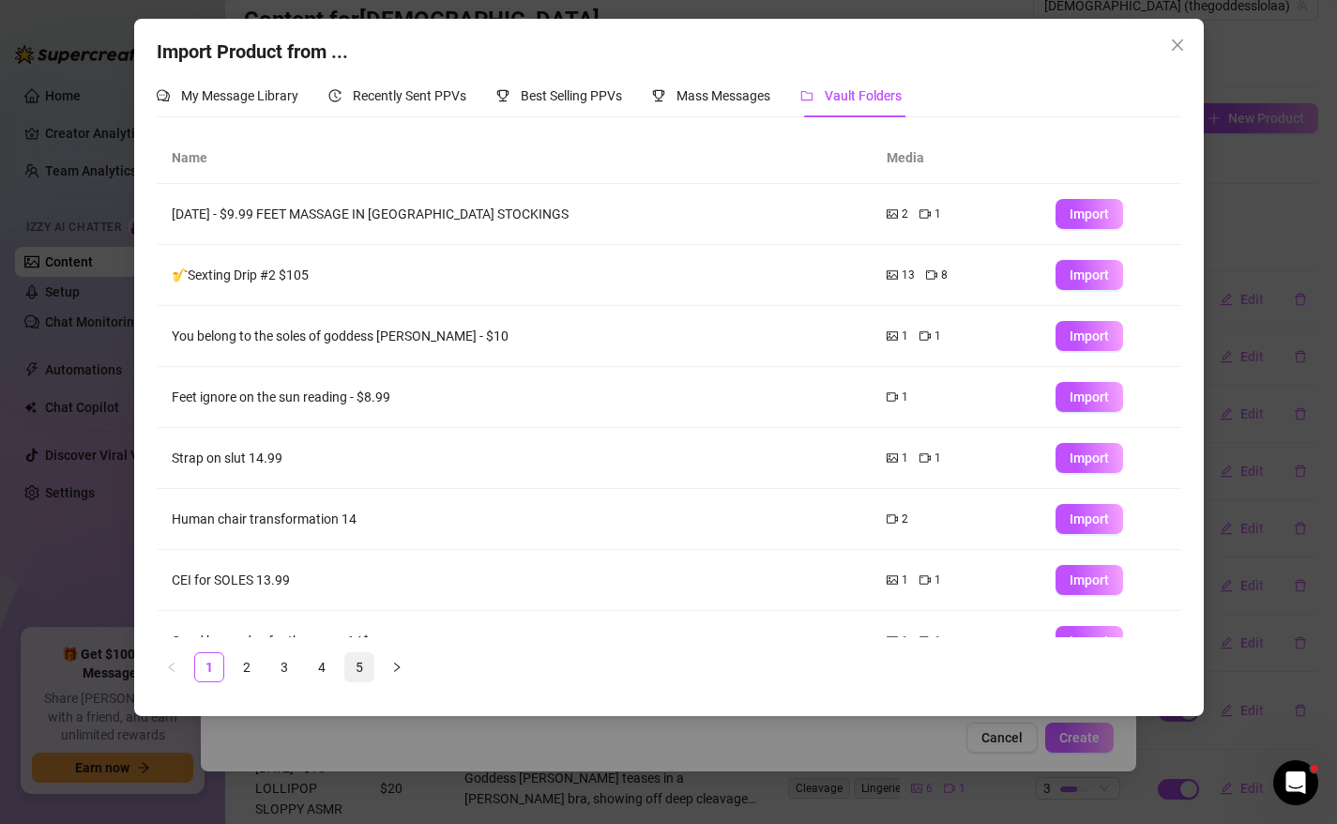
click at [367, 661] on link "5" at bounding box center [359, 667] width 28 height 28
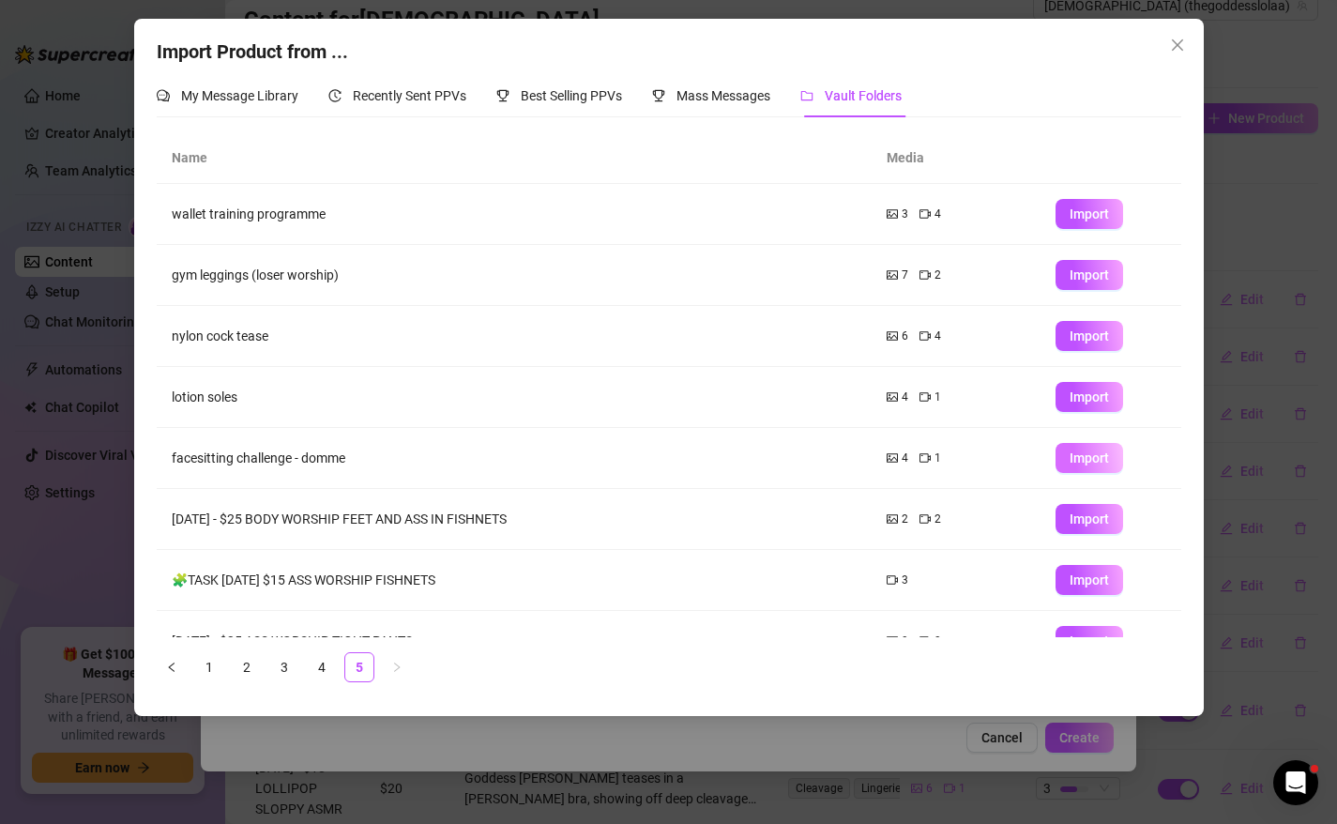
click at [1088, 461] on span "Import" at bounding box center [1088, 457] width 39 height 15
type textarea "Type your message here..."
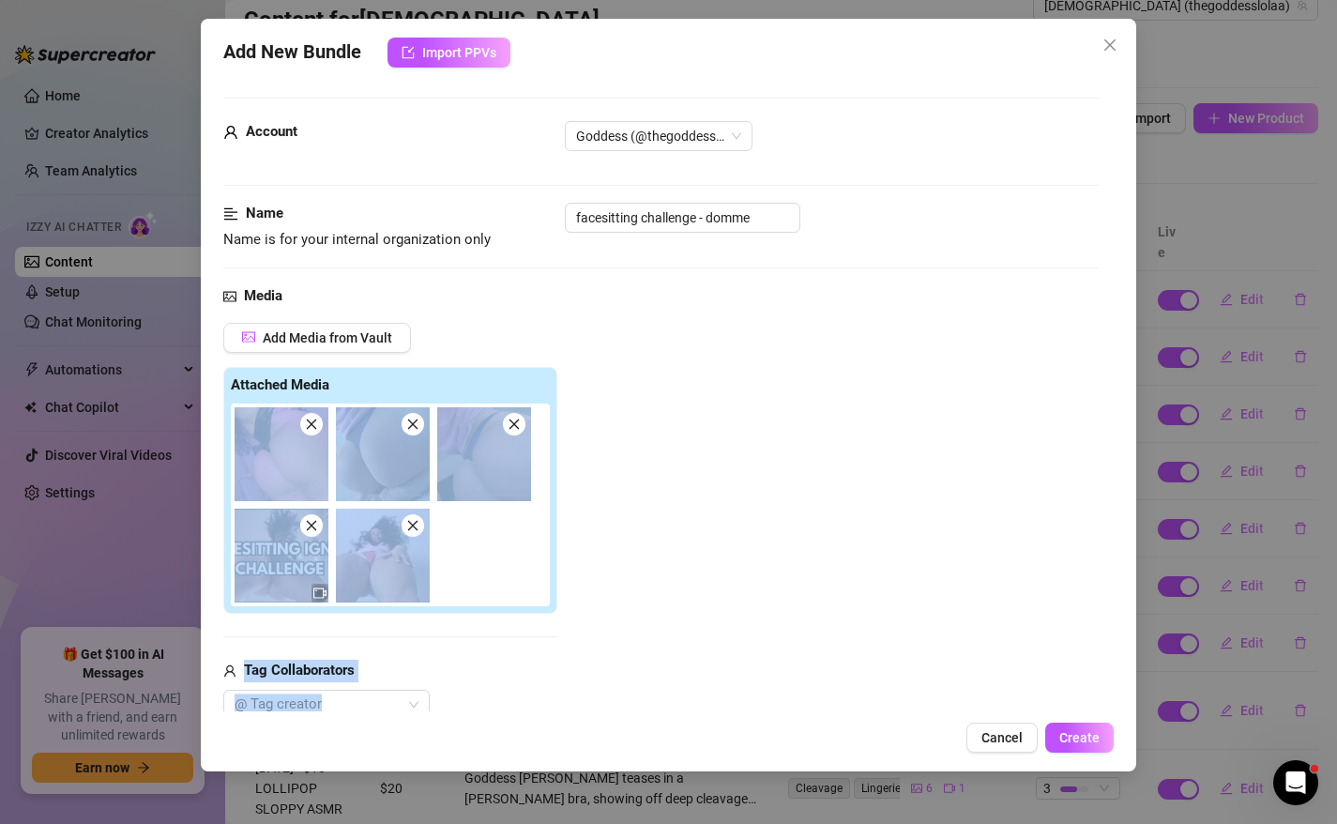
drag, startPoint x: 759, startPoint y: 379, endPoint x: 665, endPoint y: 694, distance: 328.8
click at [668, 701] on div "Add Media from Vault Attached Media Tag Collaborators @ Tag creator" at bounding box center [661, 521] width 876 height 397
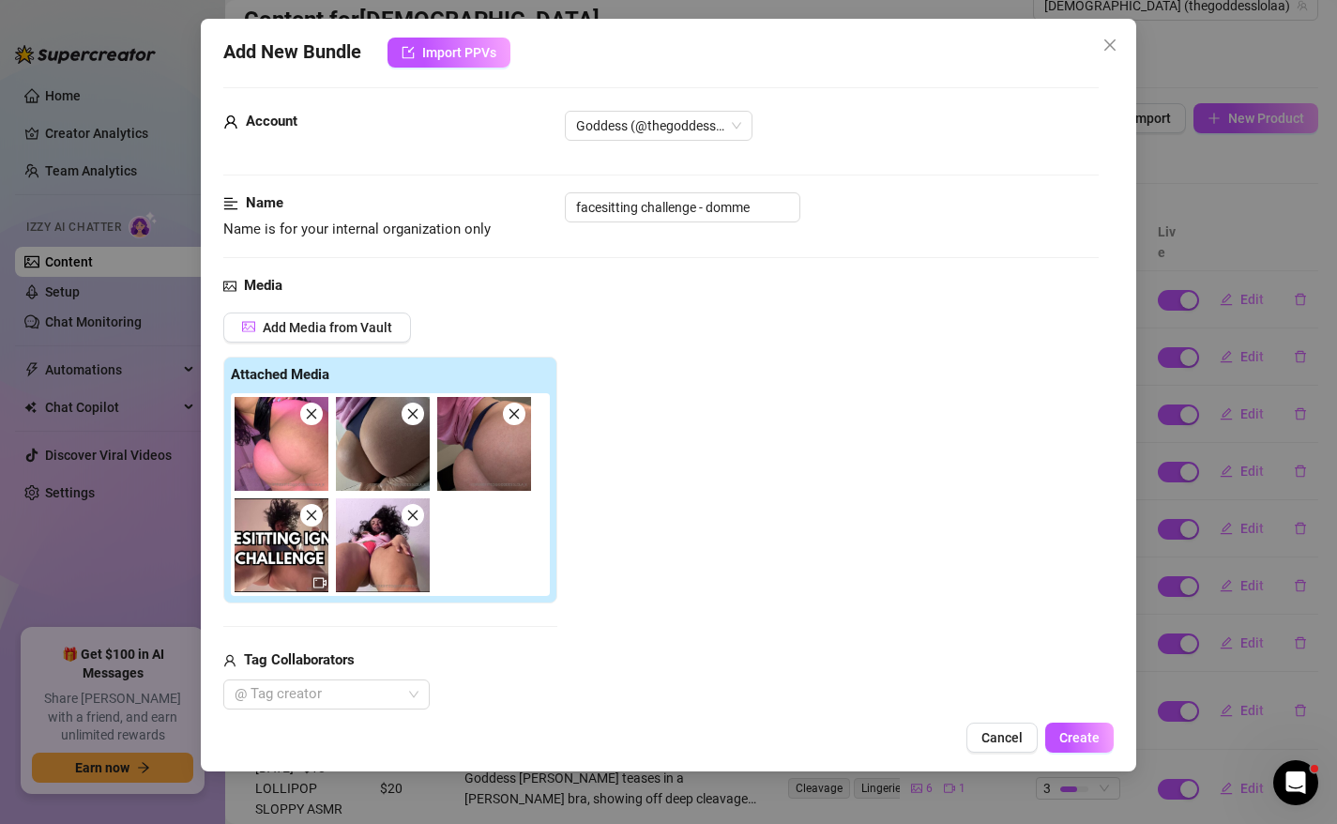
click at [778, 552] on div "Add Media from Vault Attached Media Tag Collaborators @ Tag creator" at bounding box center [661, 510] width 876 height 397
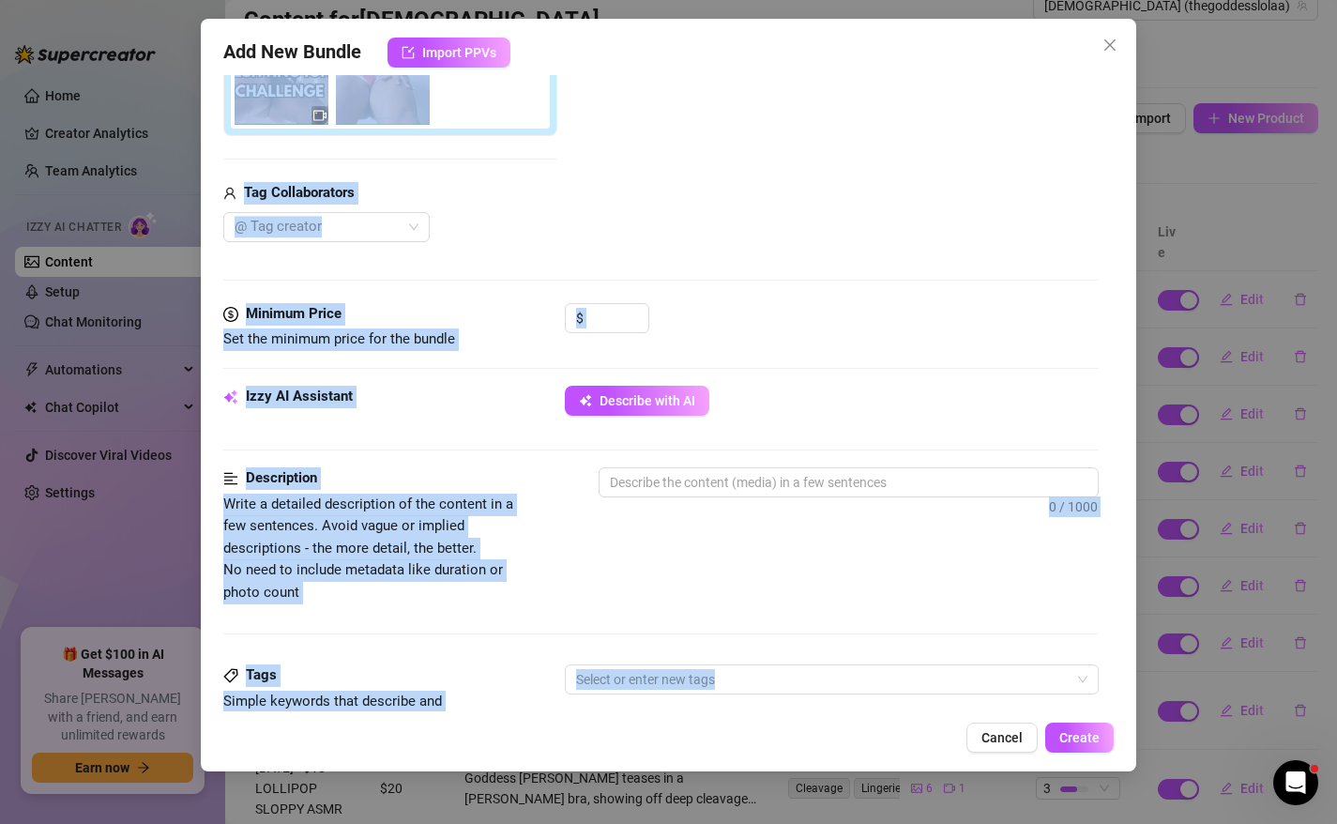
scroll to position [1066, 0]
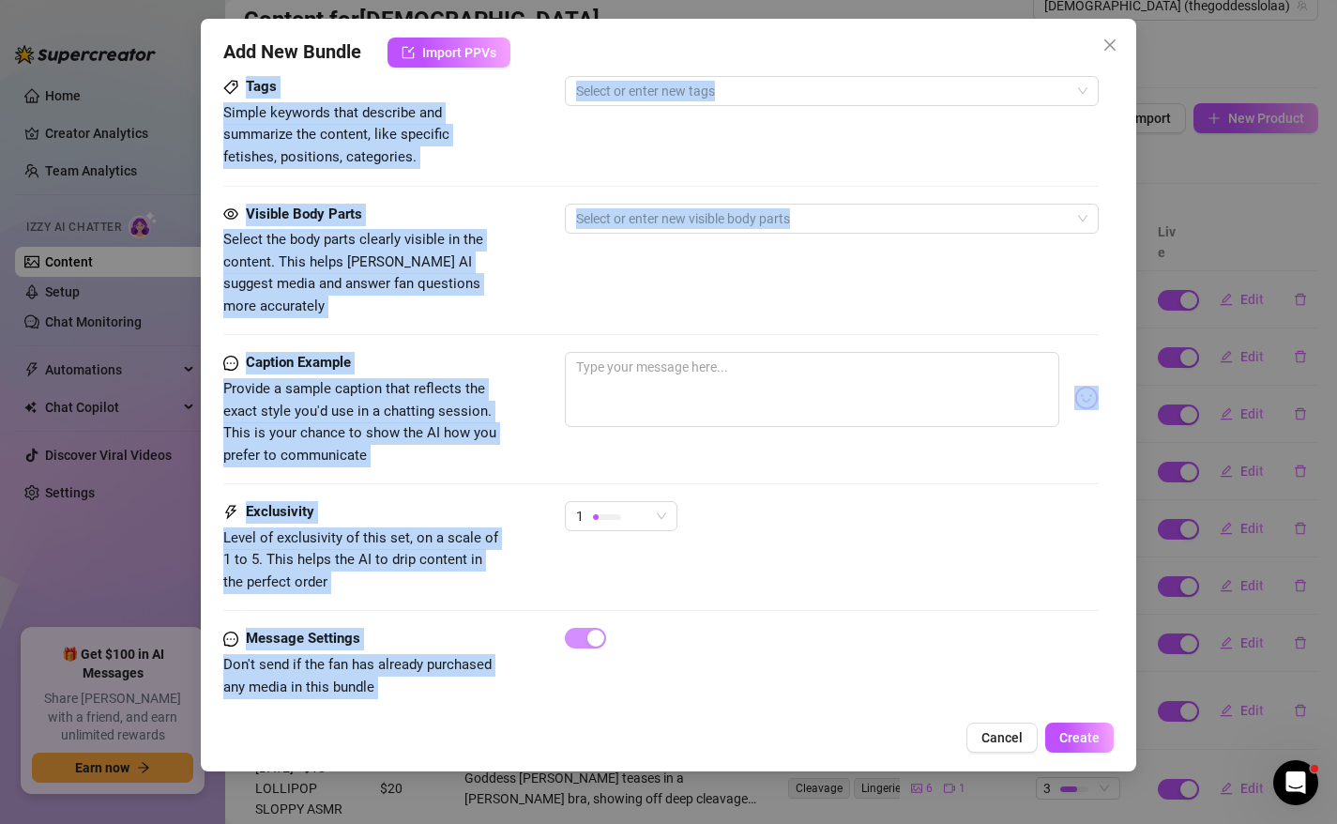
drag, startPoint x: 778, startPoint y: 552, endPoint x: 748, endPoint y: 768, distance: 217.8
click at [750, 771] on div "Add New Bundle Import PPVs Account Goddess (@thegoddesslolaa) Name Name is for …" at bounding box center [668, 412] width 1337 height 824
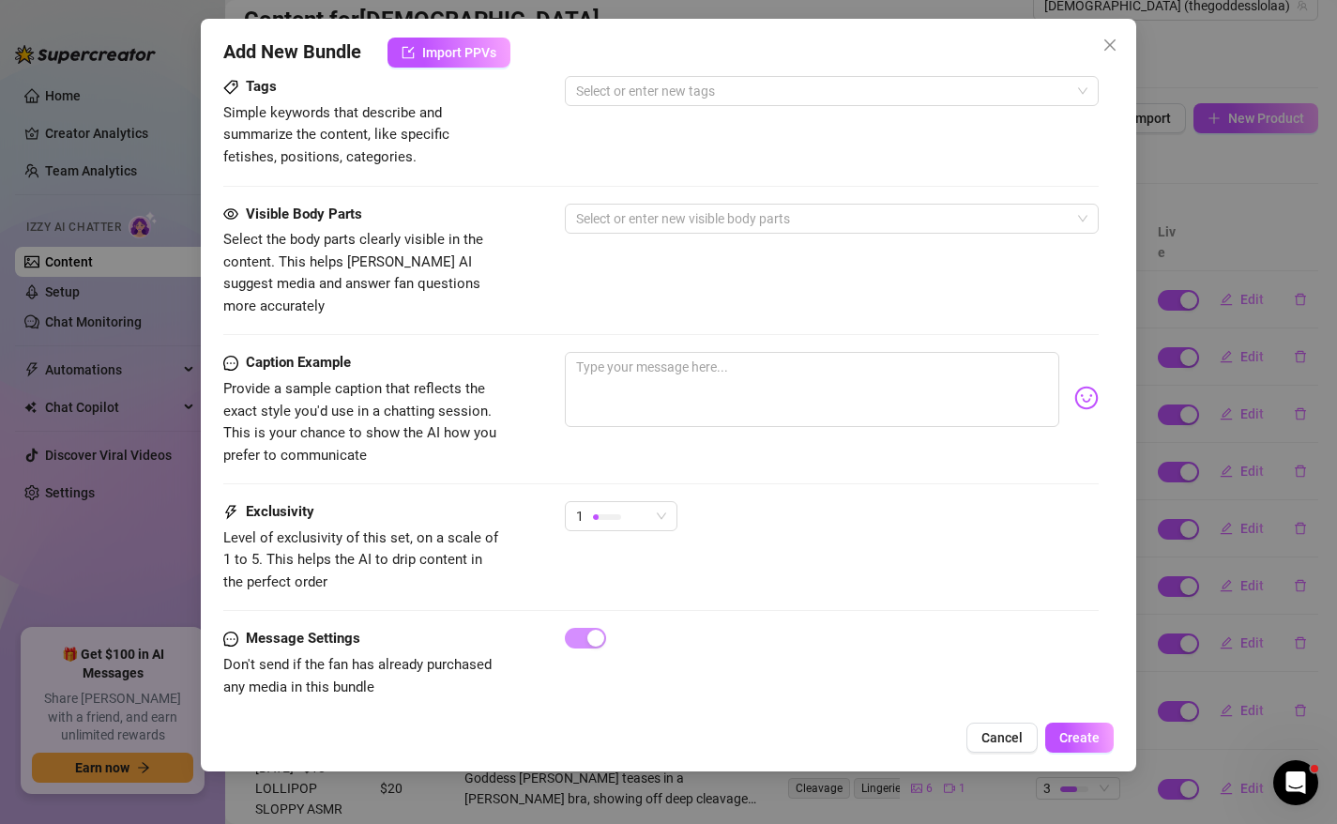
click at [792, 281] on div "Visible Body Parts Select the body parts clearly visible in the content. This h…" at bounding box center [661, 261] width 876 height 114
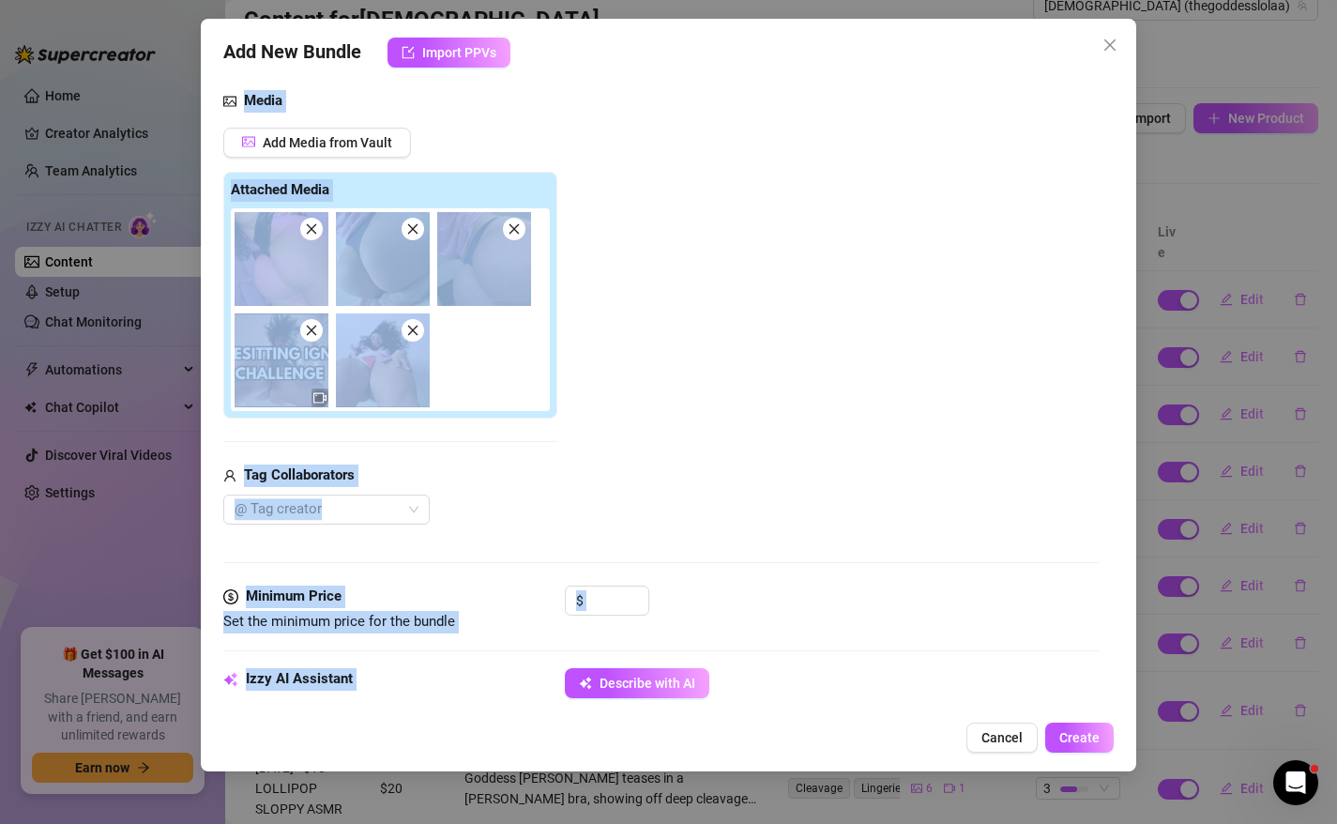
scroll to position [157, 0]
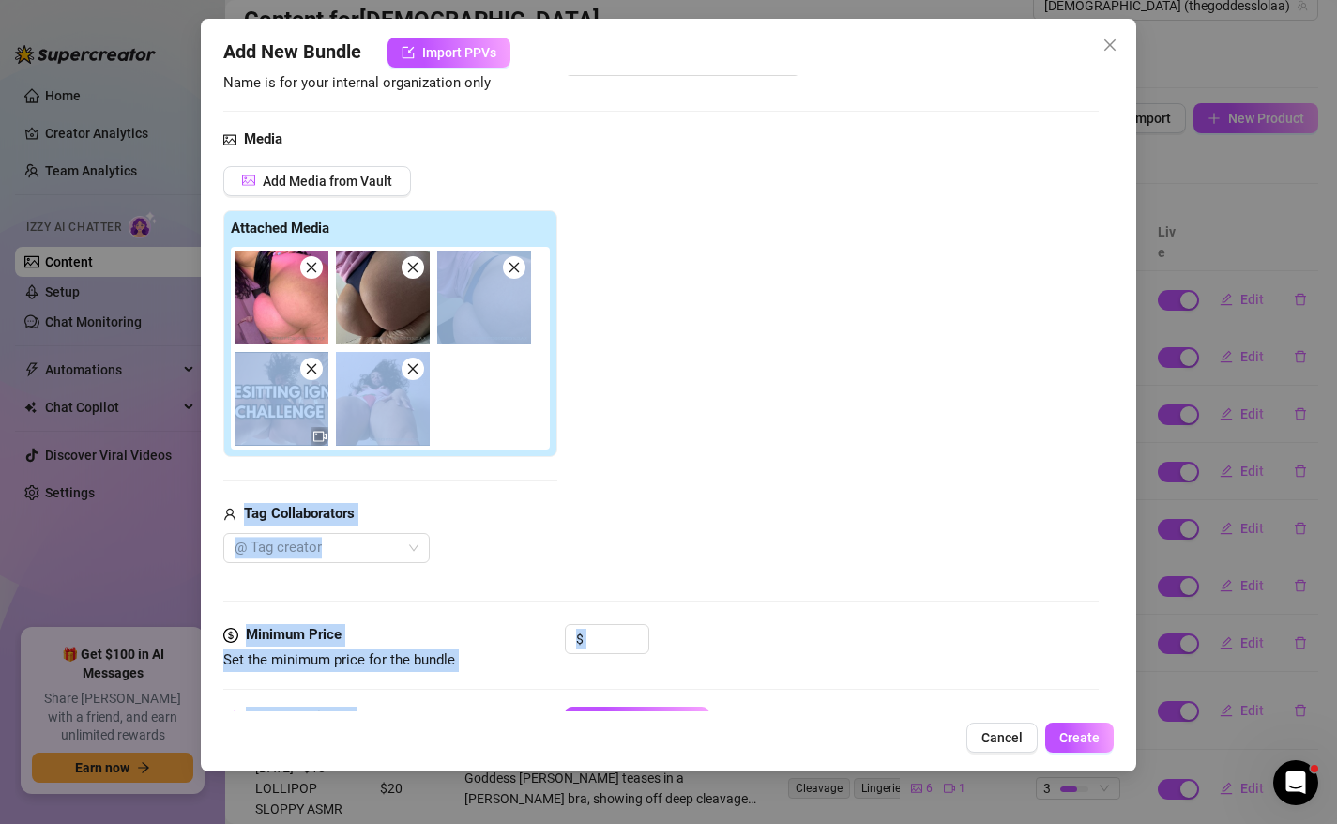
drag, startPoint x: 792, startPoint y: 281, endPoint x: 784, endPoint y: 359, distance: 78.2
click at [788, 367] on form "Account Goddess (@thegoddesslolaa) Name Name is for your internal organization …" at bounding box center [661, 791] width 876 height 1701
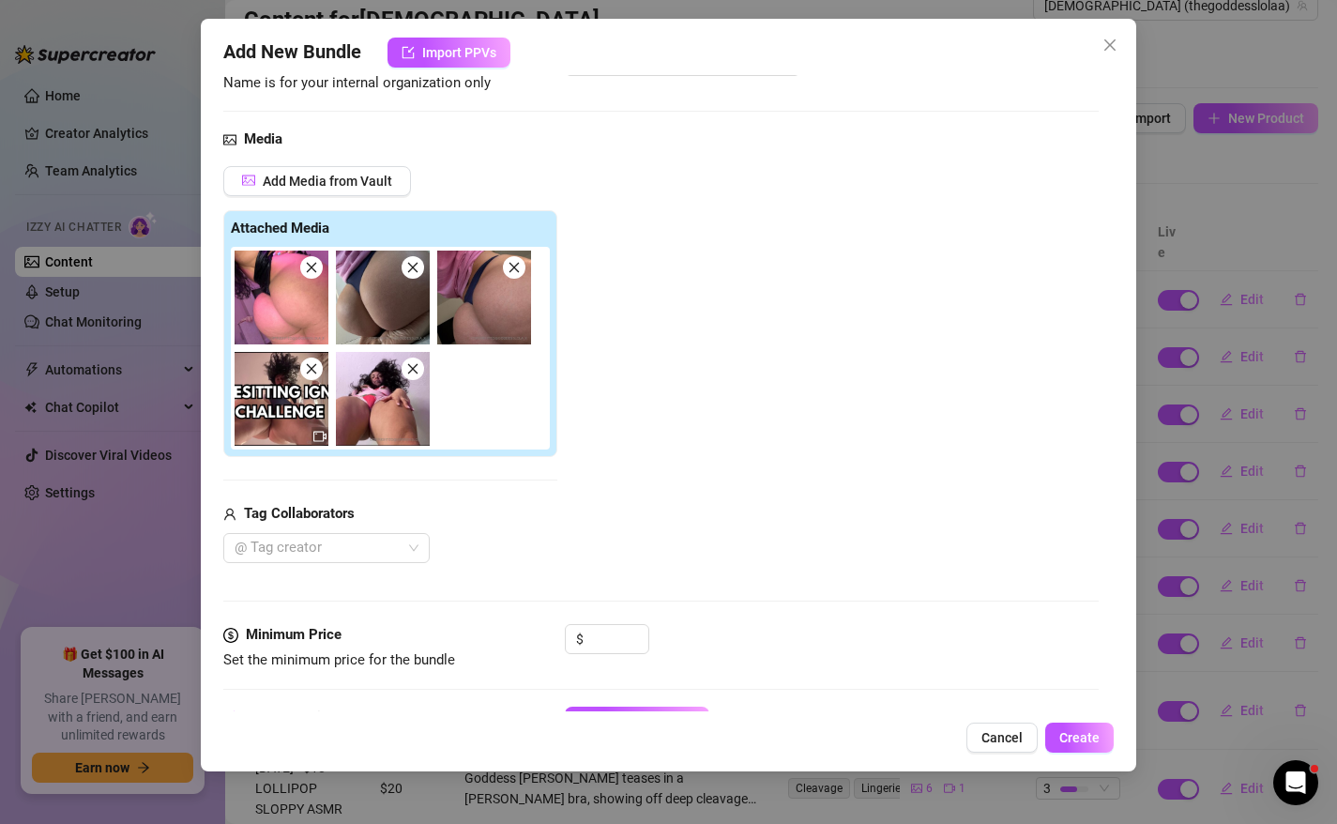
click at [749, 451] on div "Add Media from Vault Attached Media Tag Collaborators @ Tag creator" at bounding box center [661, 364] width 876 height 397
click at [616, 628] on input at bounding box center [617, 639] width 61 height 28
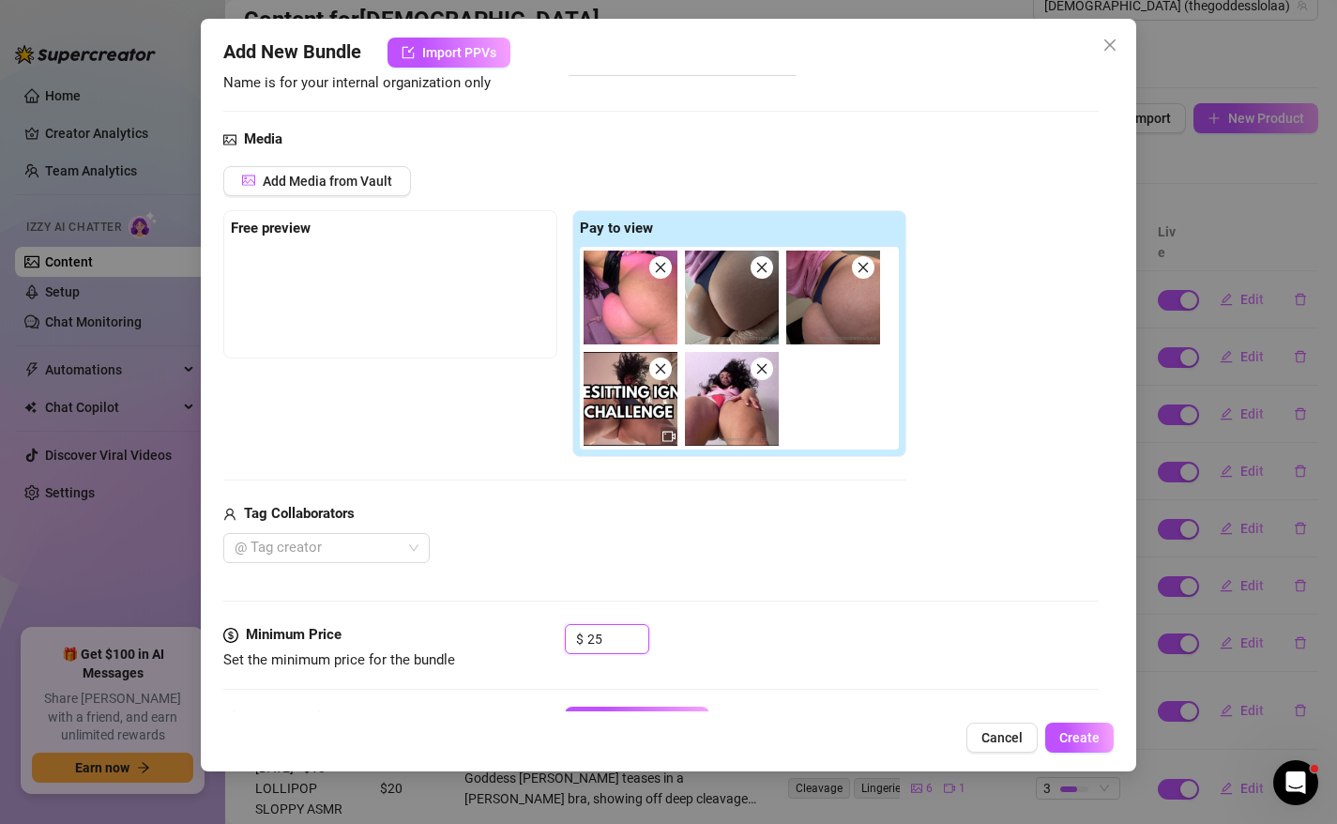
type input "25"
click at [703, 606] on div "Media Add Media from Vault Free preview Pay to view Tag Collaborators @ Tag cre…" at bounding box center [661, 376] width 876 height 495
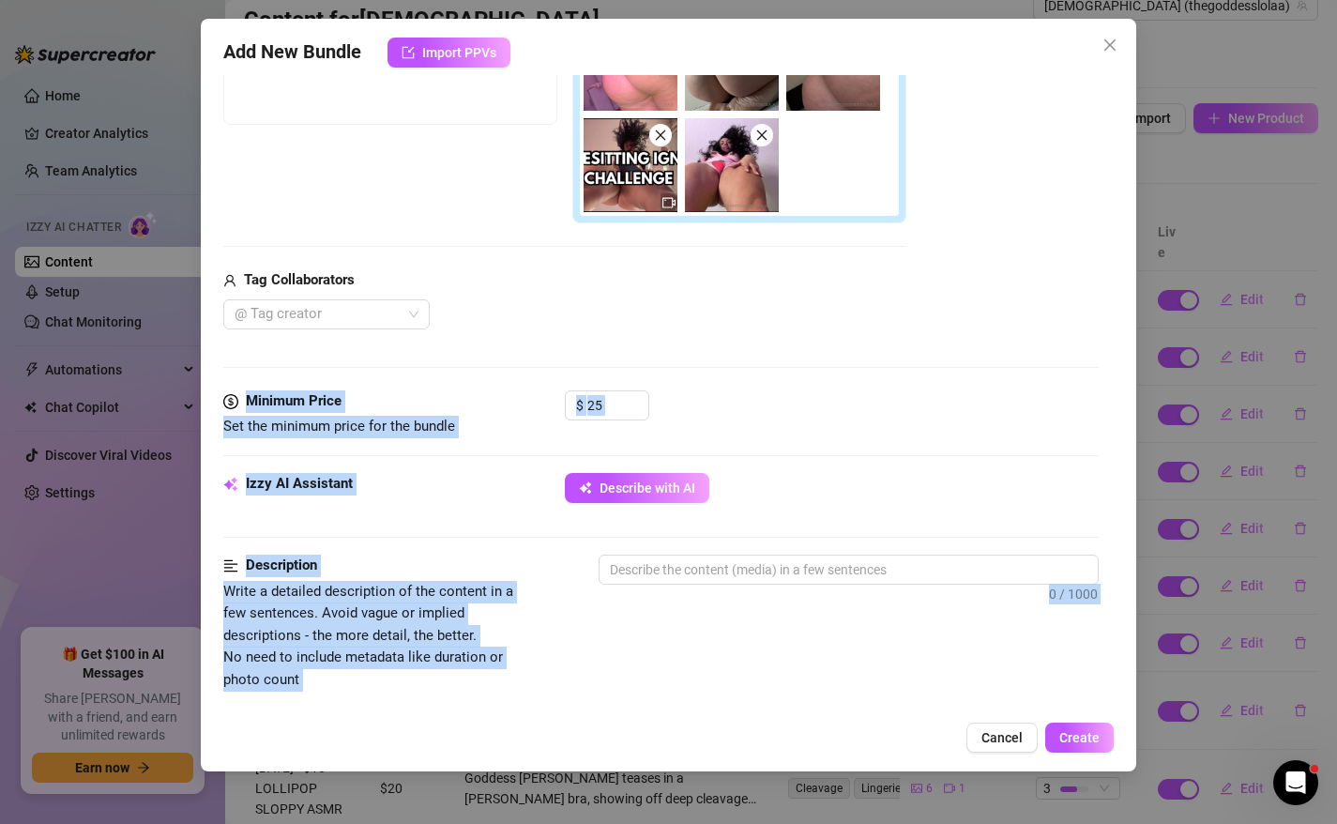
scroll to position [635, 0]
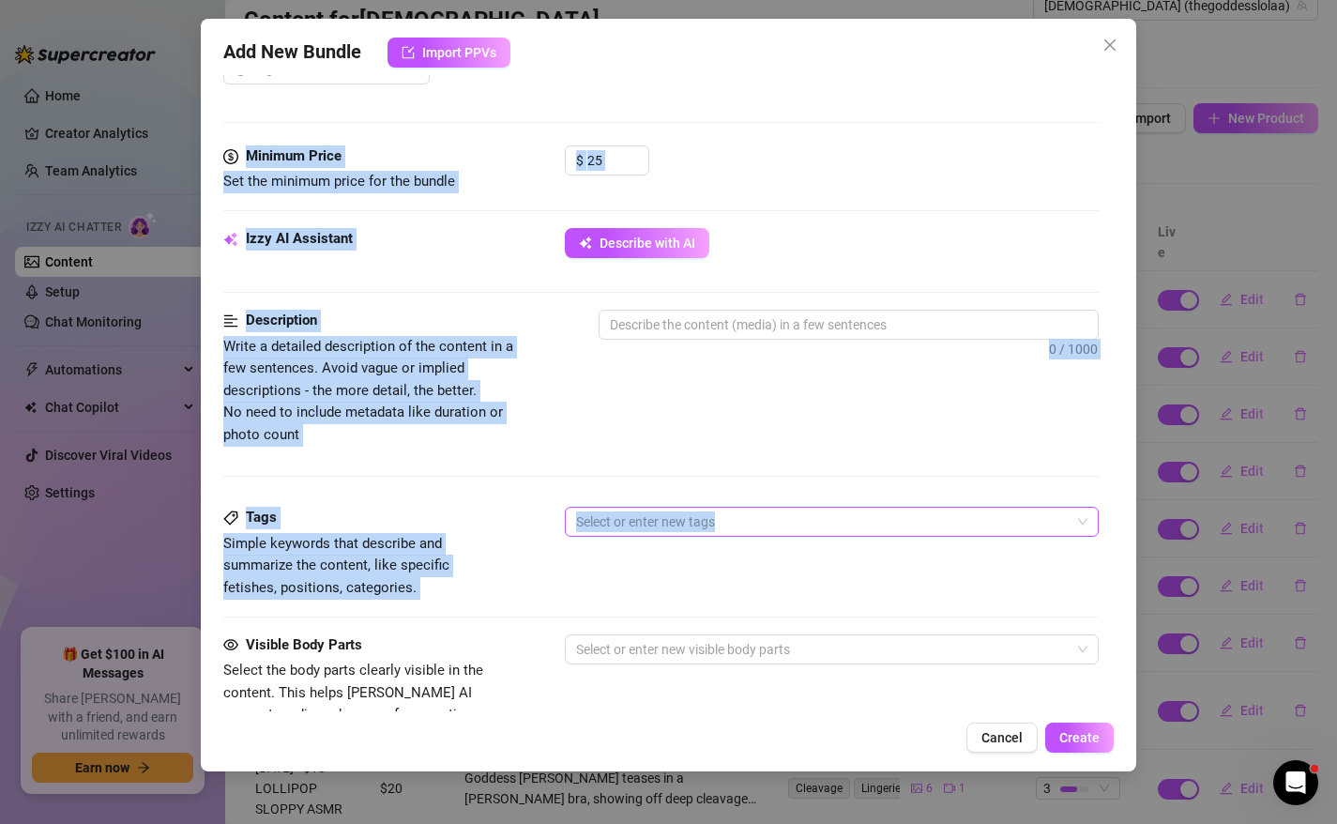
drag, startPoint x: 703, startPoint y: 606, endPoint x: 689, endPoint y: 520, distance: 87.3
click at [691, 520] on form "Account Goddess (@thegoddesslolaa) Name Name is for your internal organization …" at bounding box center [661, 313] width 876 height 1701
click at [689, 417] on div "Description Write a detailed description of the content in a few sentences. Avo…" at bounding box center [661, 378] width 876 height 136
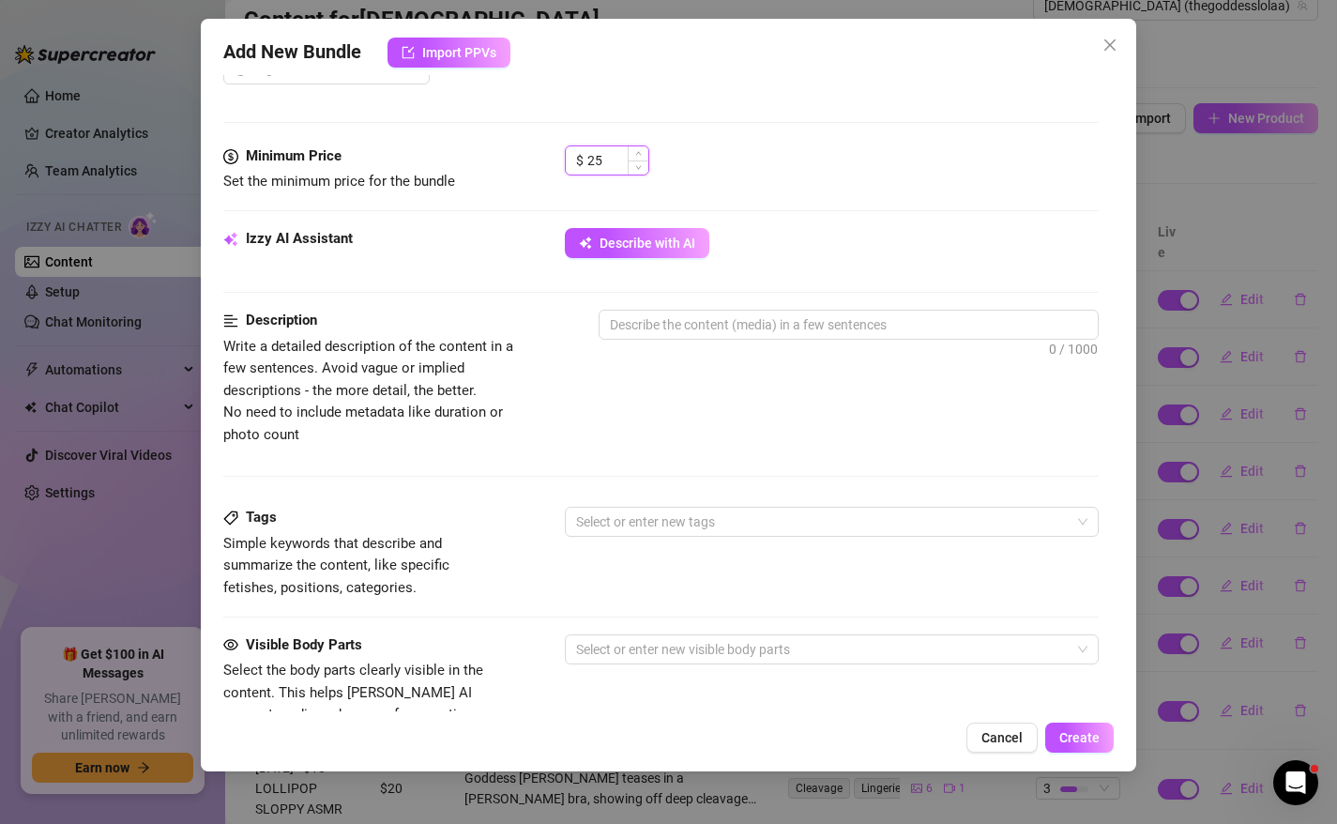
click at [606, 159] on input "25" at bounding box center [617, 160] width 61 height 28
click at [619, 239] on span "Describe with AI" at bounding box center [647, 242] width 96 height 15
type textarea "[DEMOGRAPHIC_DATA]"
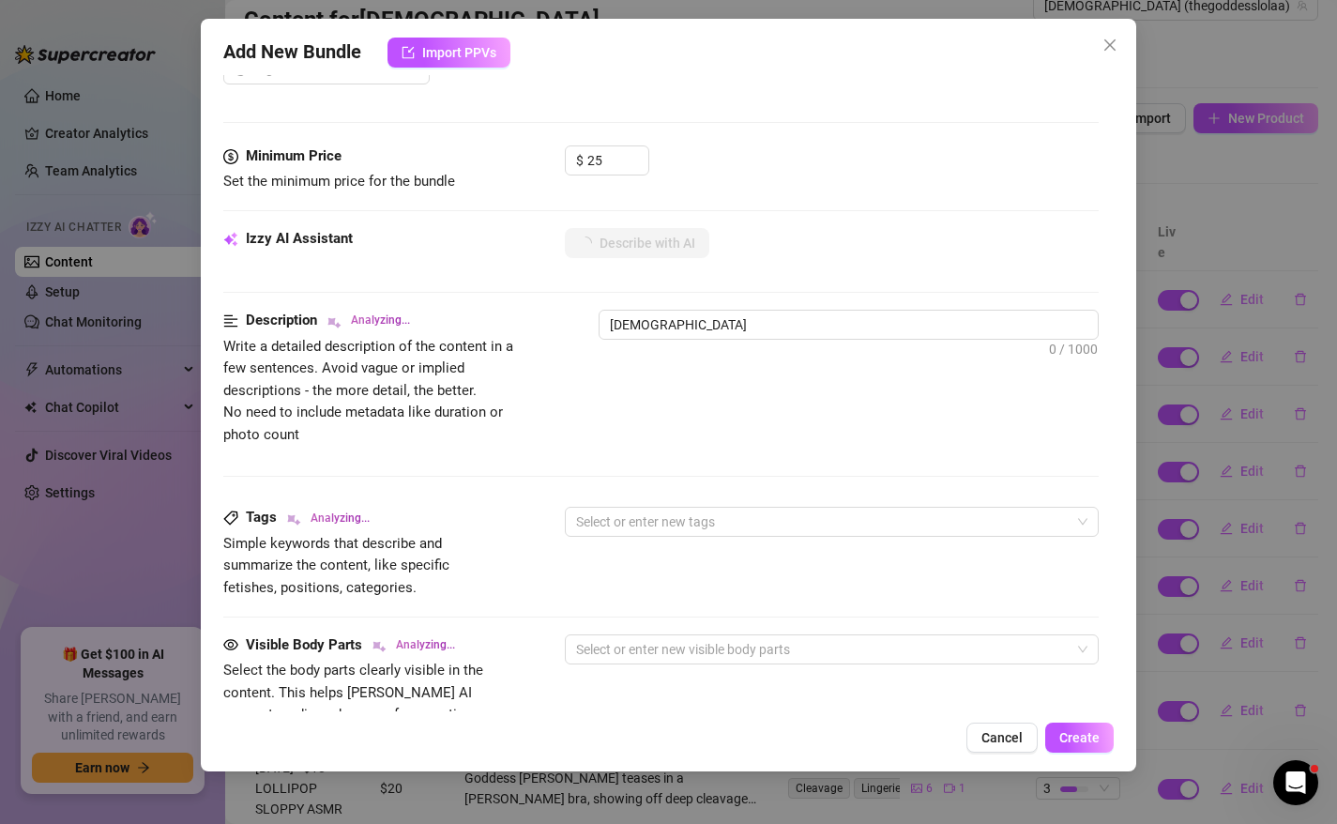
type textarea "Goddess [PERSON_NAME]"
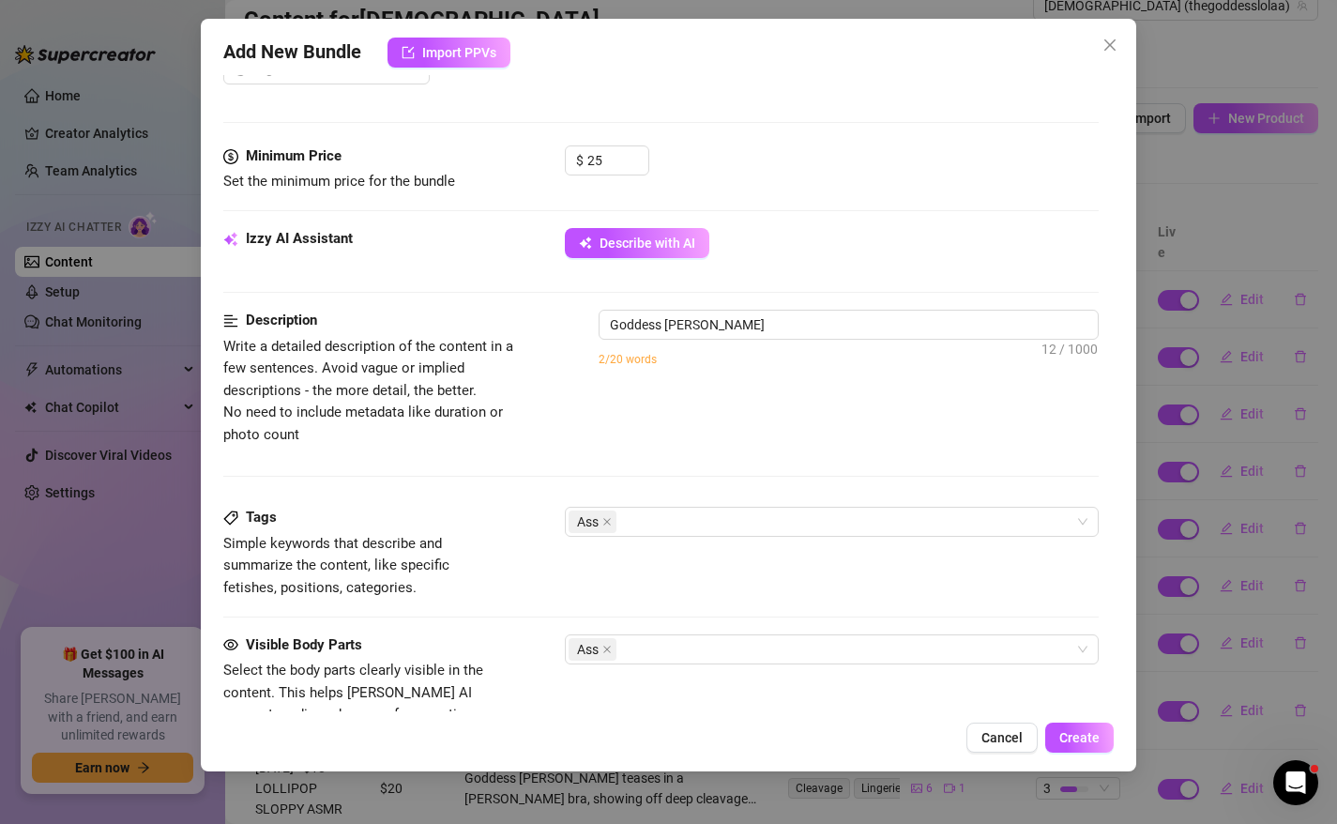
type textarea "Goddess [PERSON_NAME] teases"
type textarea "Goddess [PERSON_NAME] teases with"
type textarea "Goddess [PERSON_NAME] teases with extreme"
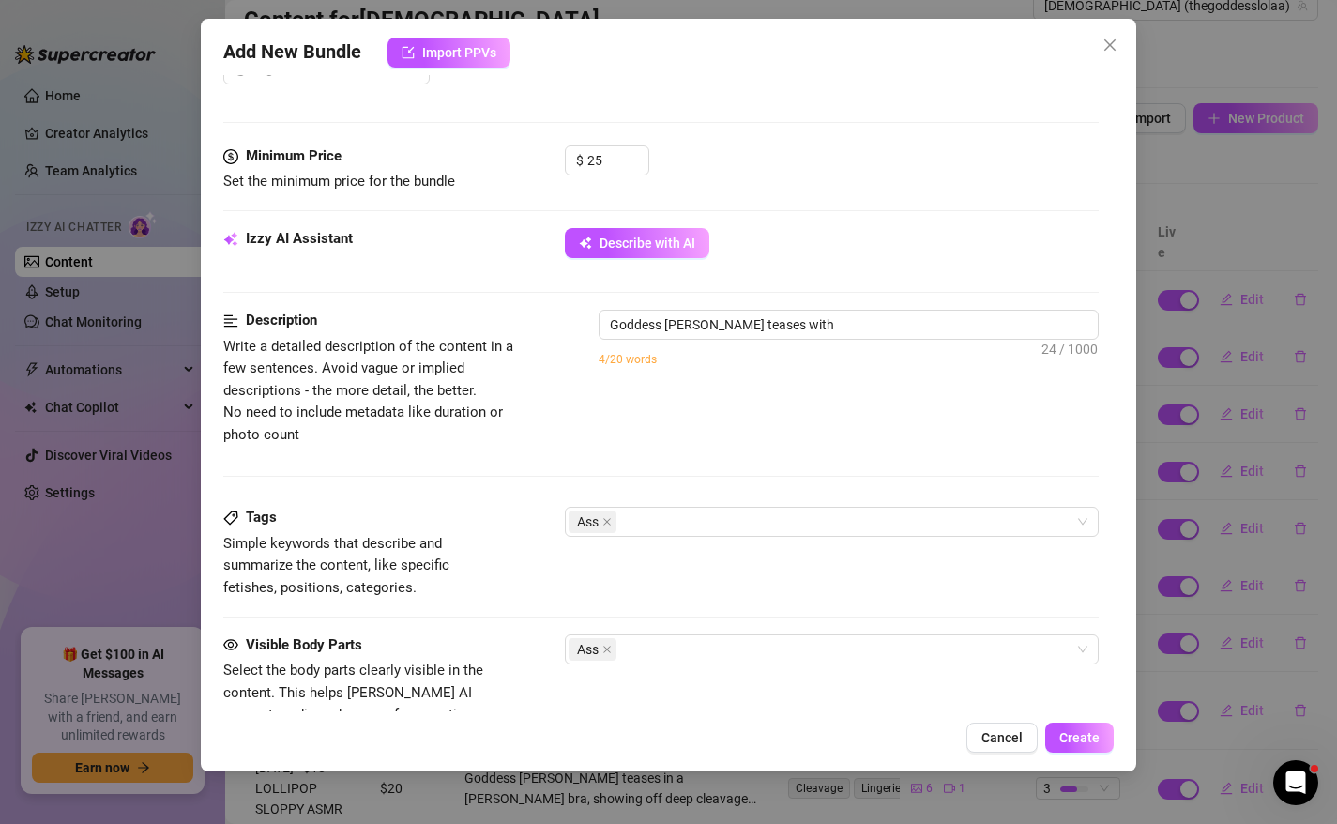
type textarea "Goddess [PERSON_NAME] teases with extreme"
type textarea "Goddess [PERSON_NAME] teases with extreme close-ups"
type textarea "Goddess [PERSON_NAME] teases with extreme close-ups of"
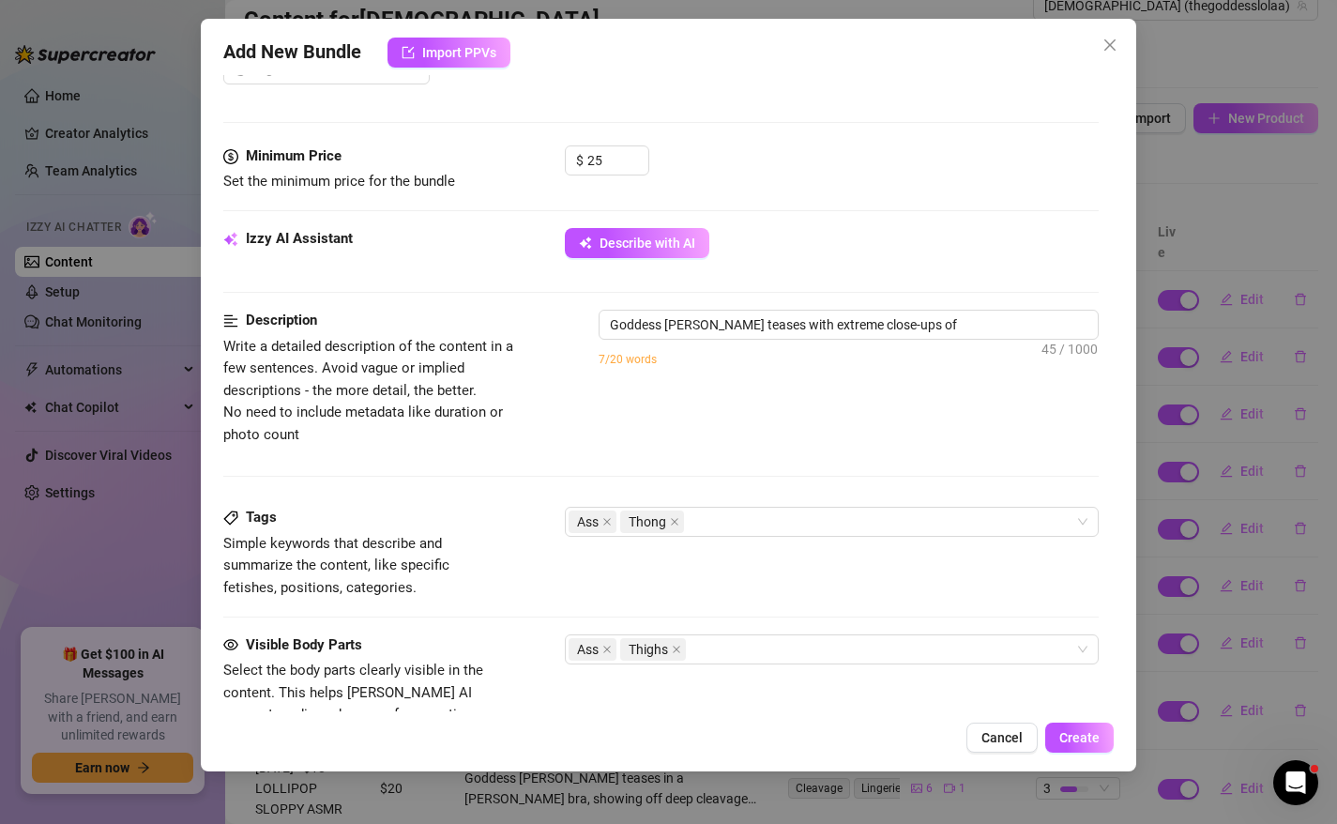
type textarea "Goddess [PERSON_NAME] teases with extreme close-ups of her"
type textarea "Goddess [PERSON_NAME] teases with extreme close-ups of her thick,"
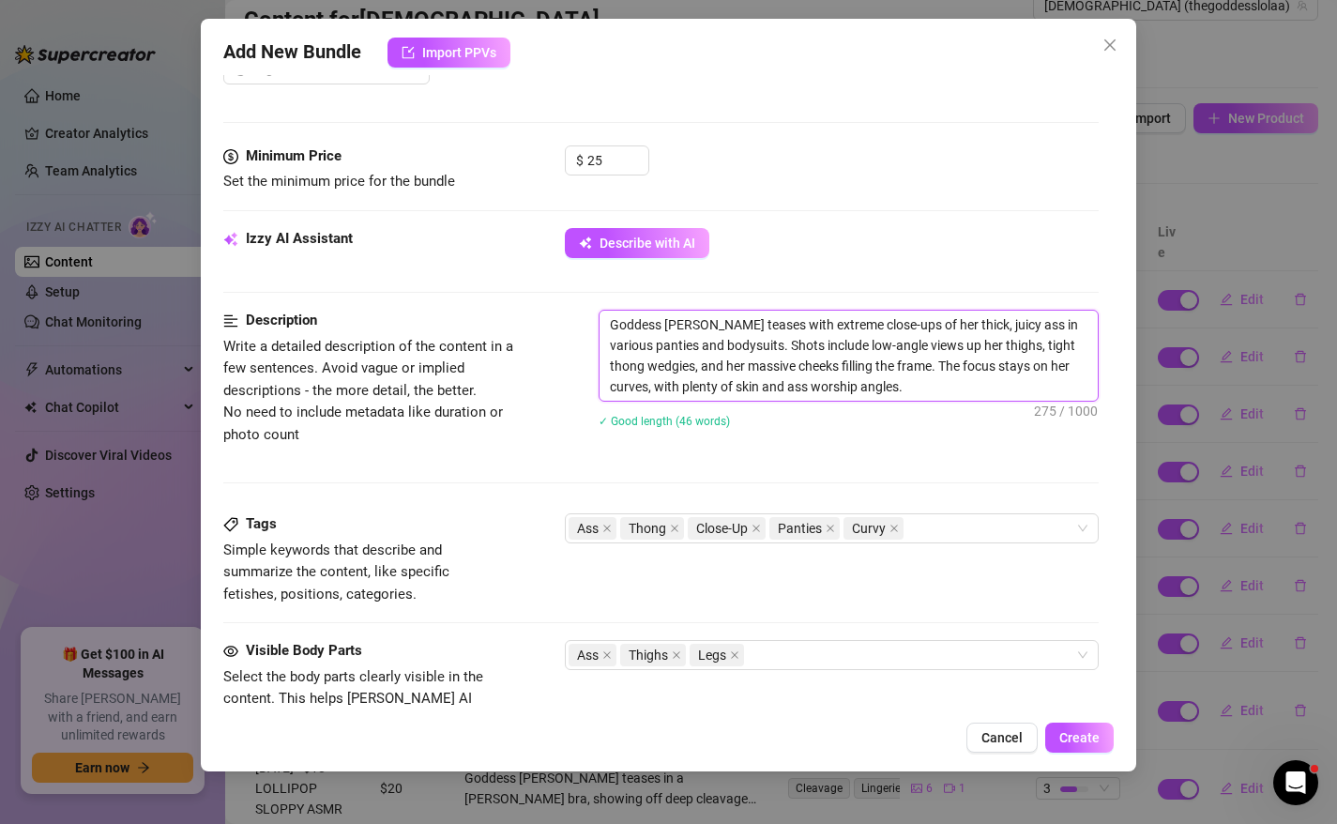
drag, startPoint x: 738, startPoint y: 343, endPoint x: 946, endPoint y: 322, distance: 209.3
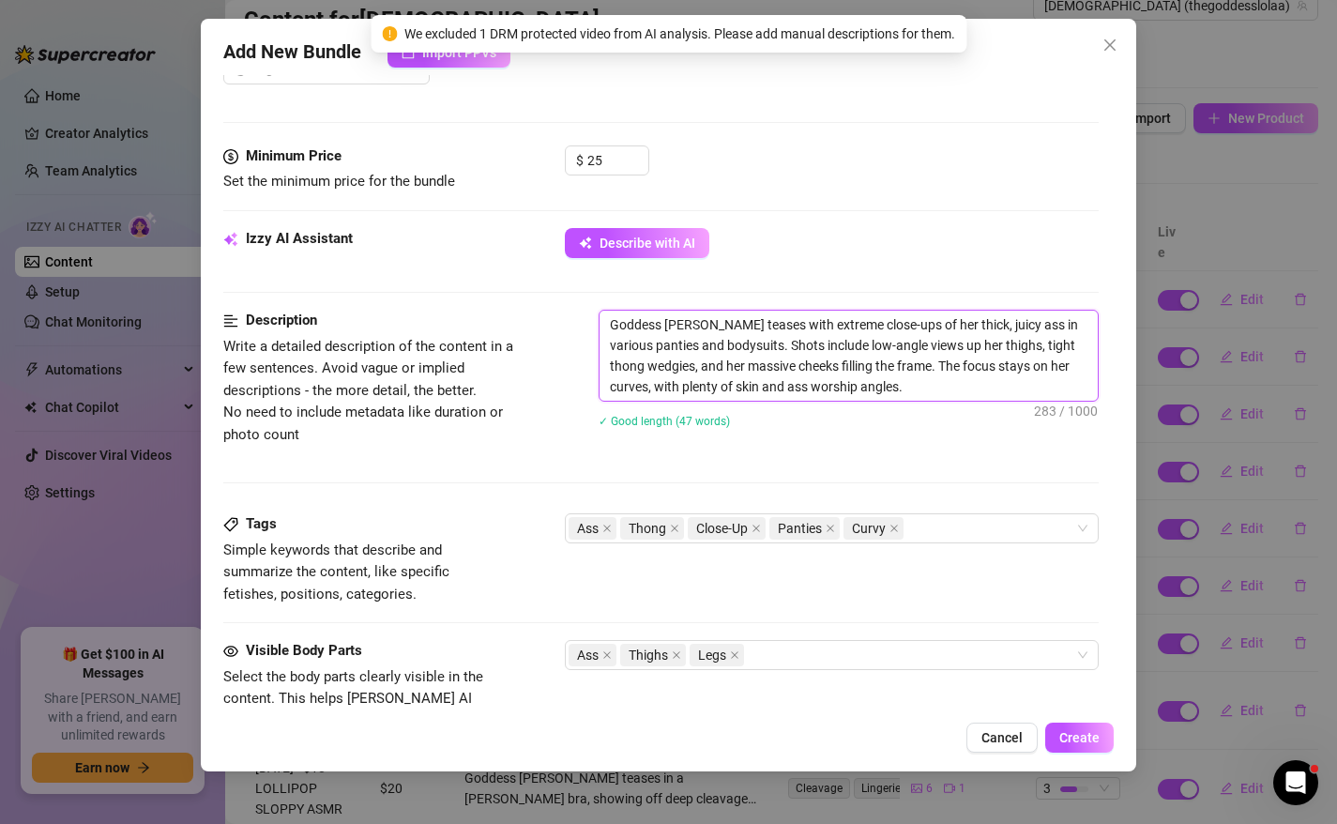
click at [781, 367] on textarea "Goddess [PERSON_NAME] teases with extreme close-ups of her thick, juicy ass in …" at bounding box center [848, 355] width 499 height 90
drag, startPoint x: 741, startPoint y: 347, endPoint x: 872, endPoint y: 333, distance: 132.1
click at [872, 333] on textarea "Goddess [PERSON_NAME] teases with extreme close-ups of her thick, juicy ass in …" at bounding box center [848, 355] width 499 height 90
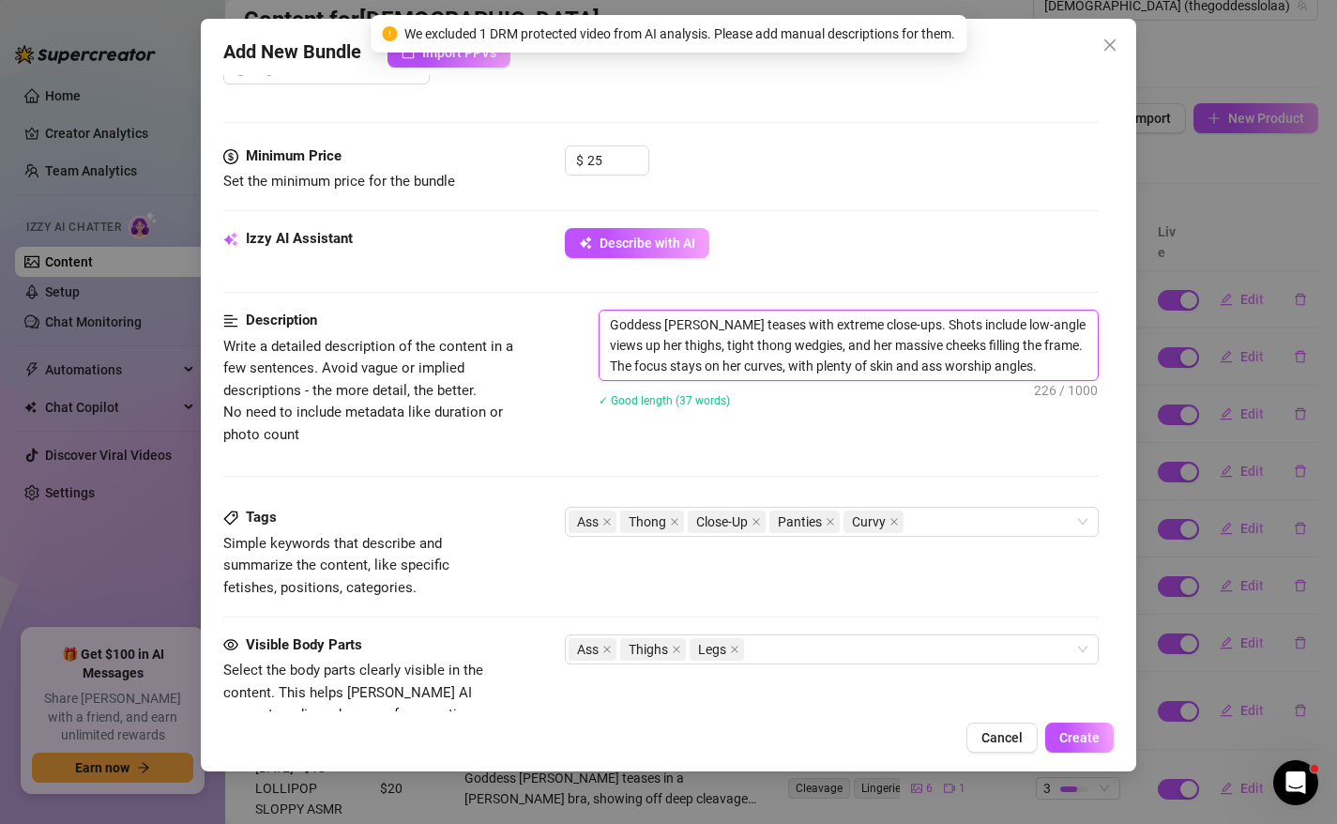
click at [1037, 353] on textarea "Goddess [PERSON_NAME] teases with extreme close-ups. Shots include low-angle vi…" at bounding box center [848, 344] width 499 height 69
click at [1038, 369] on textarea "Goddess [PERSON_NAME] teases with extreme close-ups. Shots include low-angle vi…" at bounding box center [848, 344] width 499 height 69
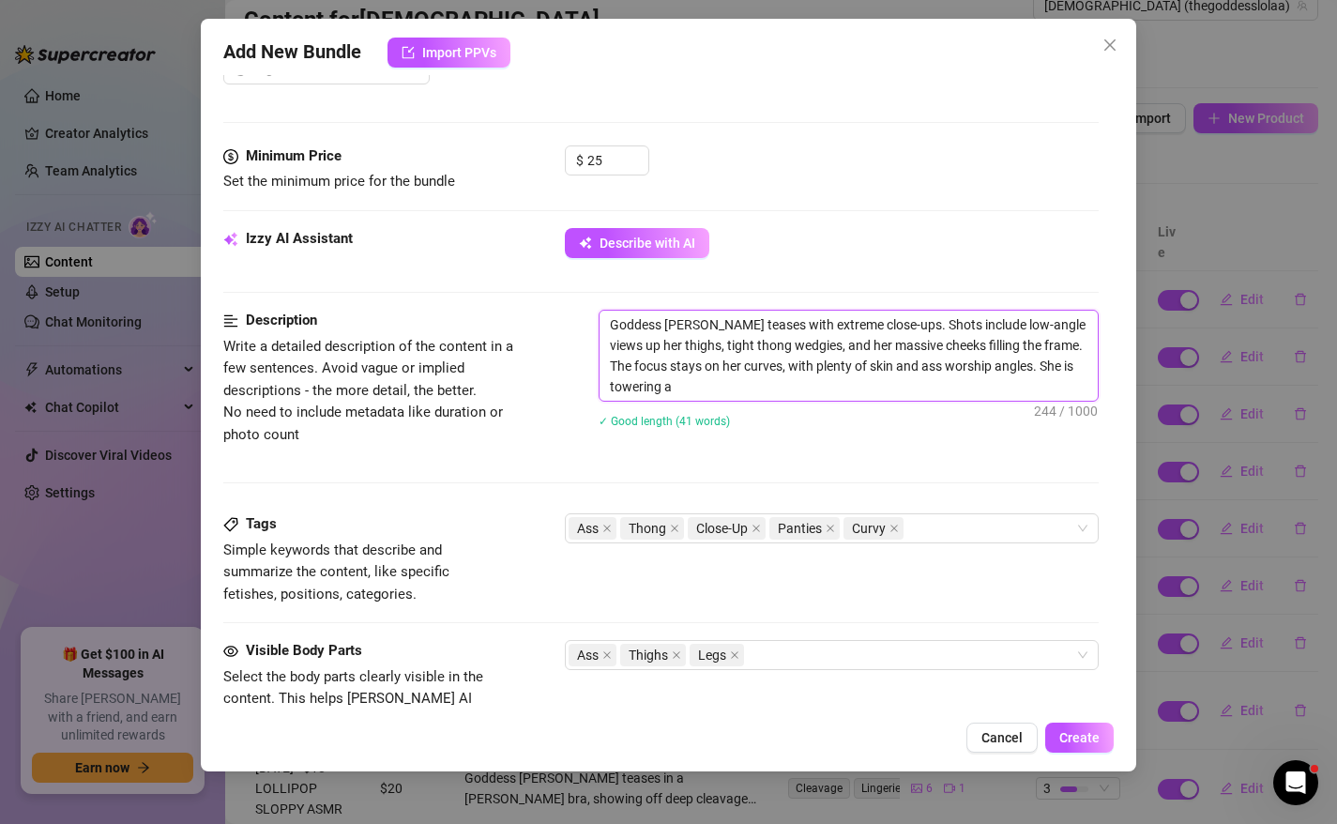
scroll to position [0, 0]
click at [928, 472] on div "Description Write a detailed description of the content in a few sentences. Avo…" at bounding box center [661, 412] width 876 height 204
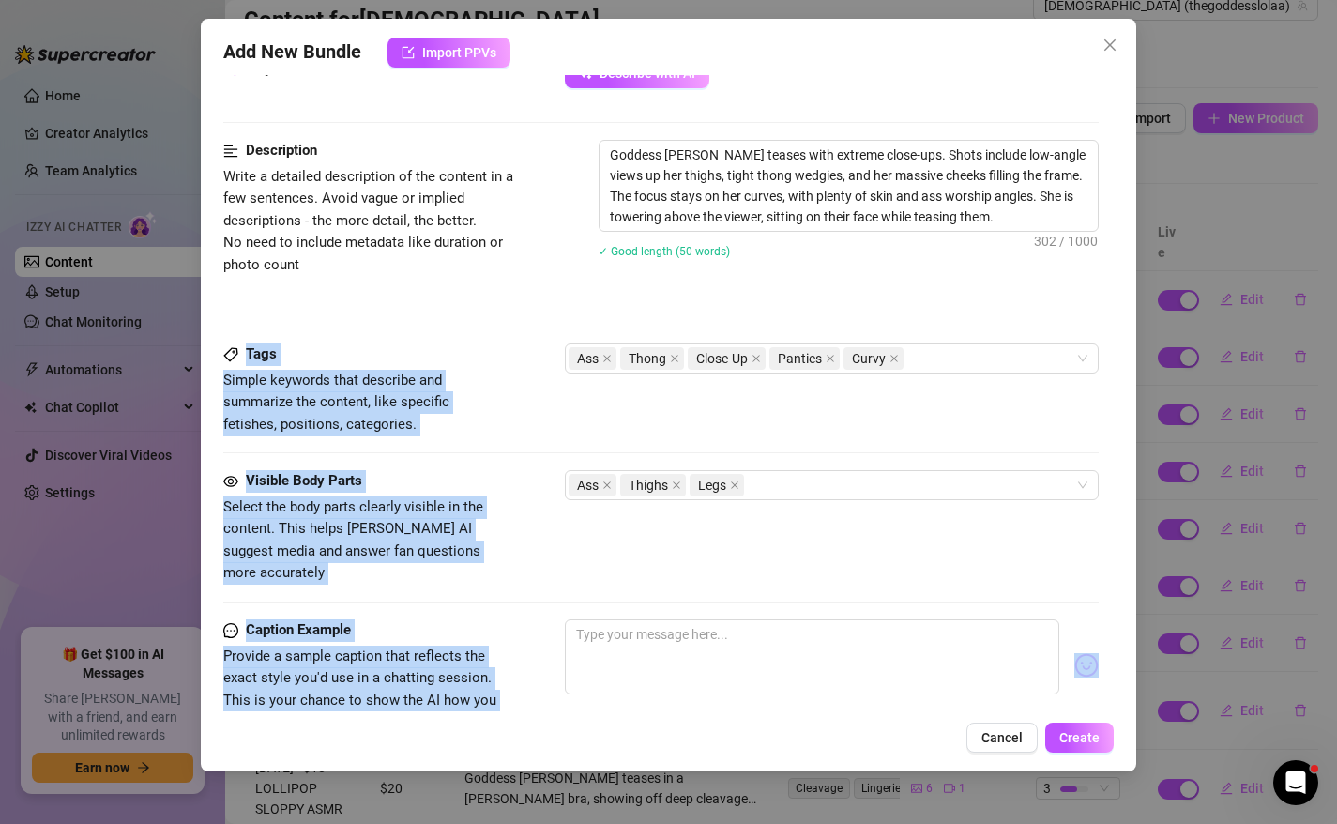
scroll to position [1071, 0]
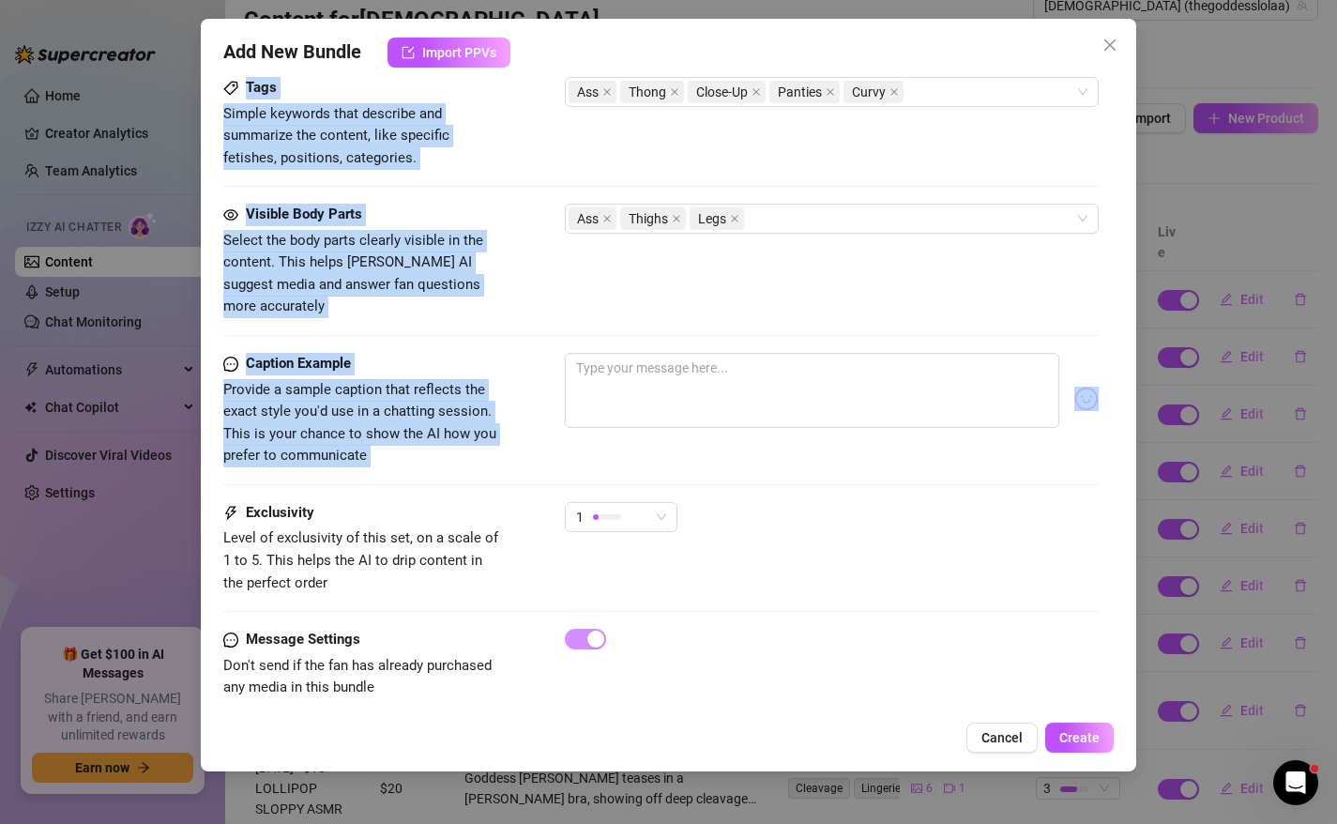
drag, startPoint x: 929, startPoint y: 491, endPoint x: 898, endPoint y: 450, distance: 50.8
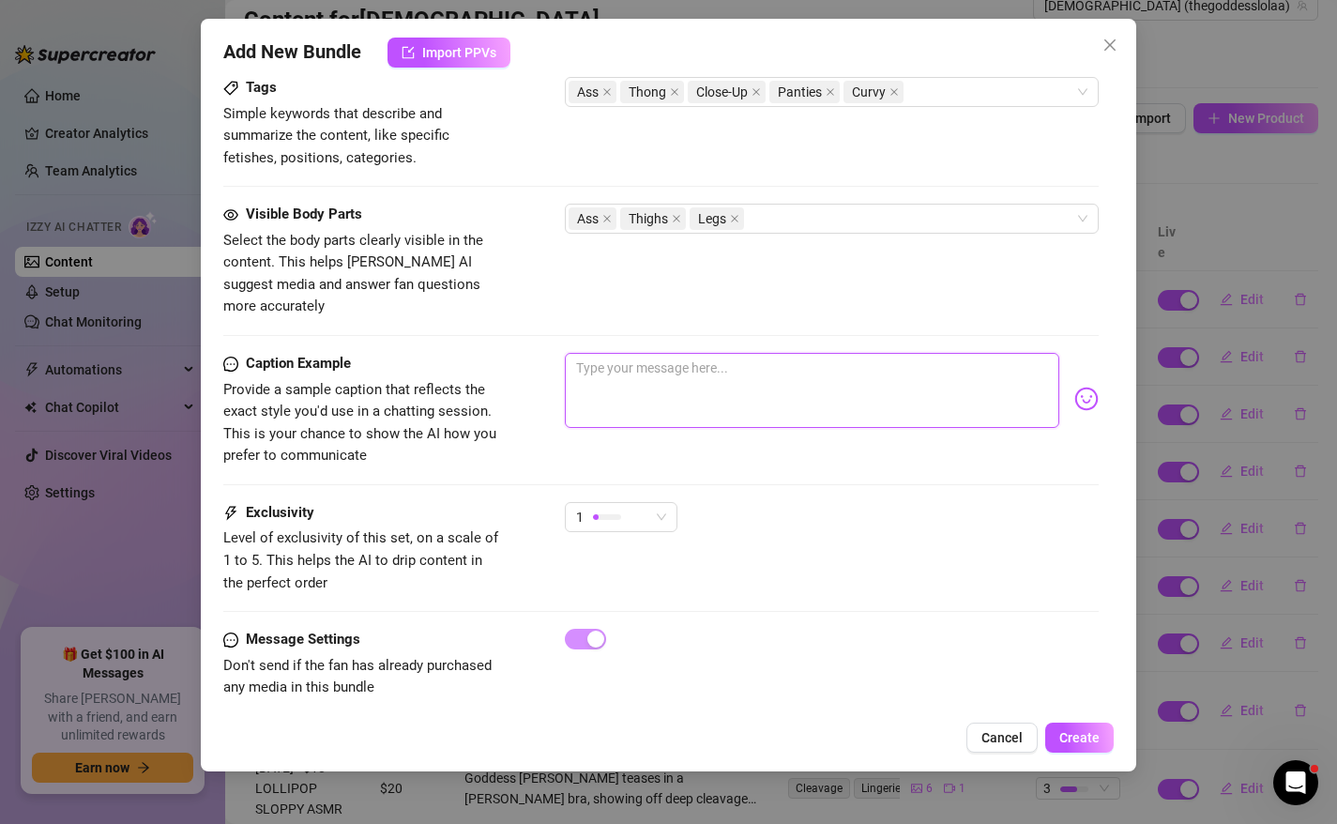
click at [865, 380] on textarea at bounding box center [812, 390] width 495 height 75
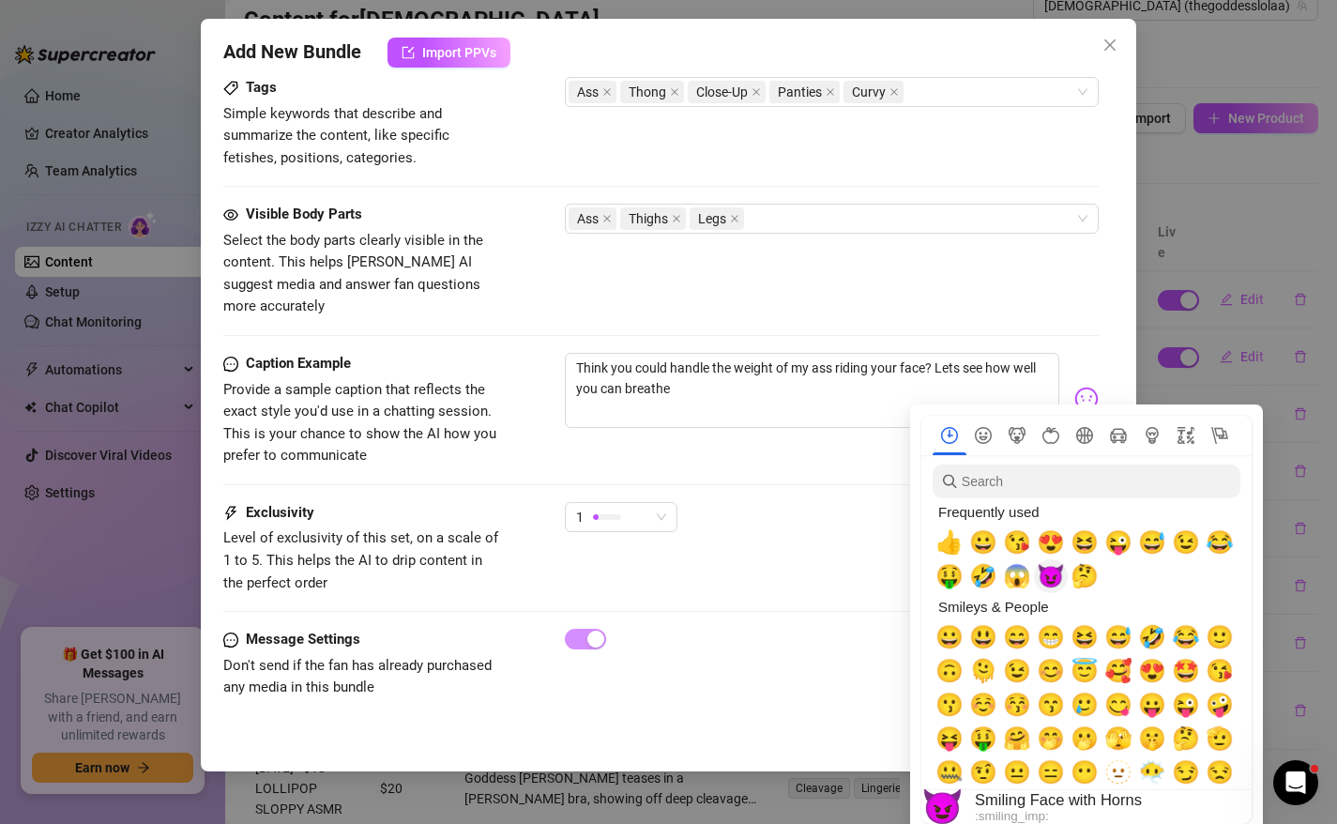
click at [1047, 582] on span "😈" at bounding box center [1050, 576] width 28 height 26
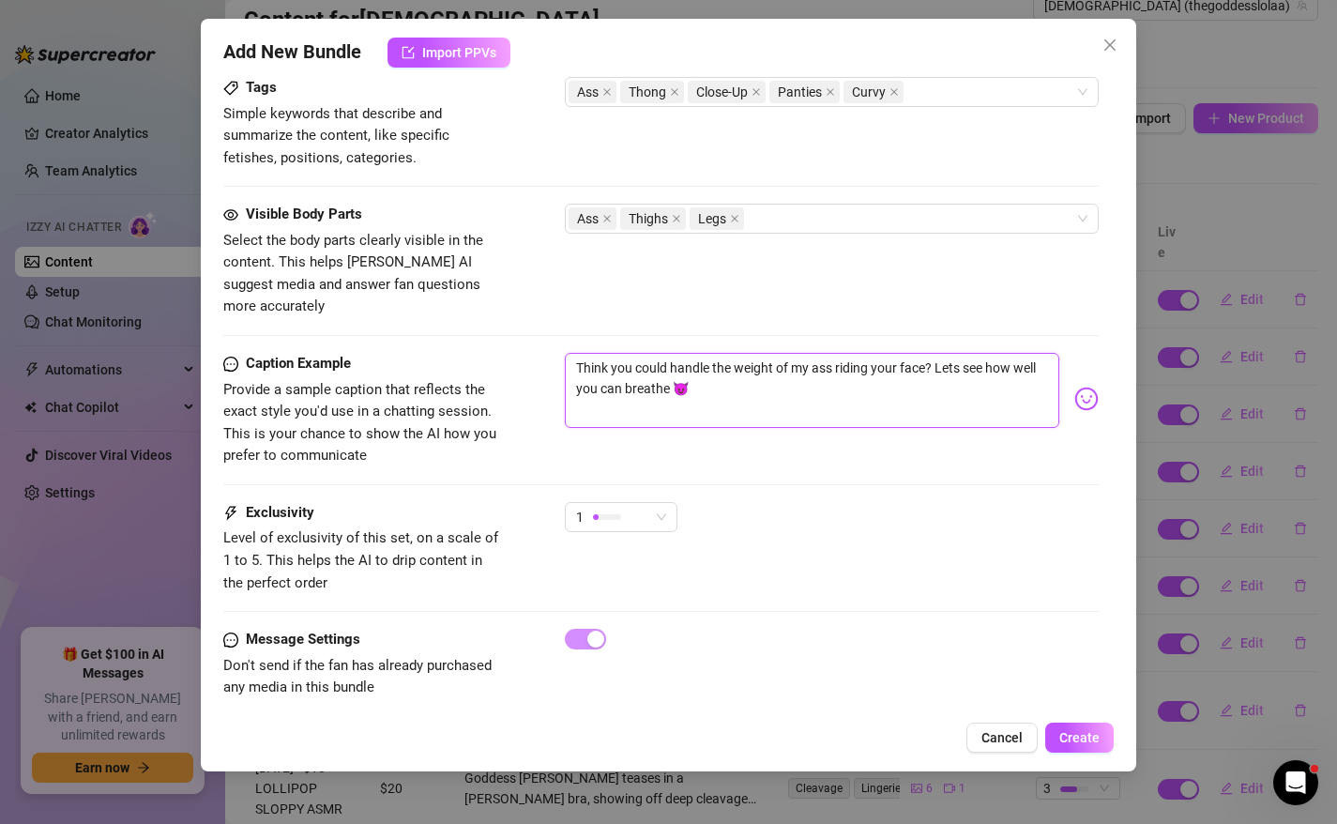
click at [812, 395] on textarea "Think you could handle the weight of my ass riding your face? Lets see how well…" at bounding box center [812, 390] width 495 height 75
click at [613, 512] on div "1" at bounding box center [621, 525] width 113 height 47
click at [613, 503] on div "1" at bounding box center [612, 517] width 73 height 28
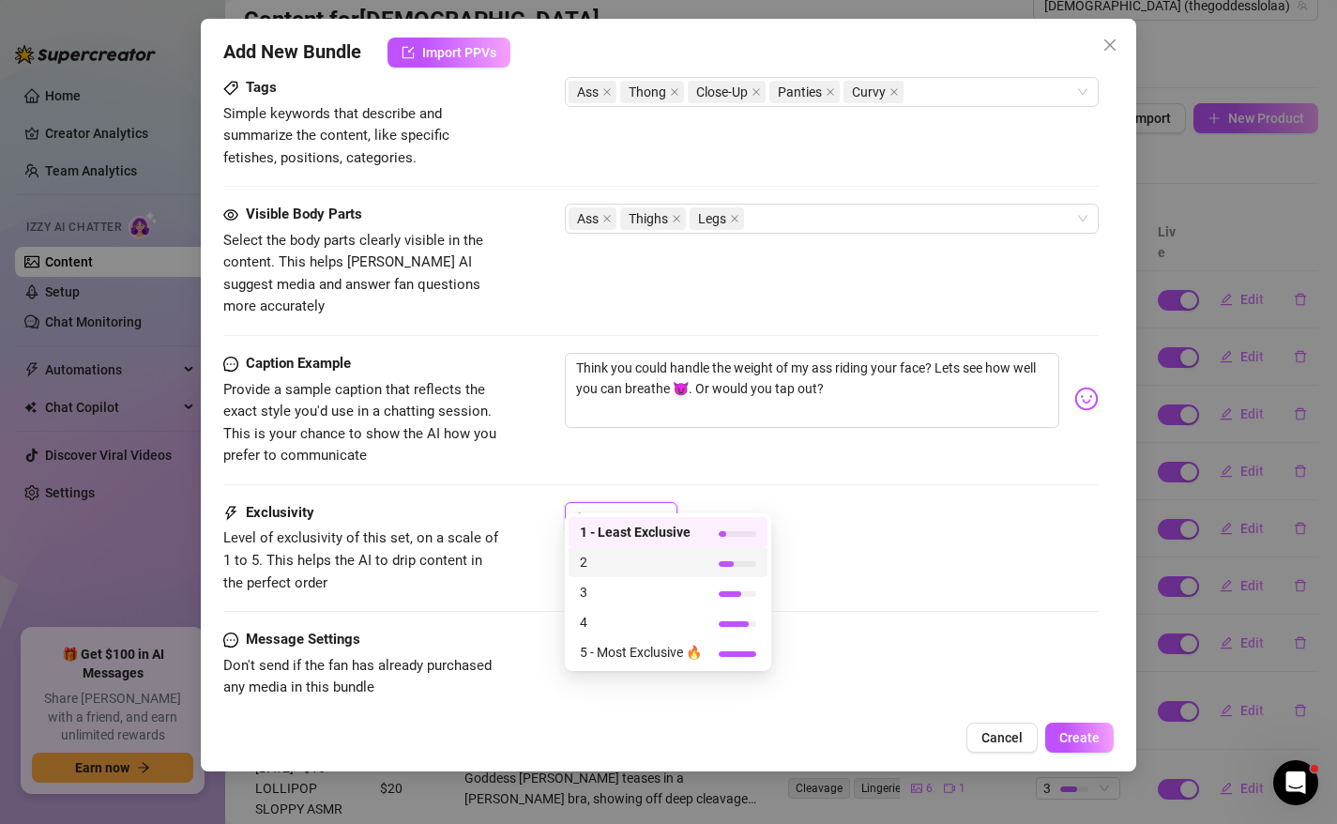
click at [618, 566] on span "2" at bounding box center [641, 562] width 122 height 21
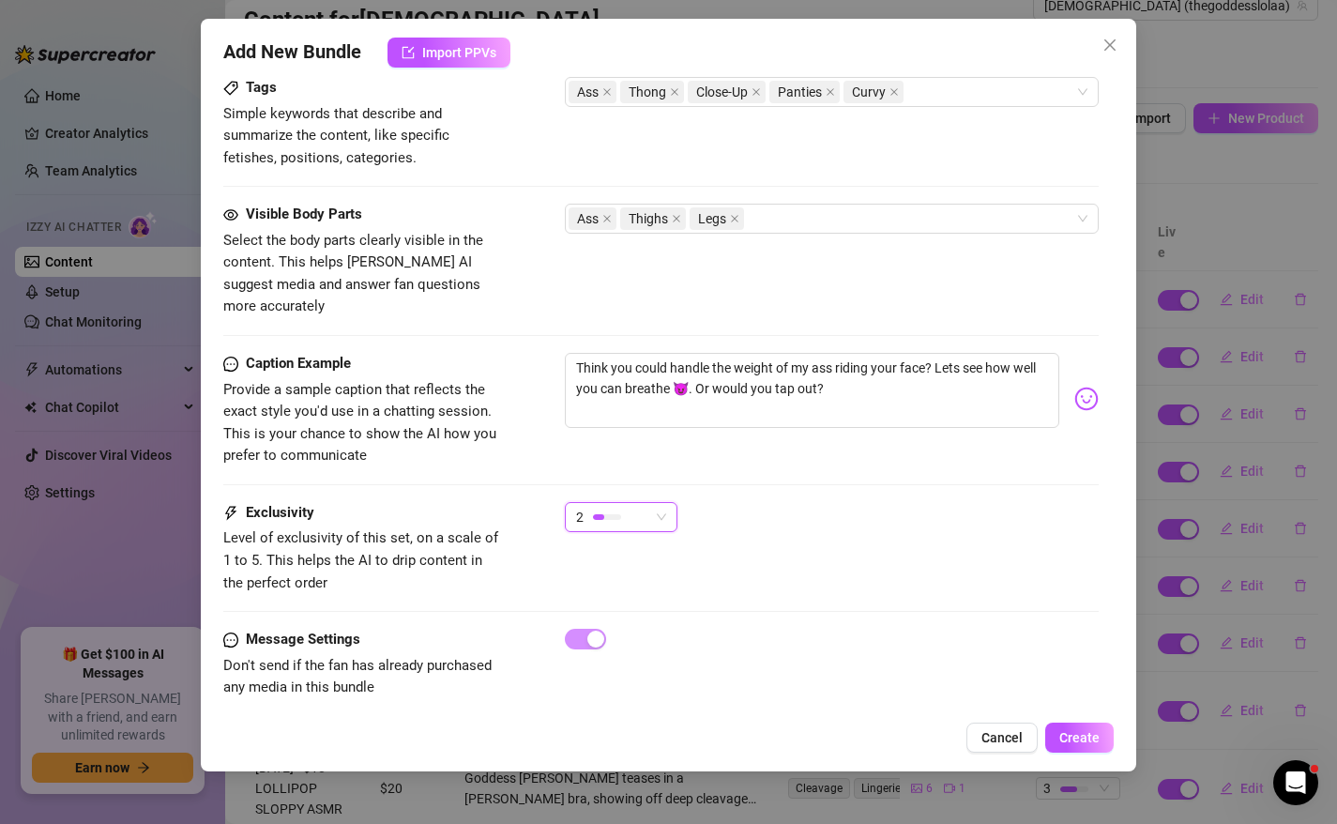
click at [921, 550] on div "Exclusivity Level of exclusivity of this set, on a scale of 1 to 5. This helps …" at bounding box center [661, 548] width 876 height 92
click at [1077, 742] on span "Create" at bounding box center [1079, 737] width 40 height 15
